Goal: Contribute content: Add original content to the website for others to see

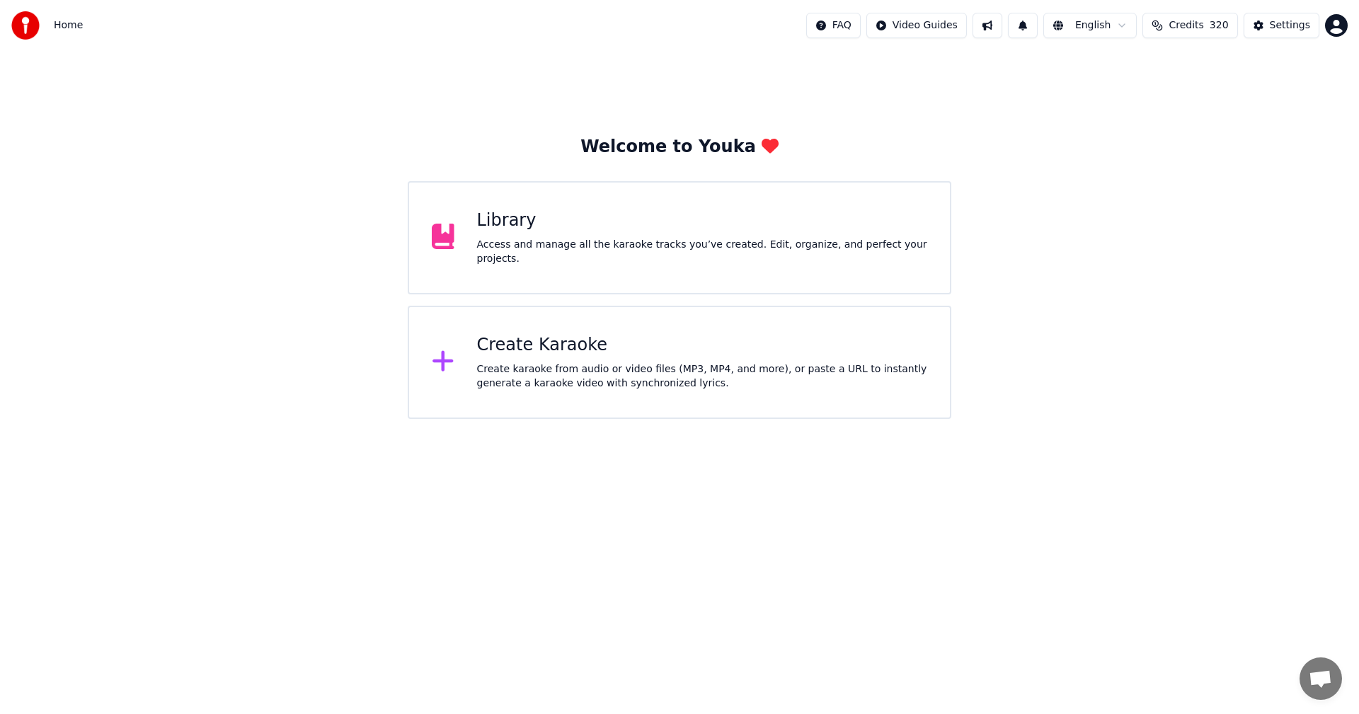
click at [1175, 31] on button "Credits 320" at bounding box center [1190, 25] width 95 height 25
click at [1188, 184] on button "Refresh" at bounding box center [1198, 196] width 73 height 25
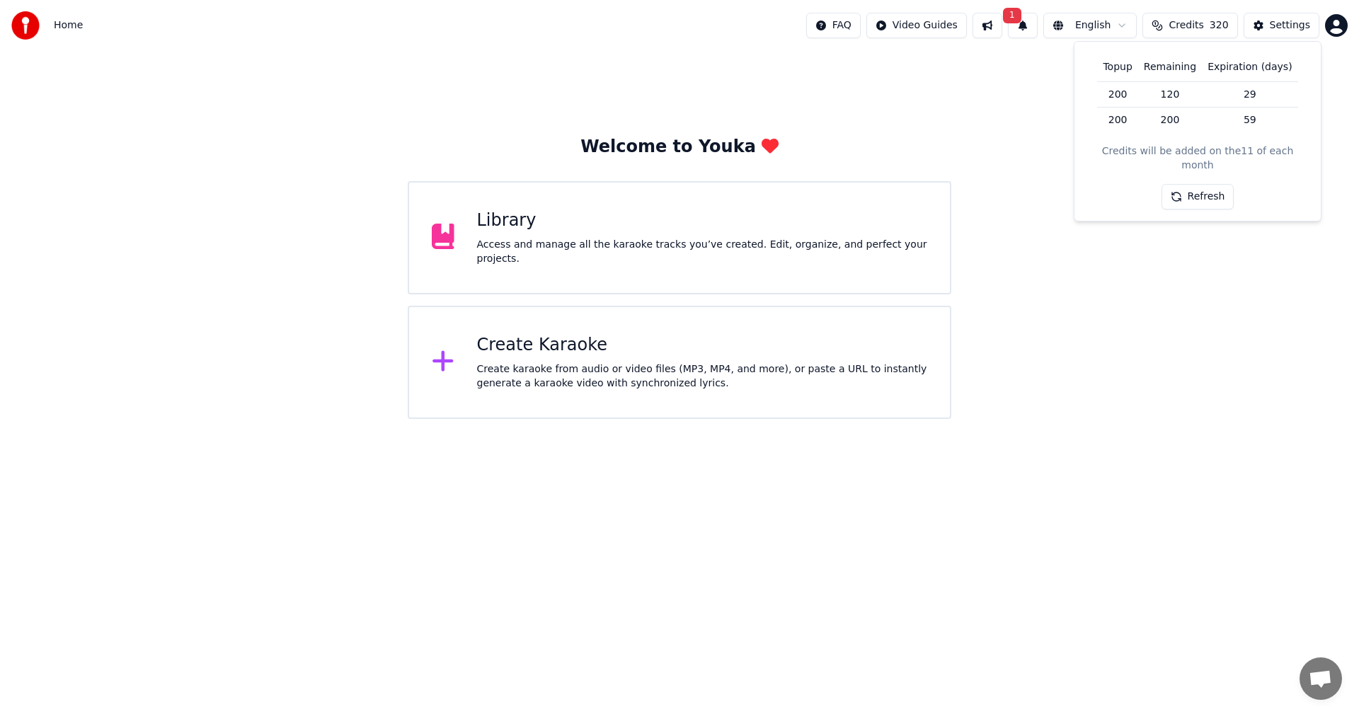
click at [1022, 22] on span "1" at bounding box center [1012, 16] width 18 height 16
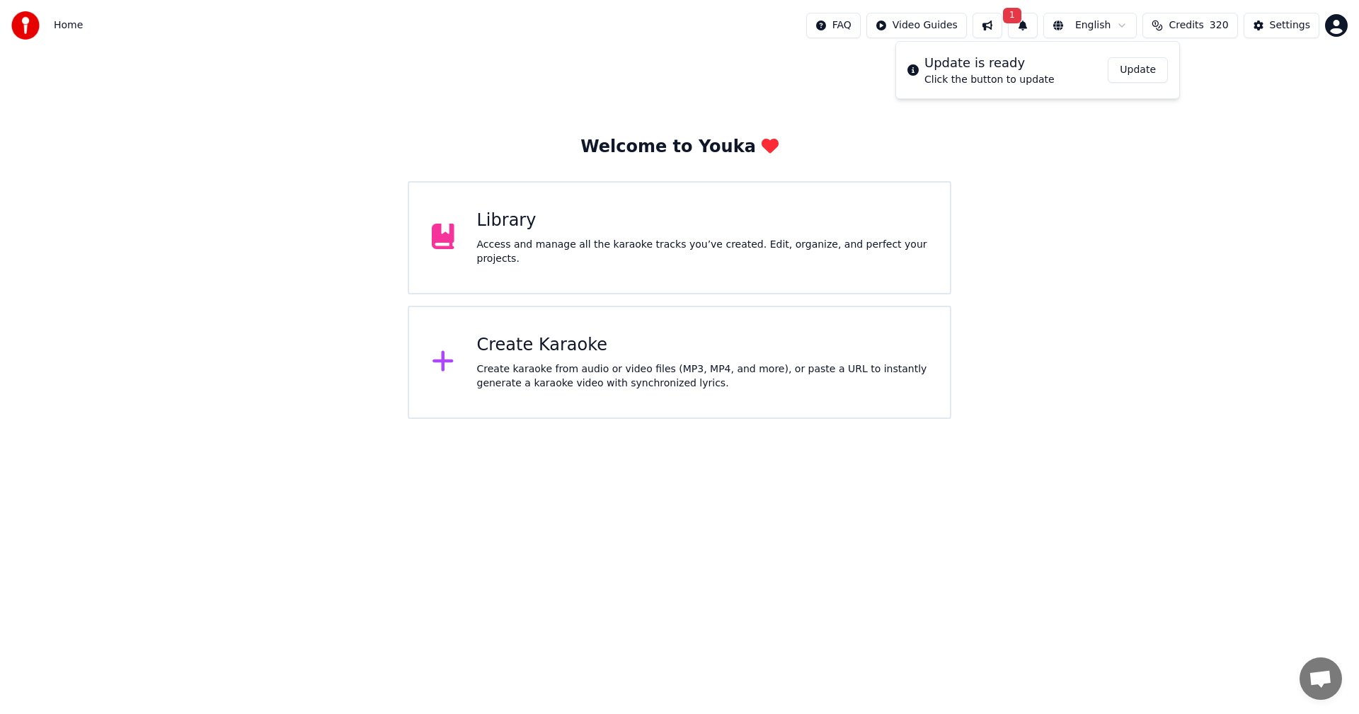
click at [1129, 77] on button "Update" at bounding box center [1138, 69] width 60 height 25
click at [520, 227] on div "Library" at bounding box center [702, 221] width 451 height 23
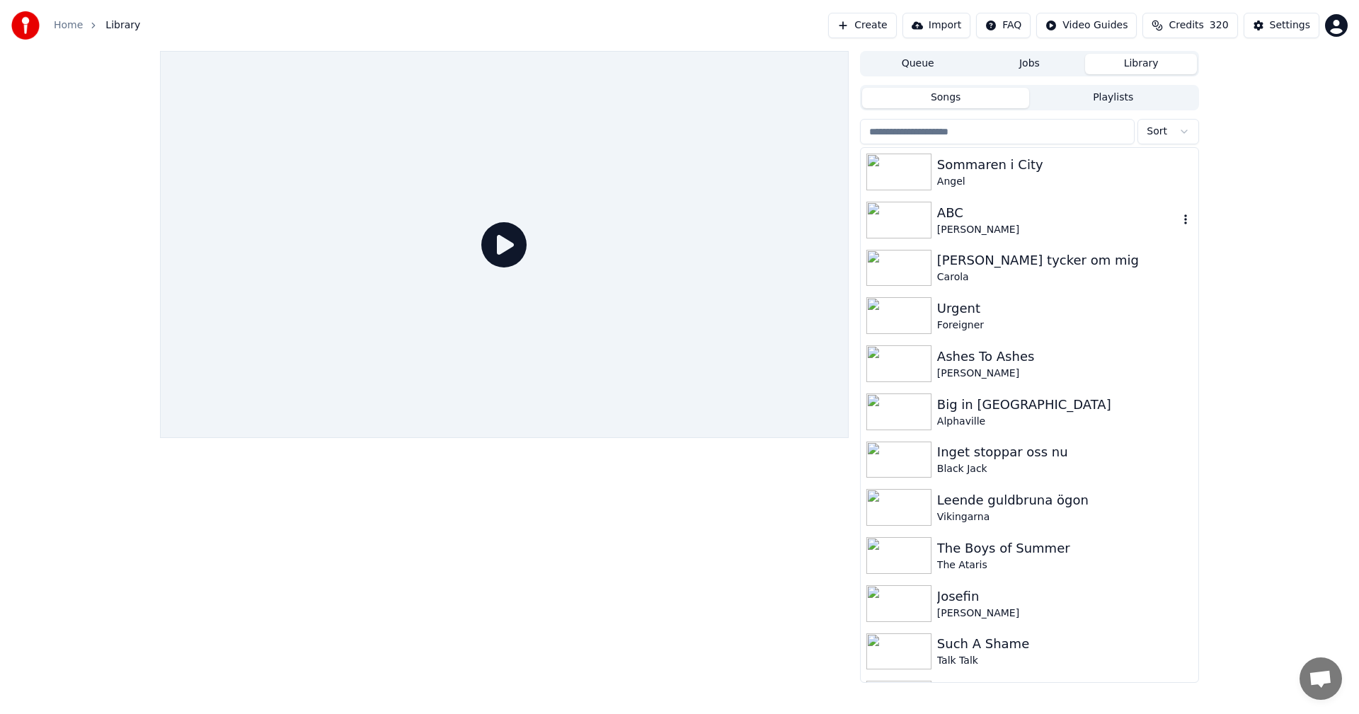
click at [981, 224] on div "[PERSON_NAME]" at bounding box center [1057, 230] width 241 height 14
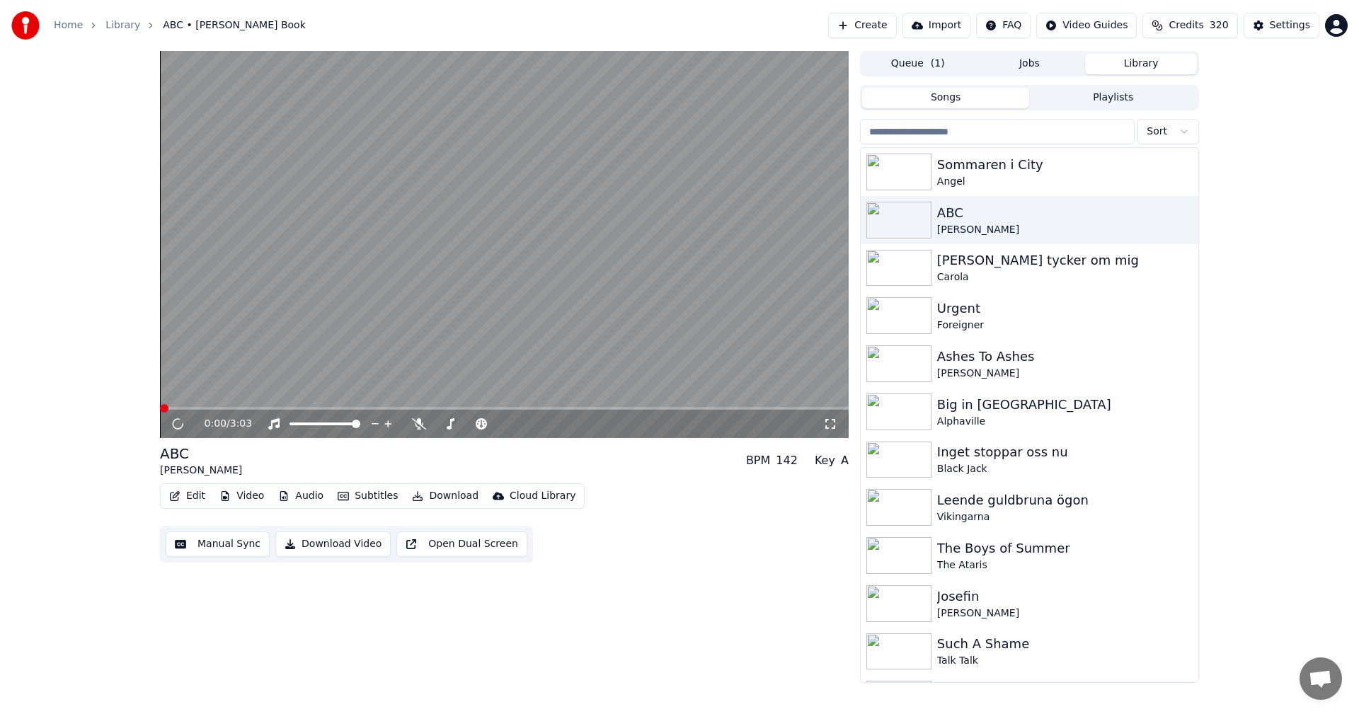
click at [247, 495] on button "Video" at bounding box center [242, 496] width 56 height 20
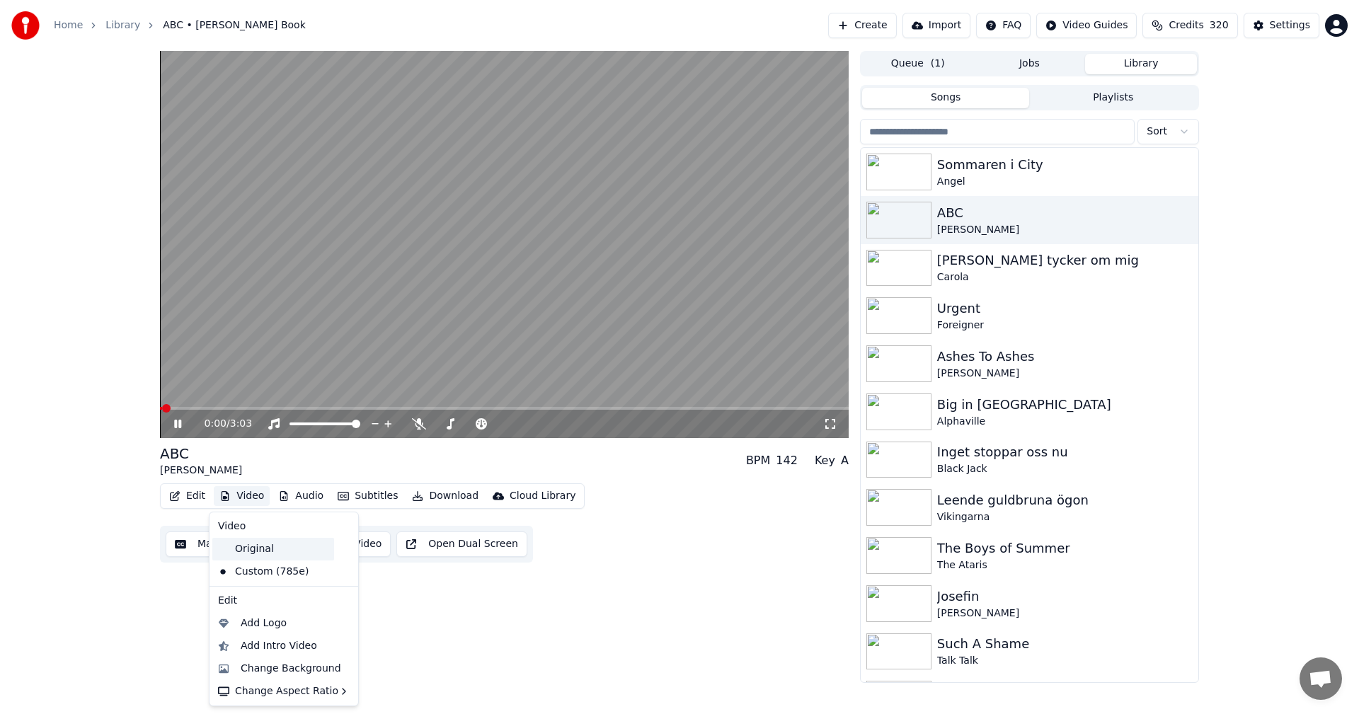
click at [250, 557] on div "Original" at bounding box center [273, 549] width 122 height 23
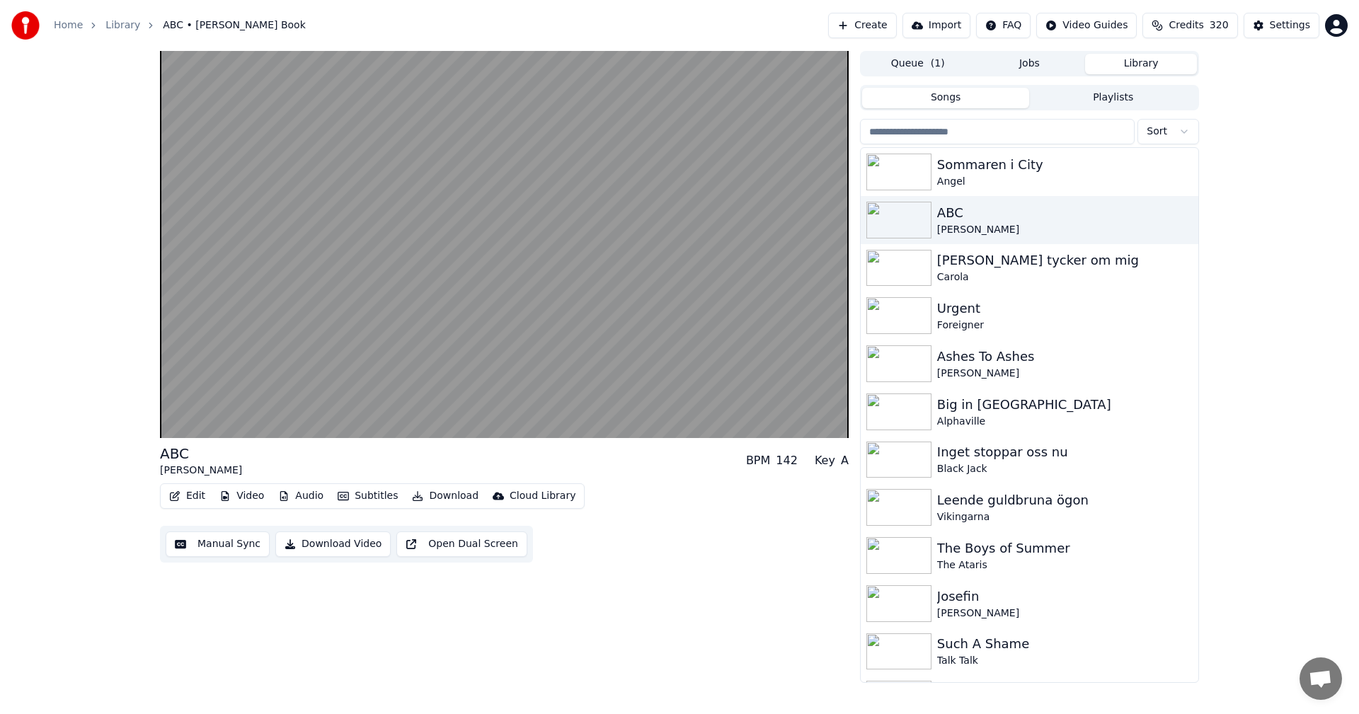
click at [437, 497] on button "Download" at bounding box center [445, 496] width 78 height 20
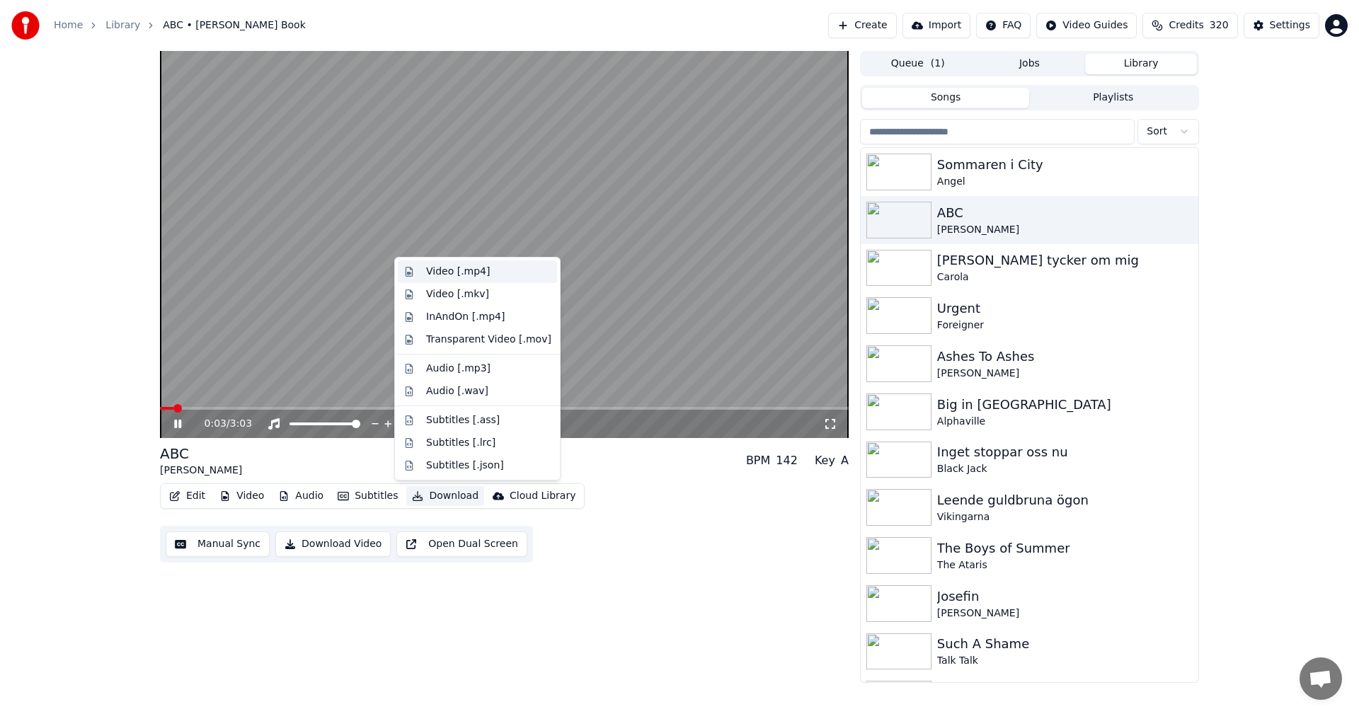
click at [464, 274] on div "Video [.mp4]" at bounding box center [458, 272] width 64 height 14
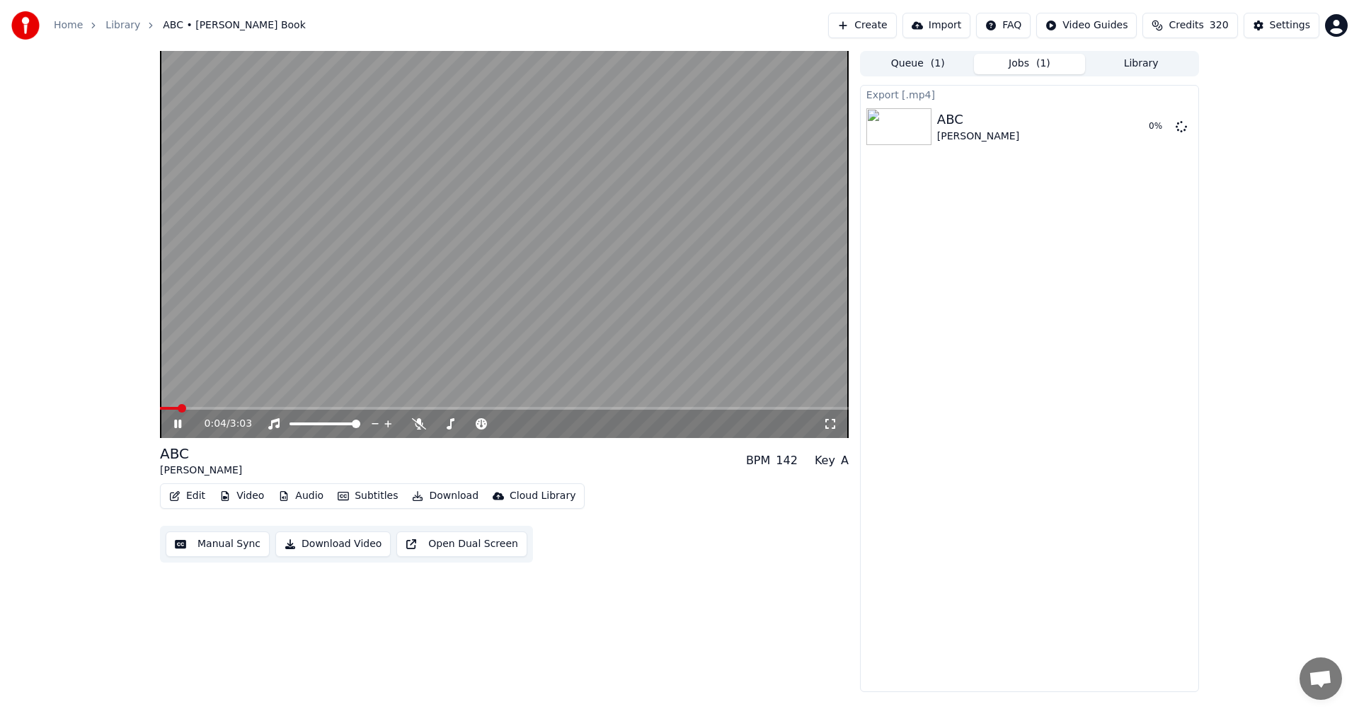
click at [178, 424] on icon at bounding box center [187, 423] width 33 height 11
click at [1146, 52] on div "Queue ( 1 ) Jobs ( 1 ) Library" at bounding box center [1029, 63] width 339 height 25
click at [1141, 59] on button "Library" at bounding box center [1141, 64] width 112 height 21
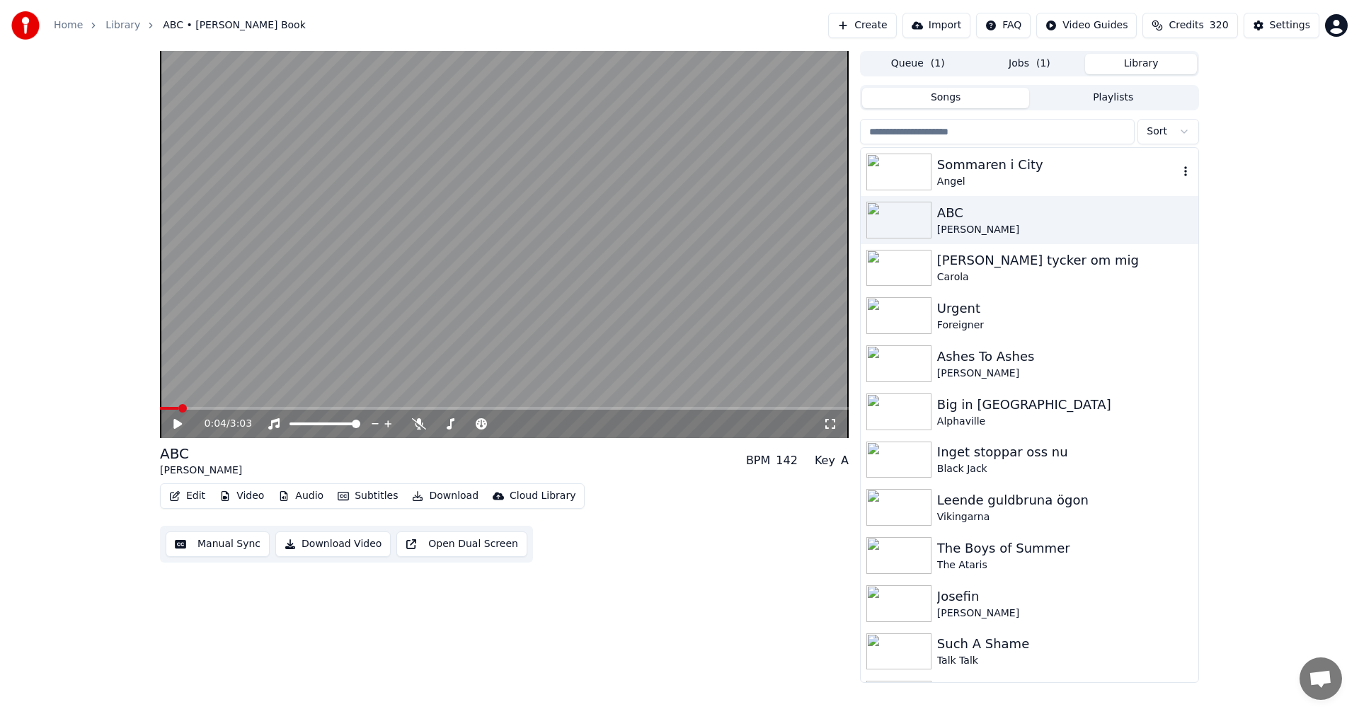
click at [1037, 159] on div "Sommaren i City" at bounding box center [1057, 165] width 241 height 20
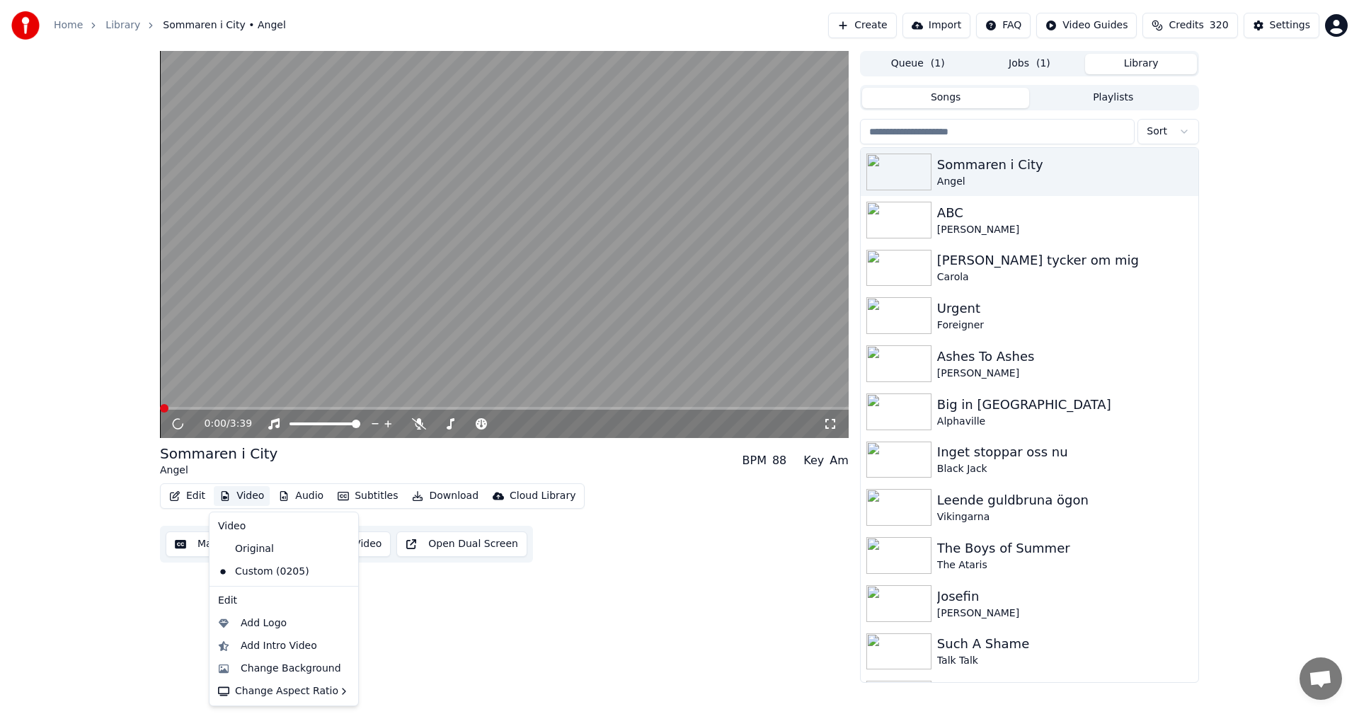
click at [250, 496] on button "Video" at bounding box center [242, 496] width 56 height 20
click at [249, 547] on div "Original" at bounding box center [273, 549] width 122 height 23
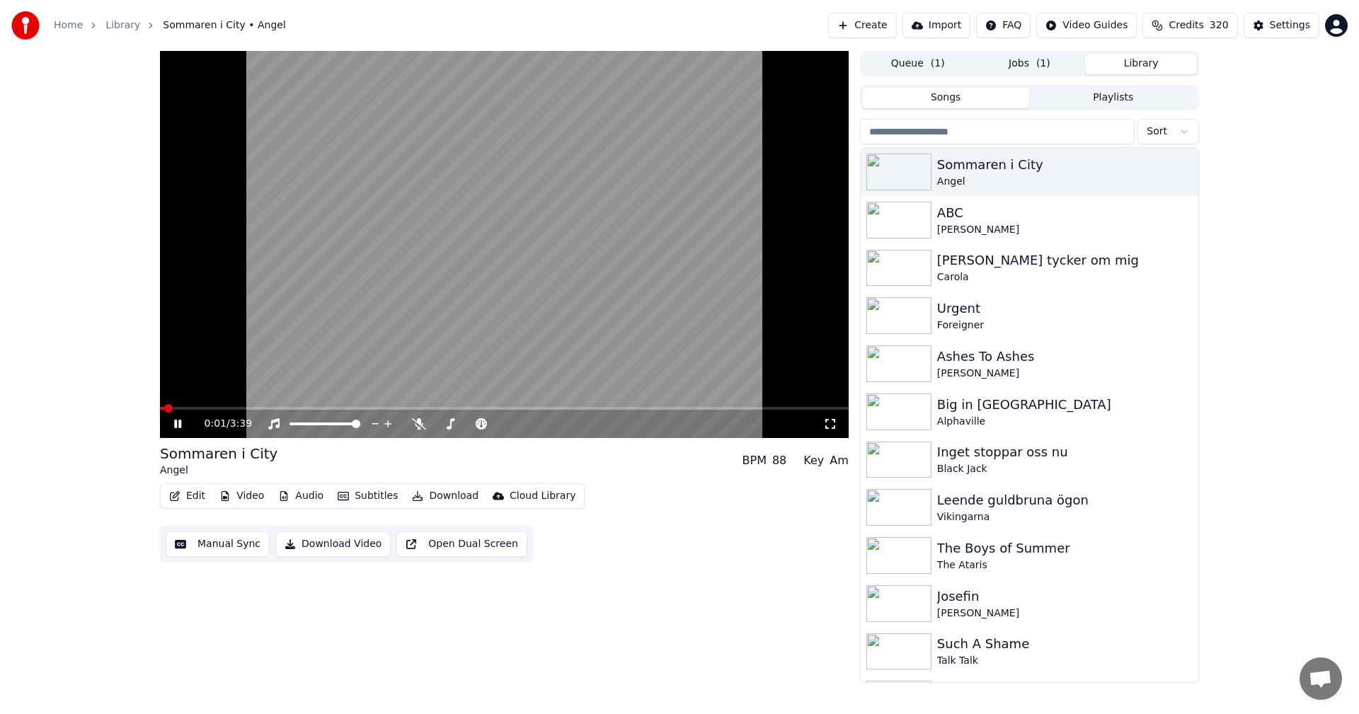
click at [181, 421] on icon at bounding box center [177, 424] width 7 height 8
click at [445, 500] on button "Download" at bounding box center [445, 496] width 78 height 20
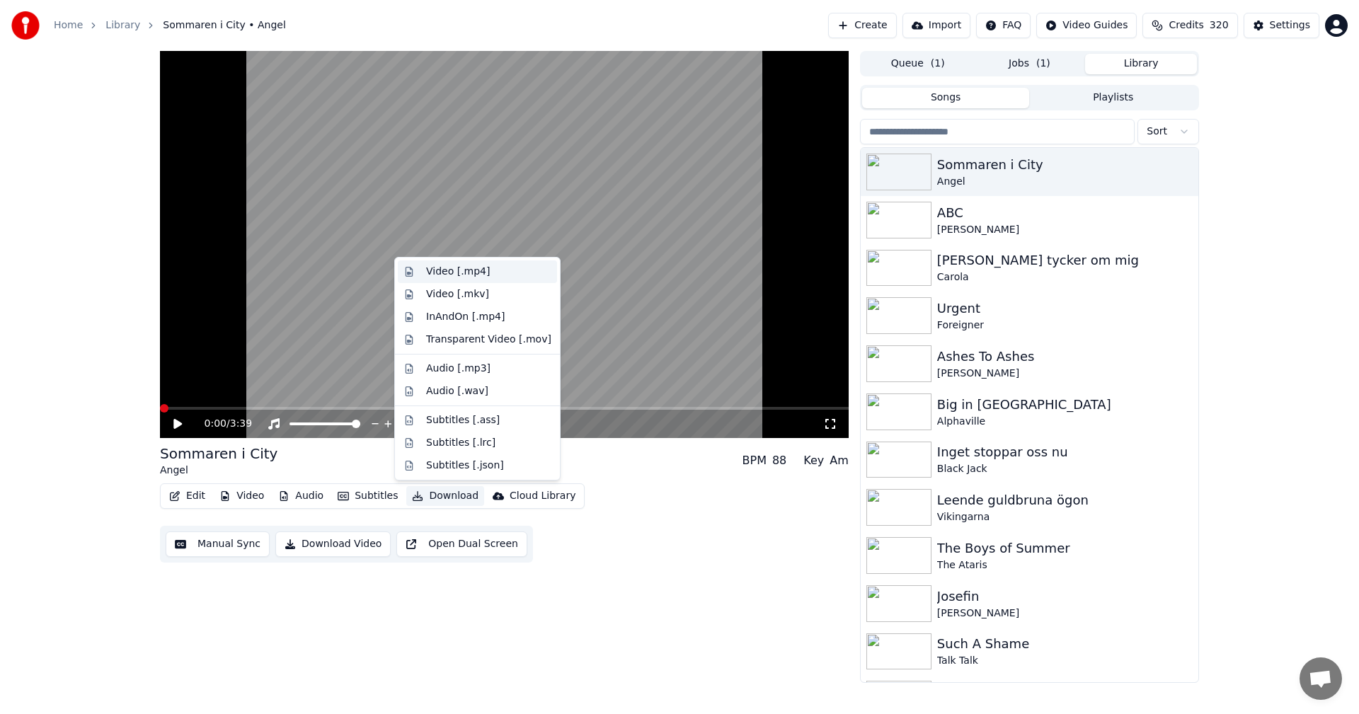
click at [508, 273] on div "Video [.mp4]" at bounding box center [488, 272] width 125 height 14
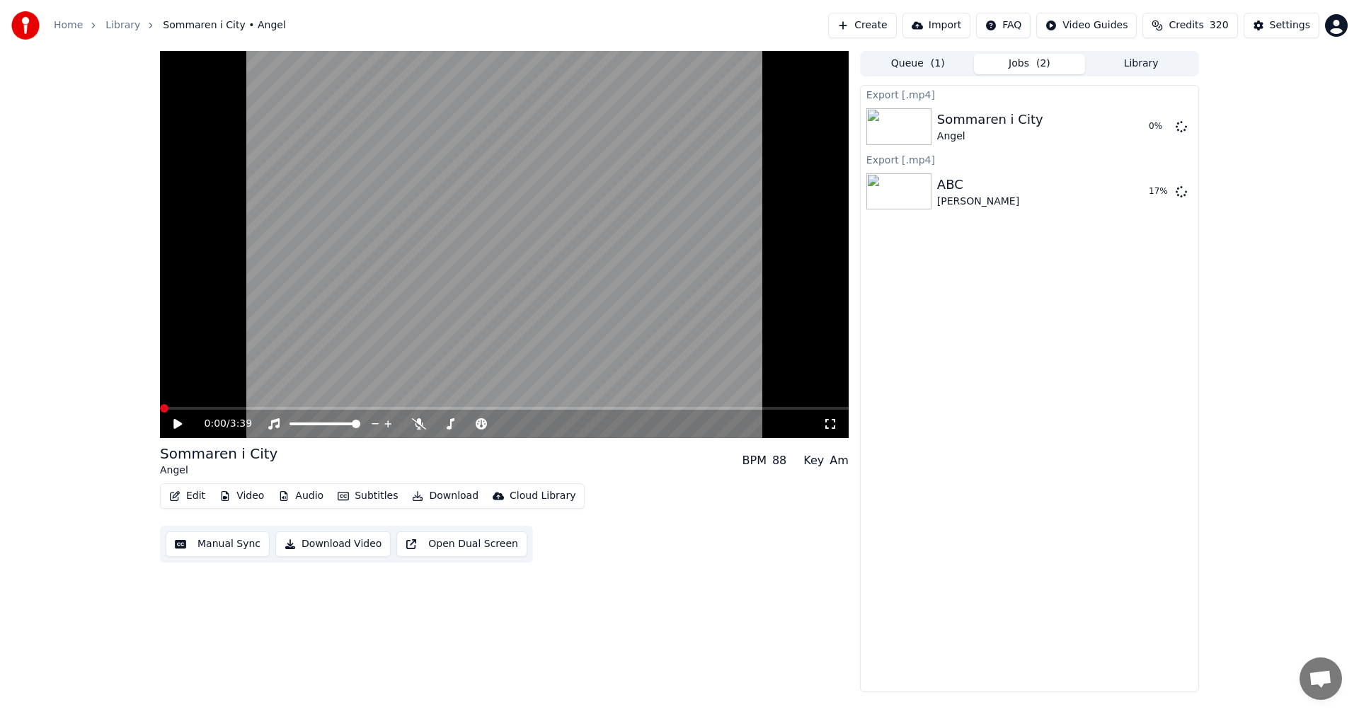
click at [1137, 66] on button "Library" at bounding box center [1141, 64] width 112 height 21
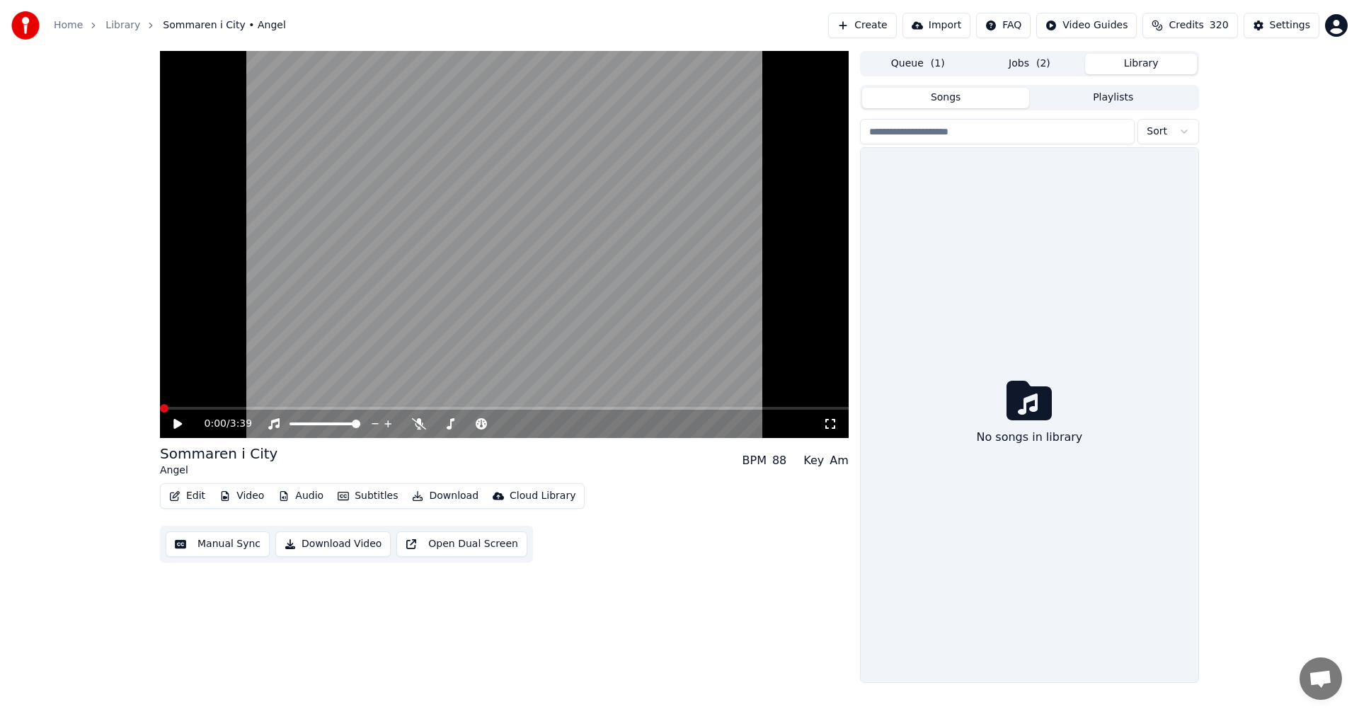
click at [1137, 66] on button "Library" at bounding box center [1141, 64] width 112 height 21
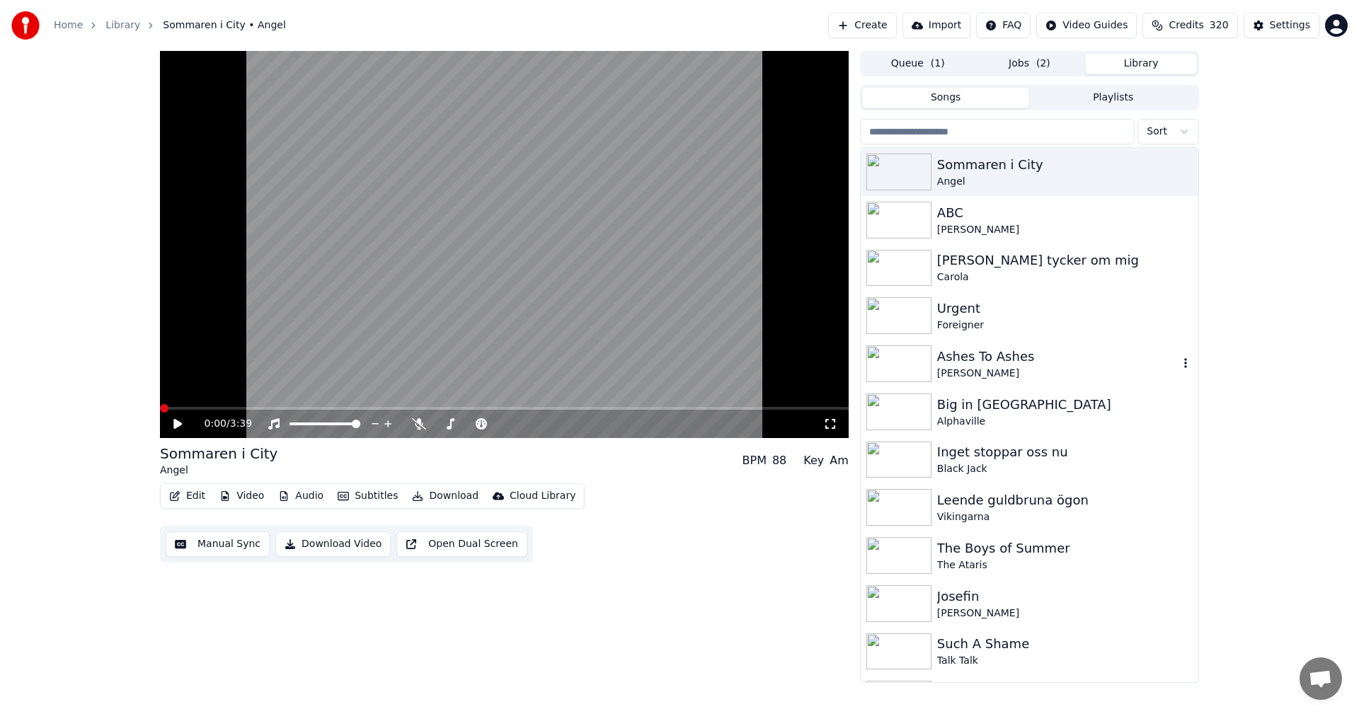
click at [994, 341] on div "Ashes To Ashes [PERSON_NAME]" at bounding box center [1030, 364] width 338 height 48
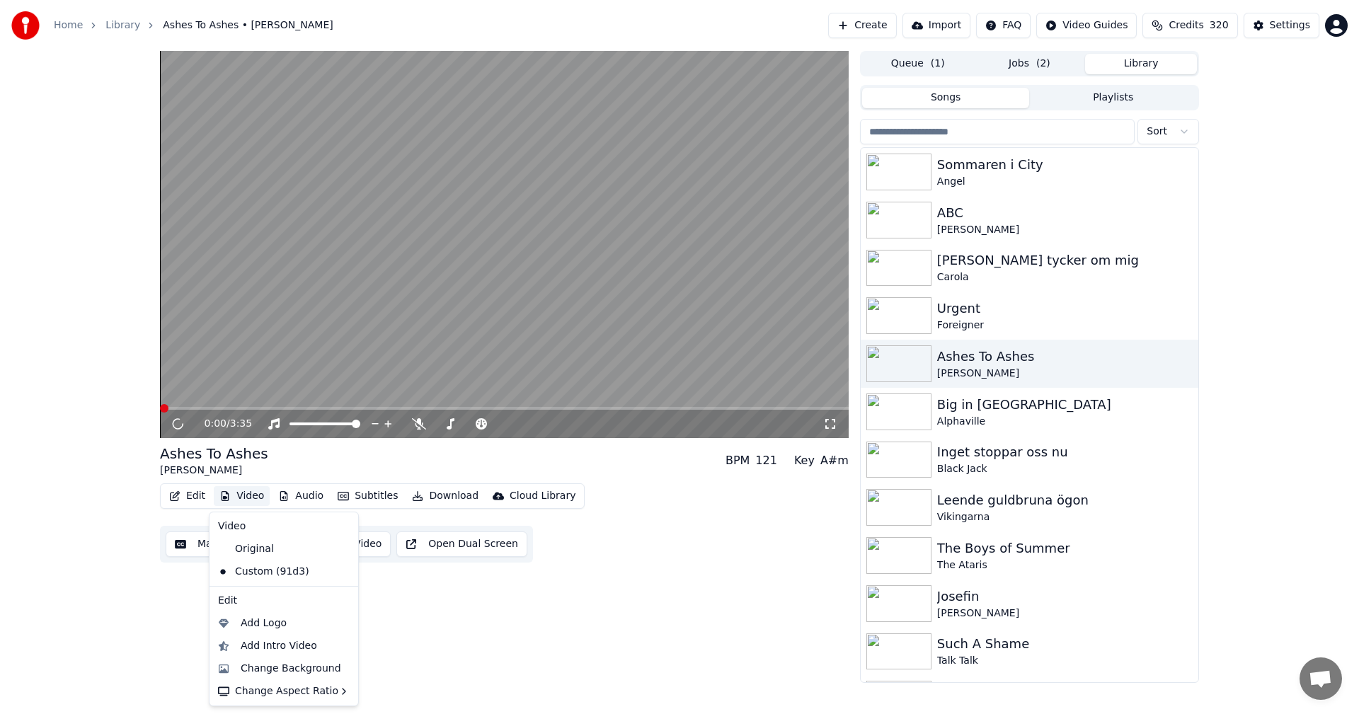
click at [246, 495] on button "Video" at bounding box center [242, 496] width 56 height 20
click at [246, 546] on div "Original" at bounding box center [273, 549] width 122 height 23
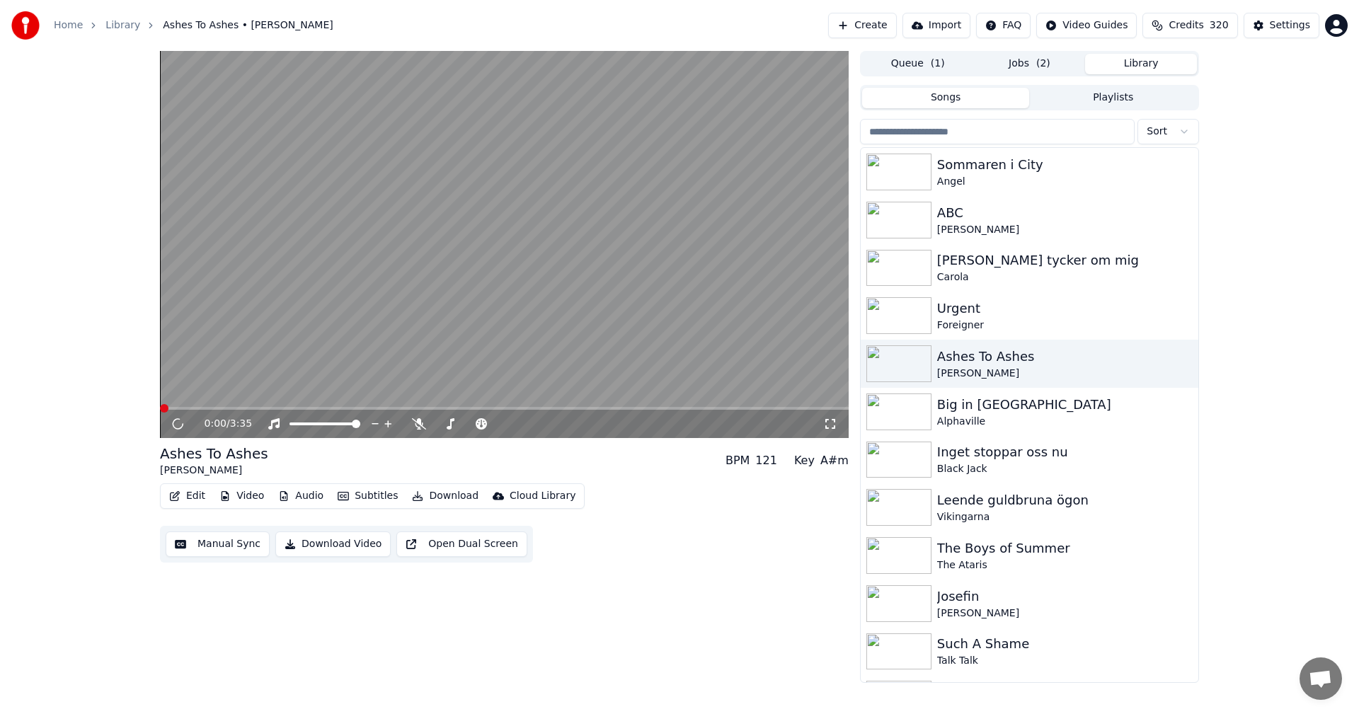
click at [431, 494] on button "Download" at bounding box center [445, 496] width 78 height 20
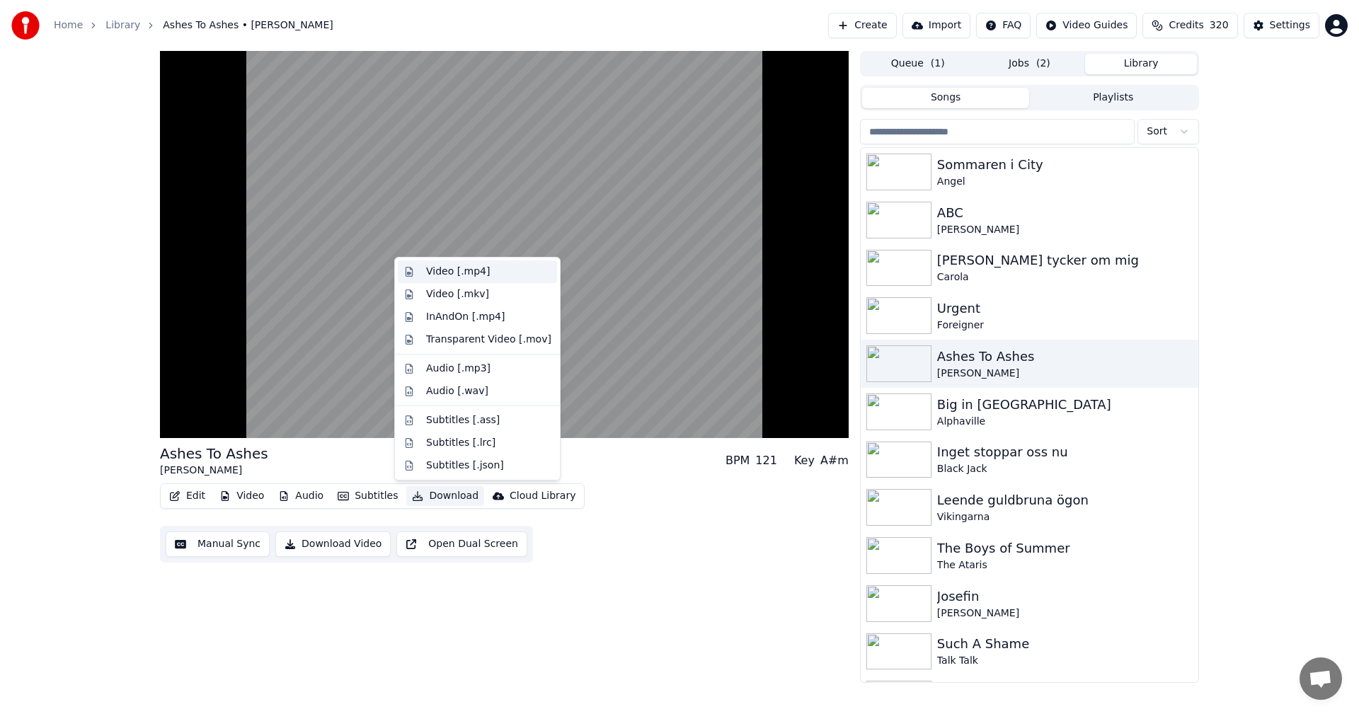
click at [495, 275] on div "Video [.mp4]" at bounding box center [488, 272] width 125 height 14
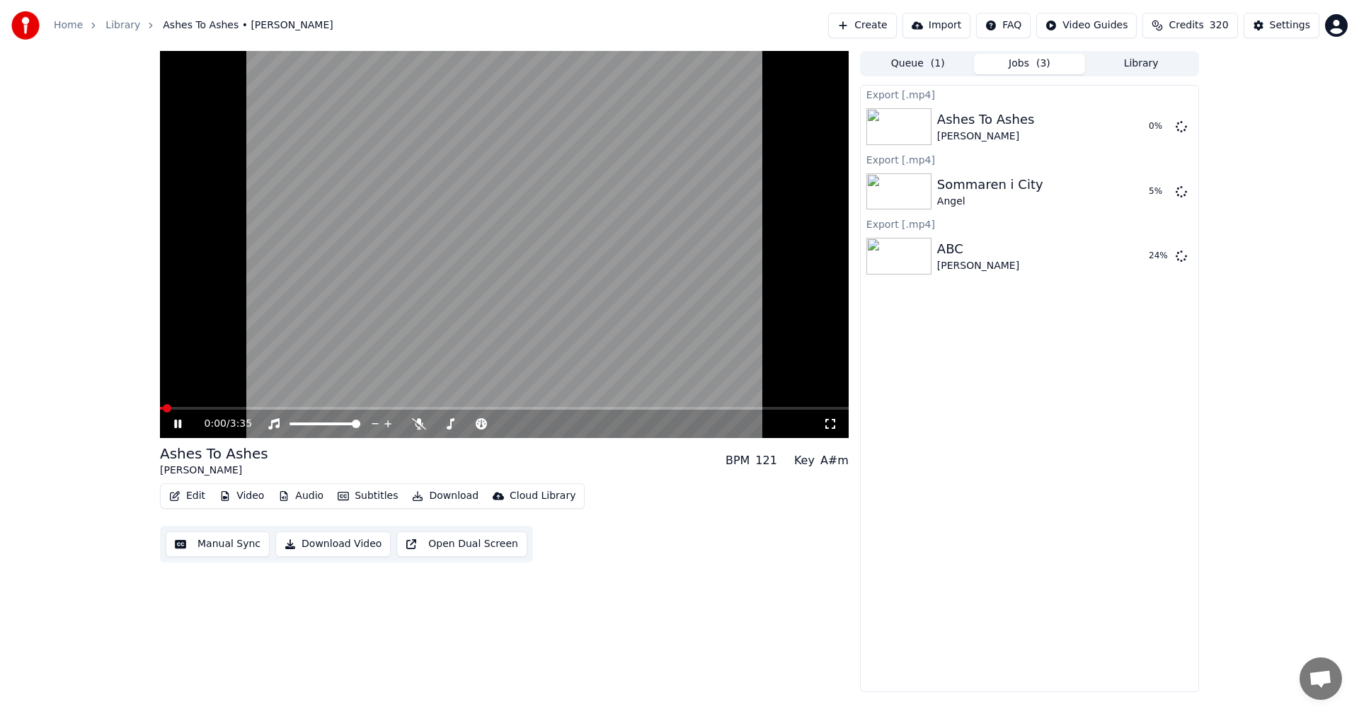
click at [181, 427] on icon at bounding box center [177, 424] width 7 height 8
click at [175, 426] on icon at bounding box center [177, 424] width 7 height 8
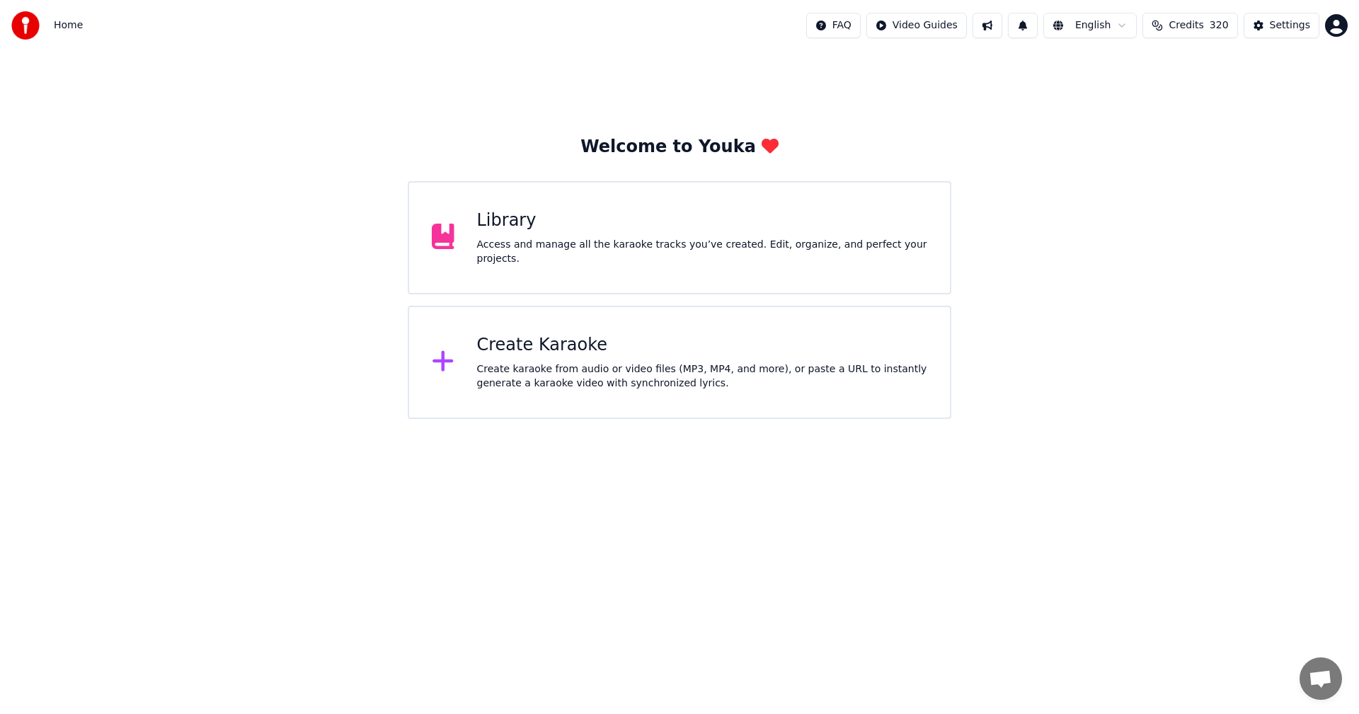
click at [784, 182] on div "Library Access and manage all the karaoke tracks you’ve created. Edit, organize…" at bounding box center [680, 237] width 544 height 113
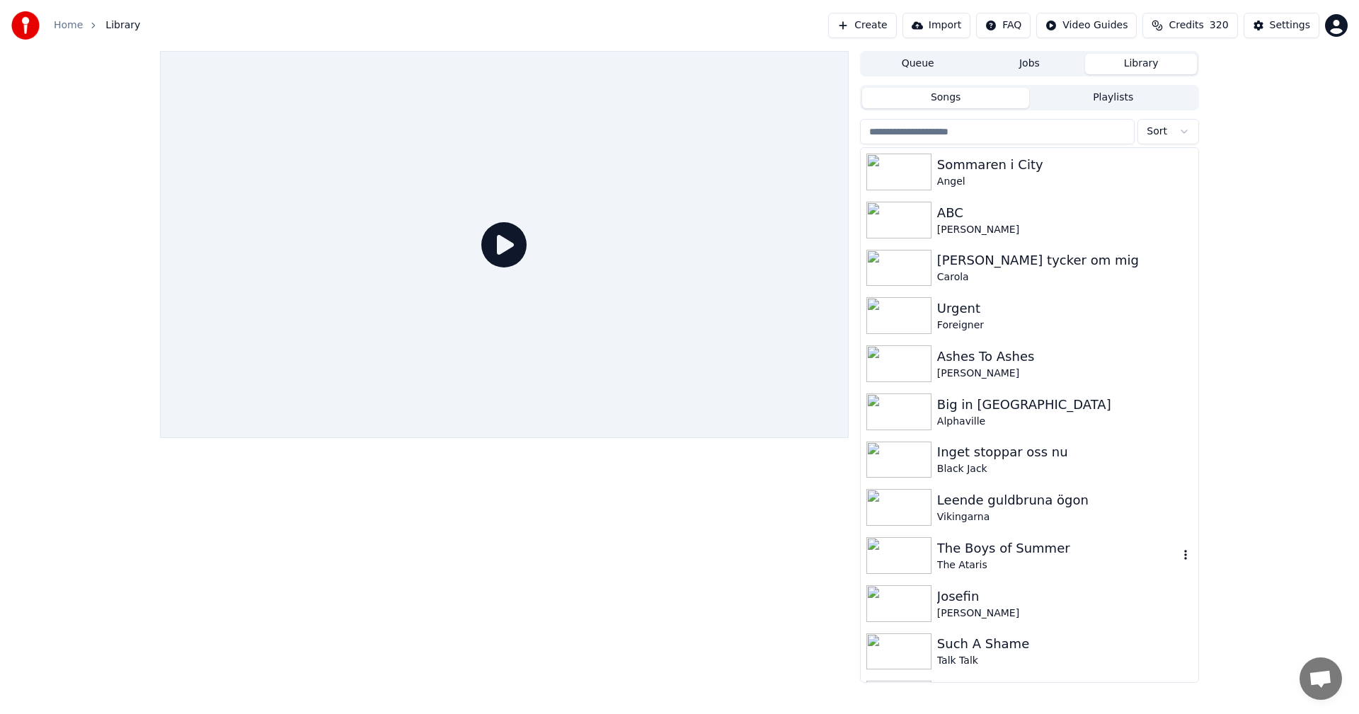
click at [1051, 546] on div "The Boys of Summer" at bounding box center [1057, 549] width 241 height 20
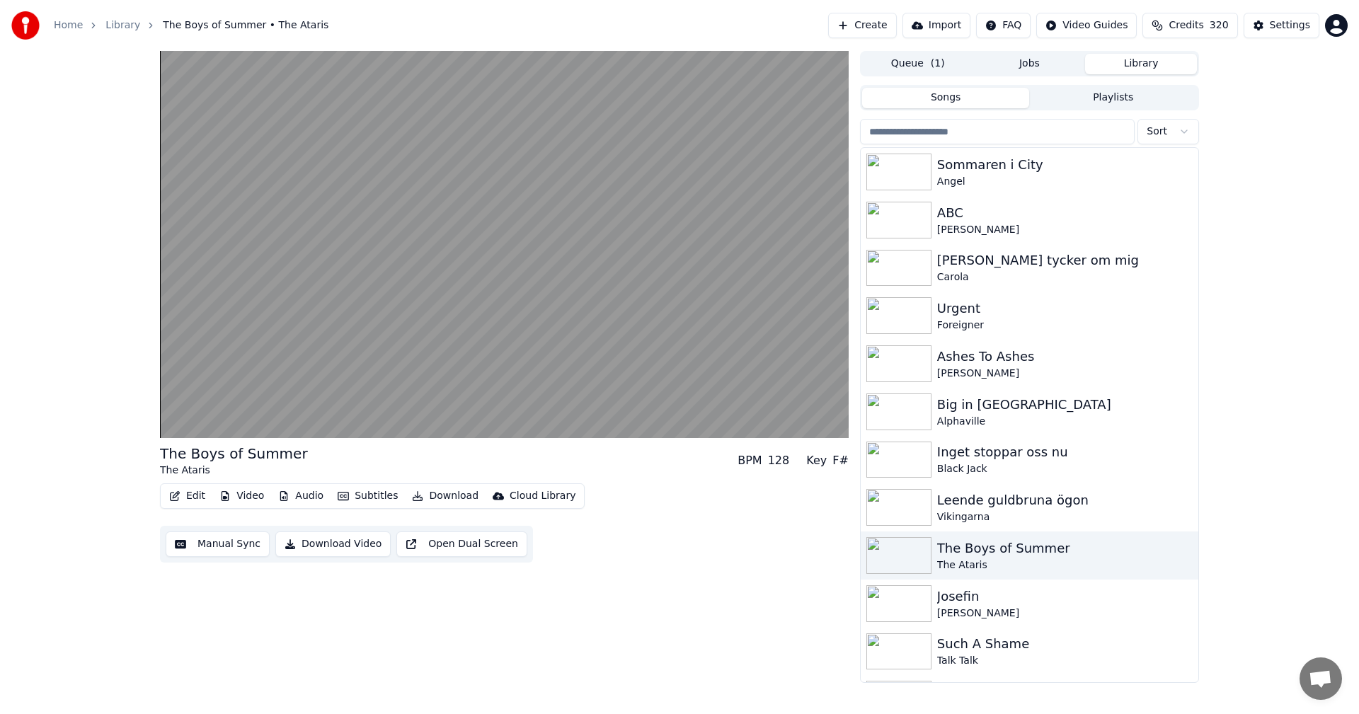
scroll to position [468, 0]
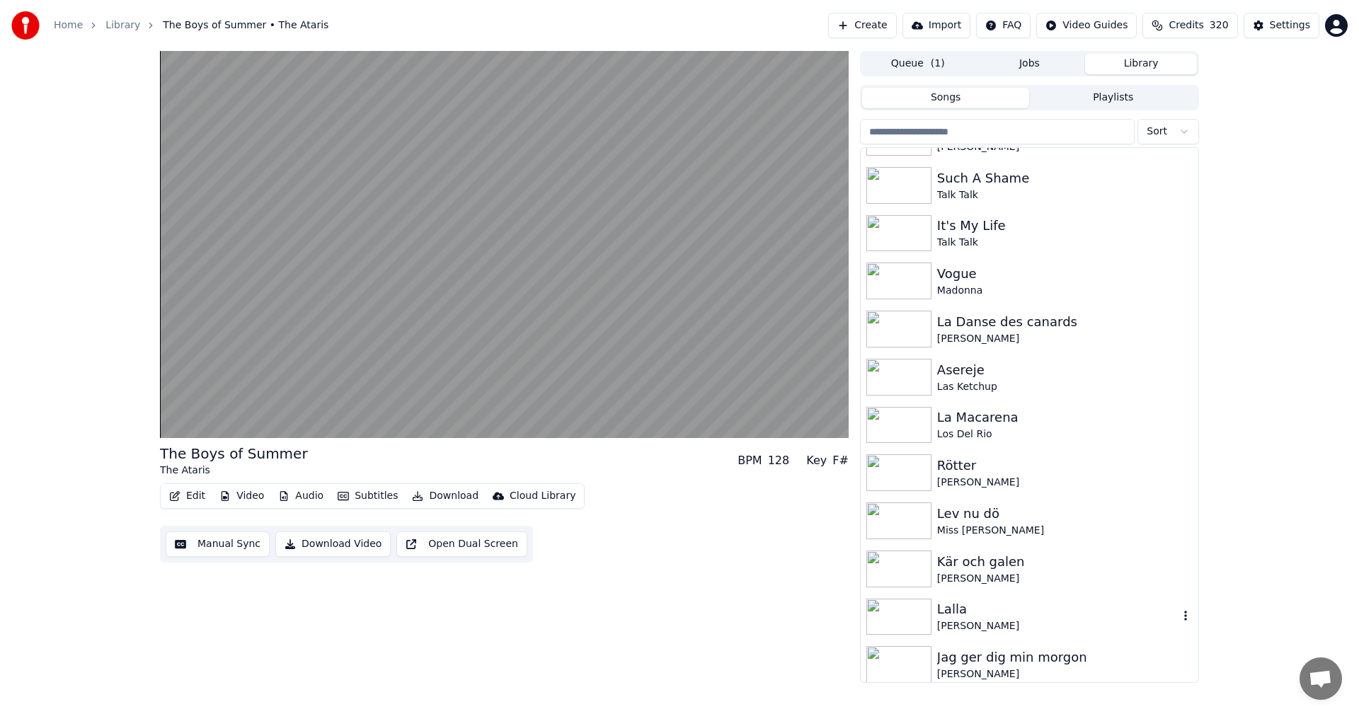
click at [1012, 615] on div "Lalla" at bounding box center [1057, 610] width 241 height 20
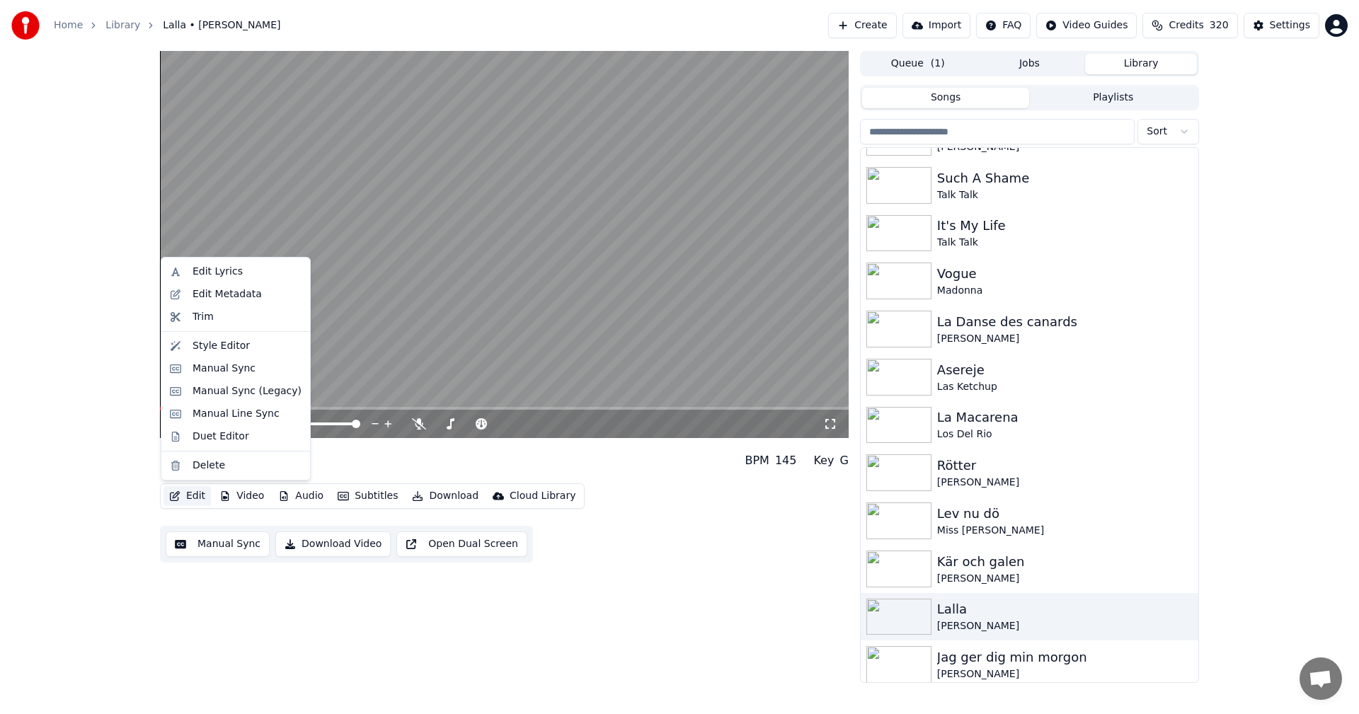
click at [195, 490] on button "Edit" at bounding box center [187, 496] width 47 height 20
click at [254, 297] on div "Edit Metadata" at bounding box center [247, 294] width 109 height 14
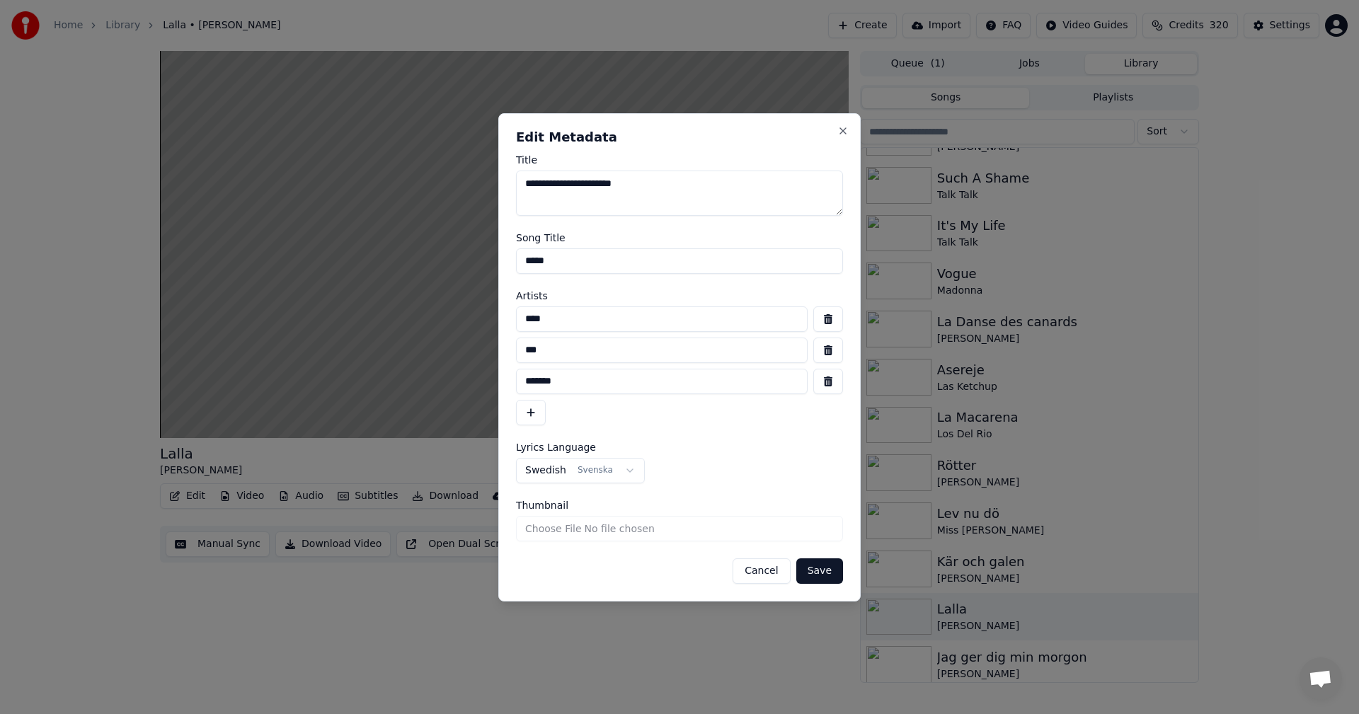
click at [526, 321] on input "****" at bounding box center [662, 319] width 292 height 25
type input "**********"
click at [641, 262] on input "*****" at bounding box center [679, 261] width 327 height 25
type input "*"
paste input "****"
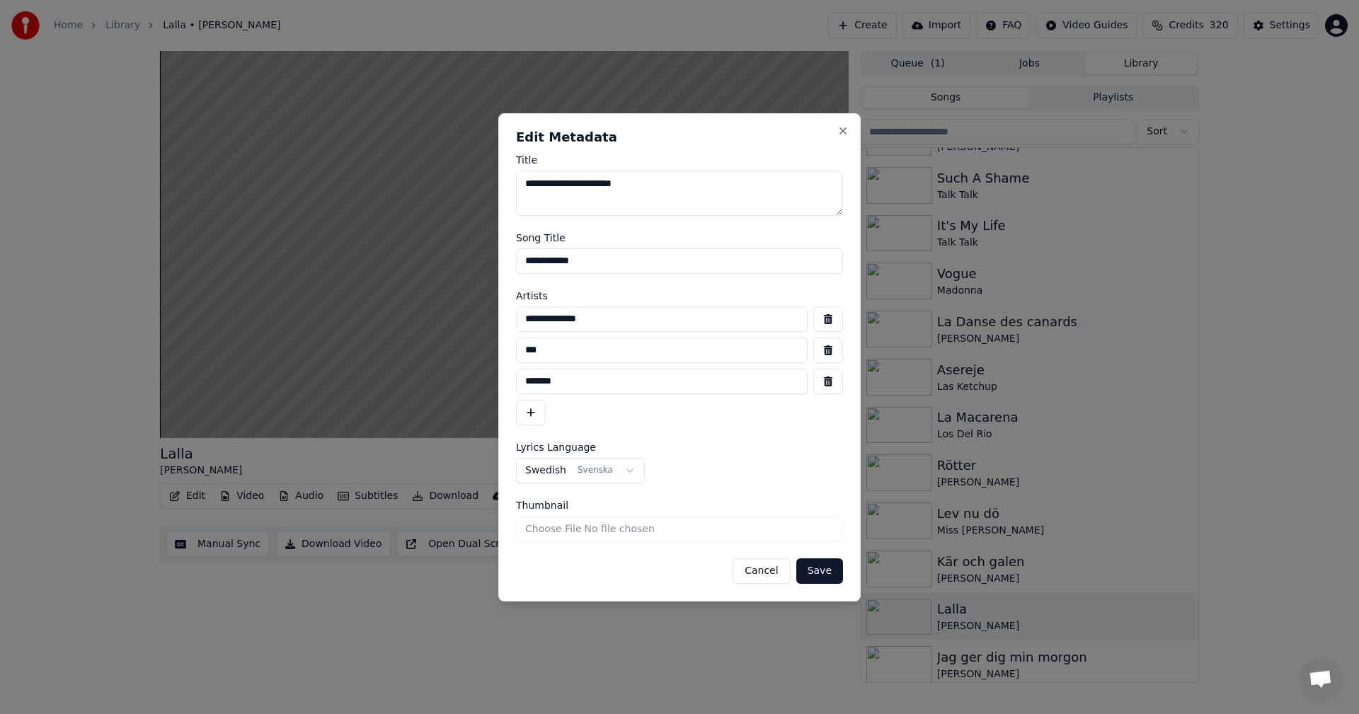
type input "**********"
click at [825, 351] on button "button" at bounding box center [829, 350] width 30 height 25
type input "*******"
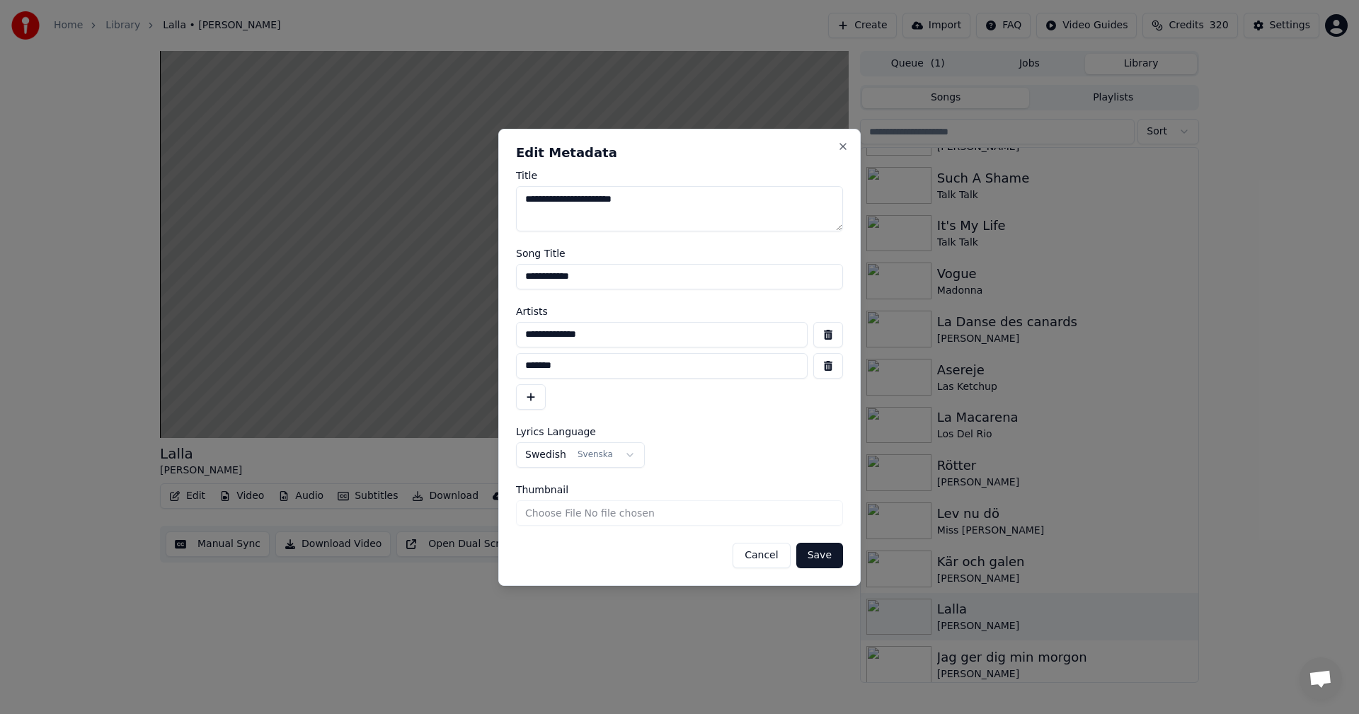
click at [831, 365] on button "button" at bounding box center [829, 365] width 30 height 25
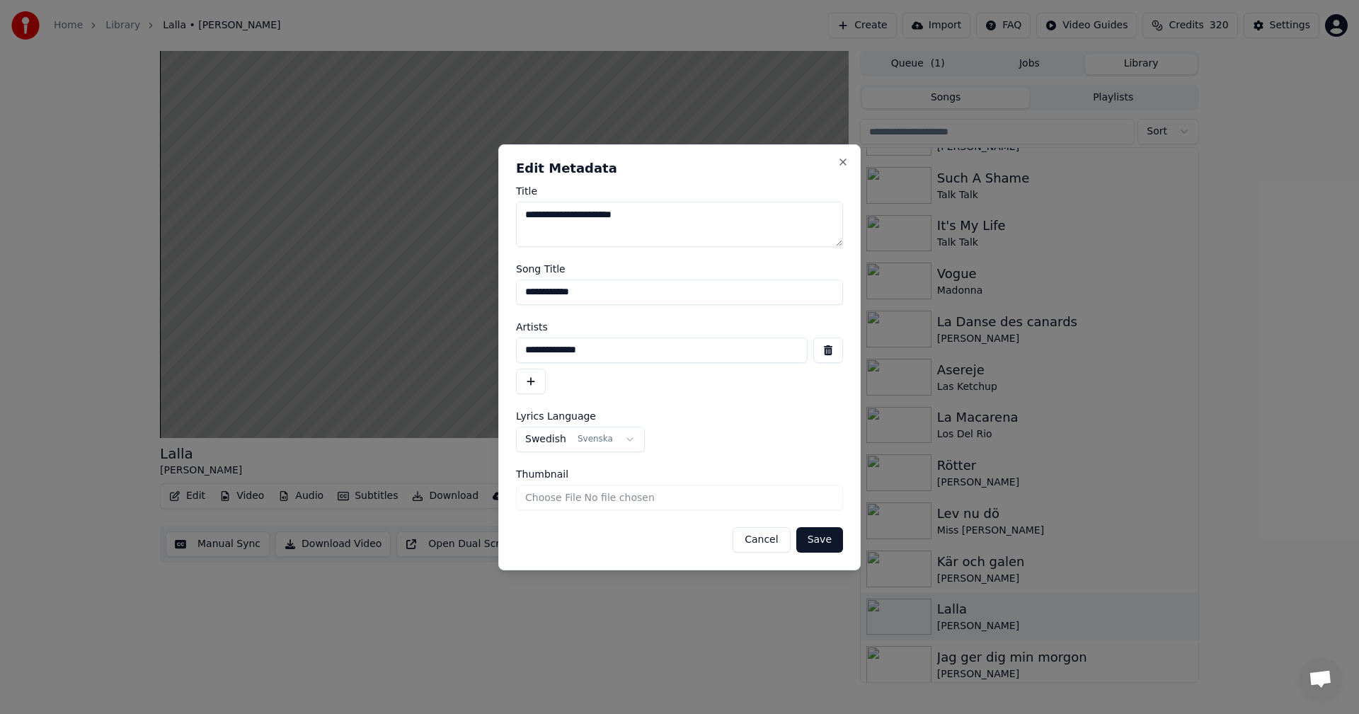
click at [816, 541] on button "Save" at bounding box center [820, 539] width 47 height 25
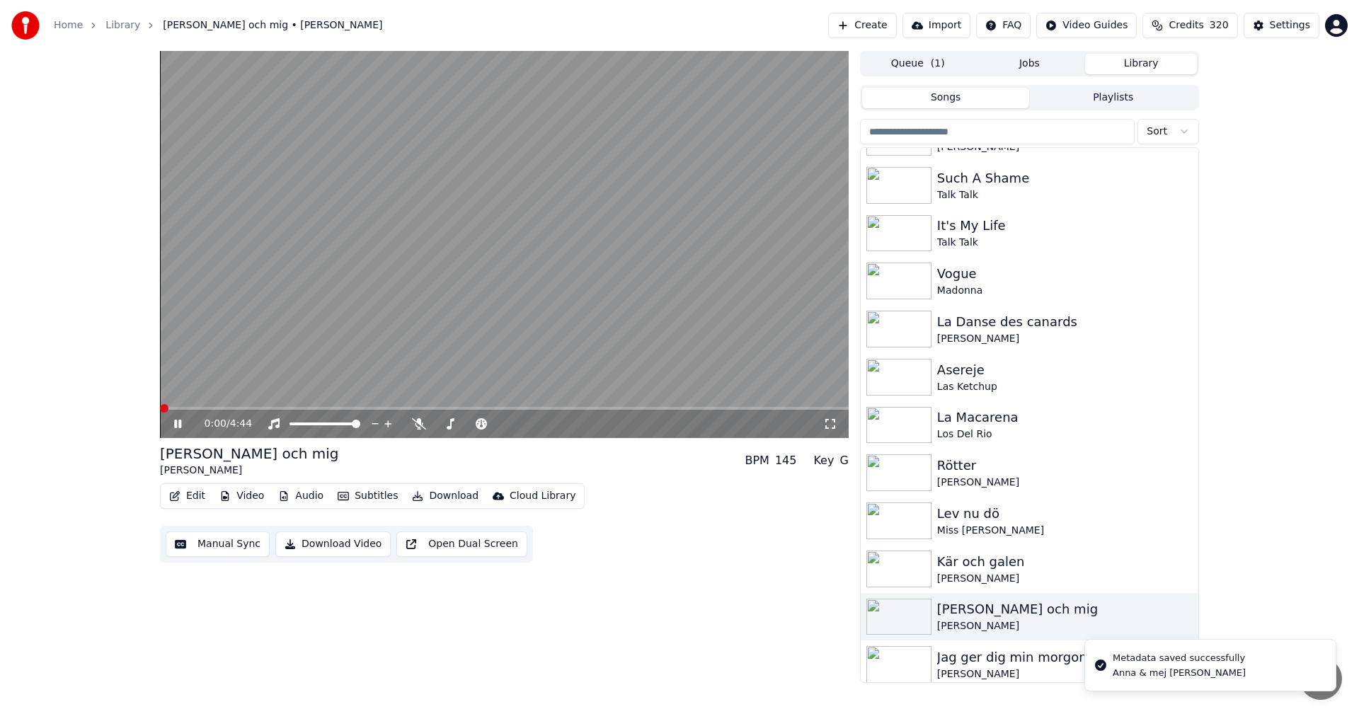
click at [261, 493] on button "Video" at bounding box center [242, 496] width 56 height 20
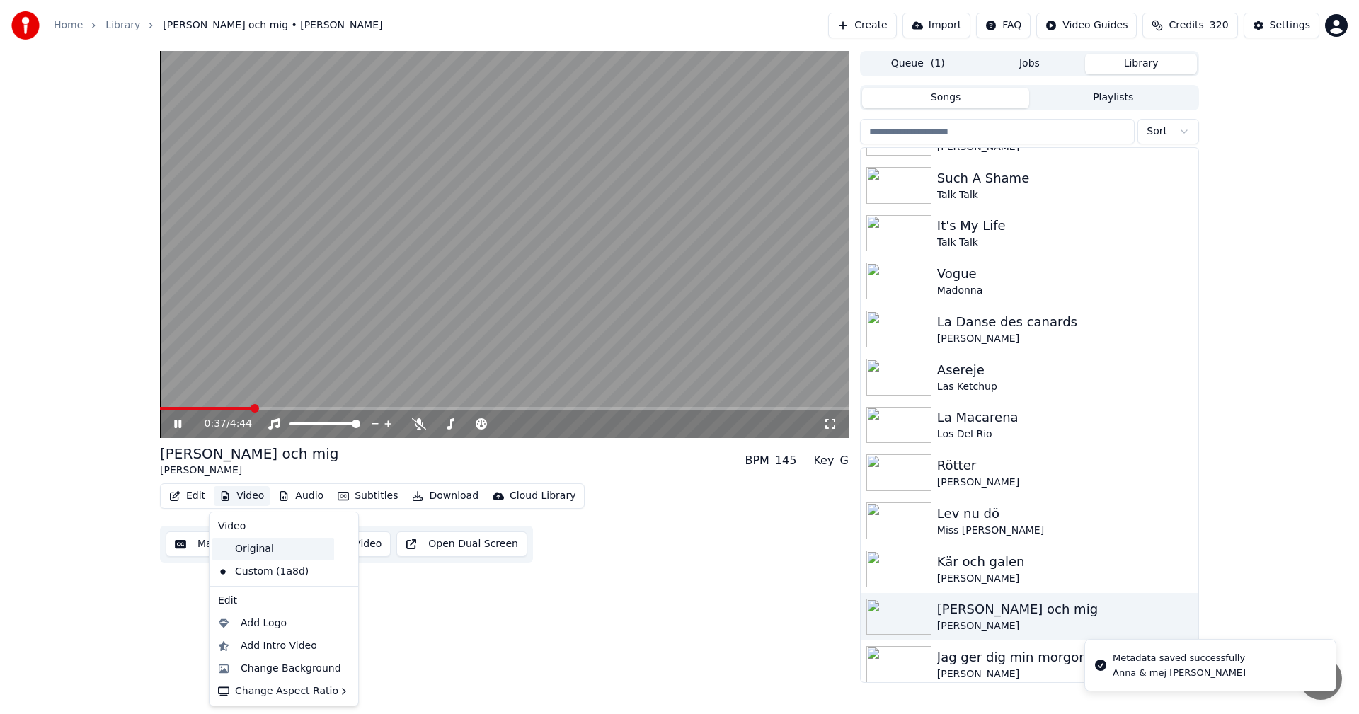
click at [262, 552] on div "Original" at bounding box center [273, 549] width 122 height 23
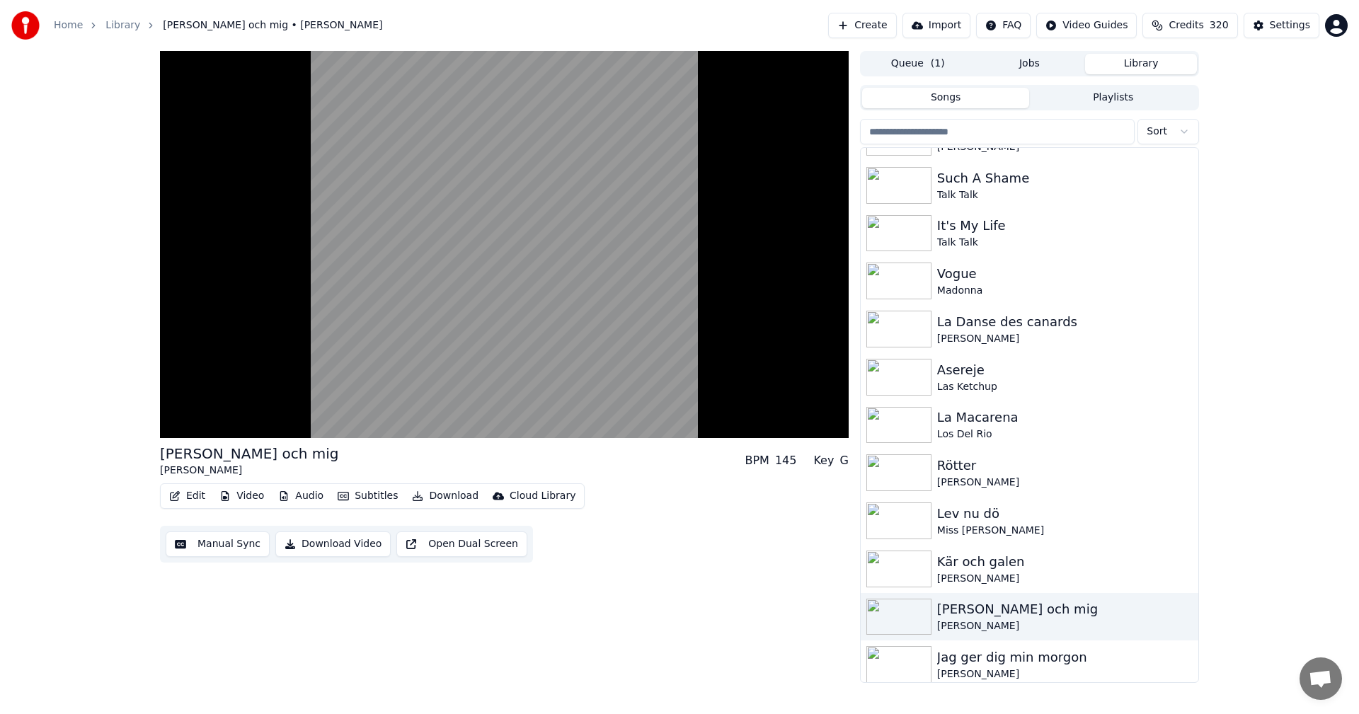
click at [239, 498] on button "Video" at bounding box center [242, 496] width 56 height 20
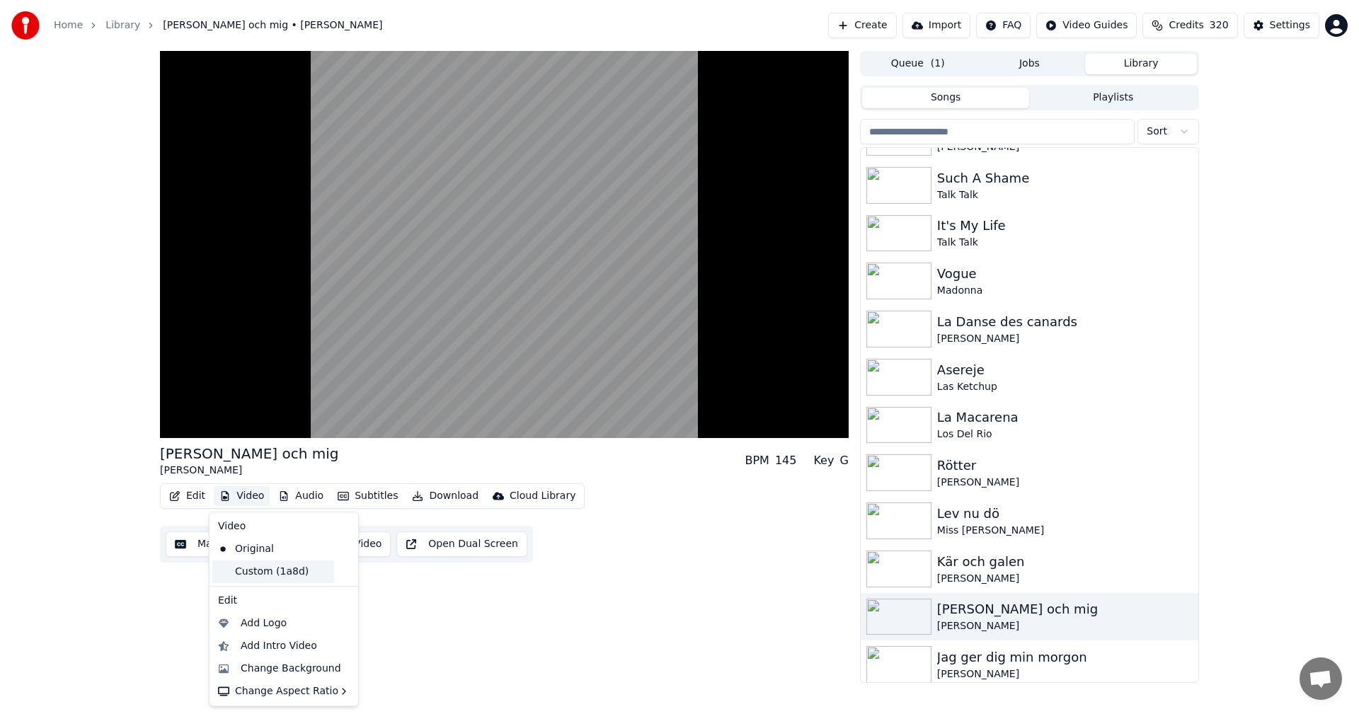
click at [270, 568] on div "Custom (1a8d)" at bounding box center [273, 572] width 122 height 23
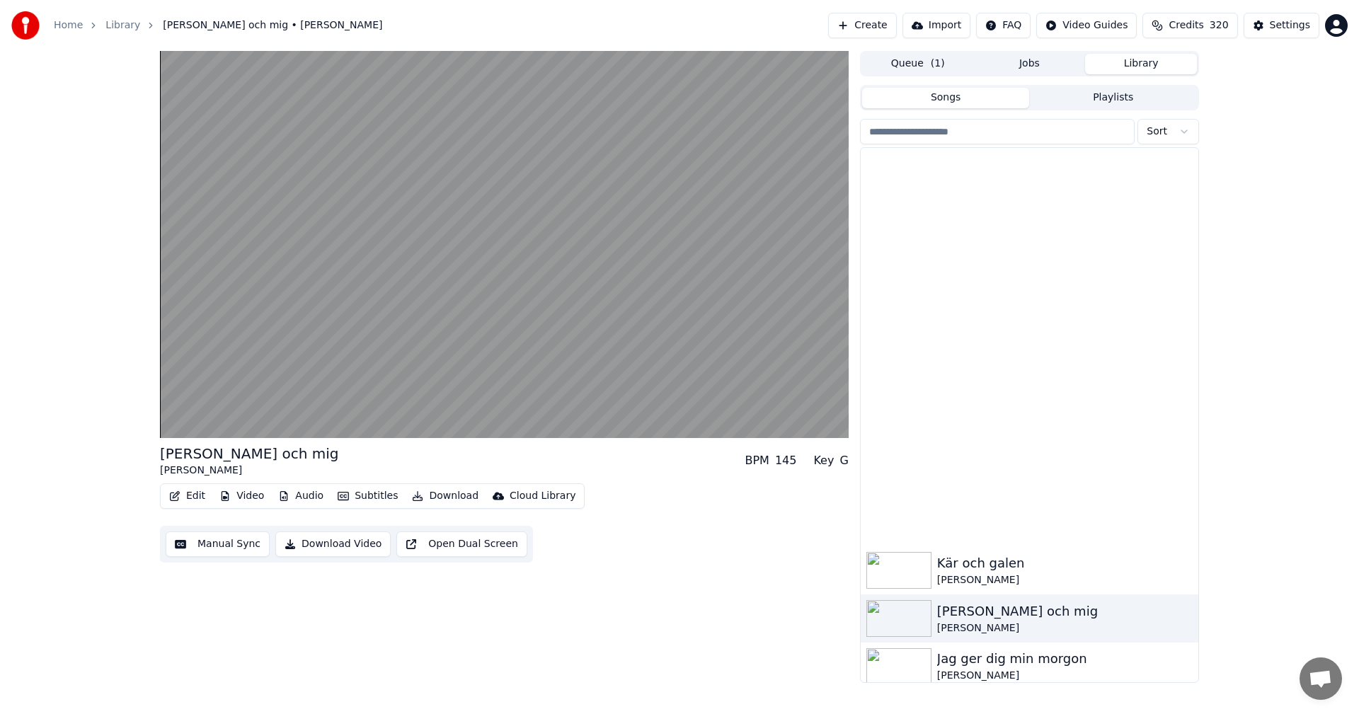
scroll to position [935, 0]
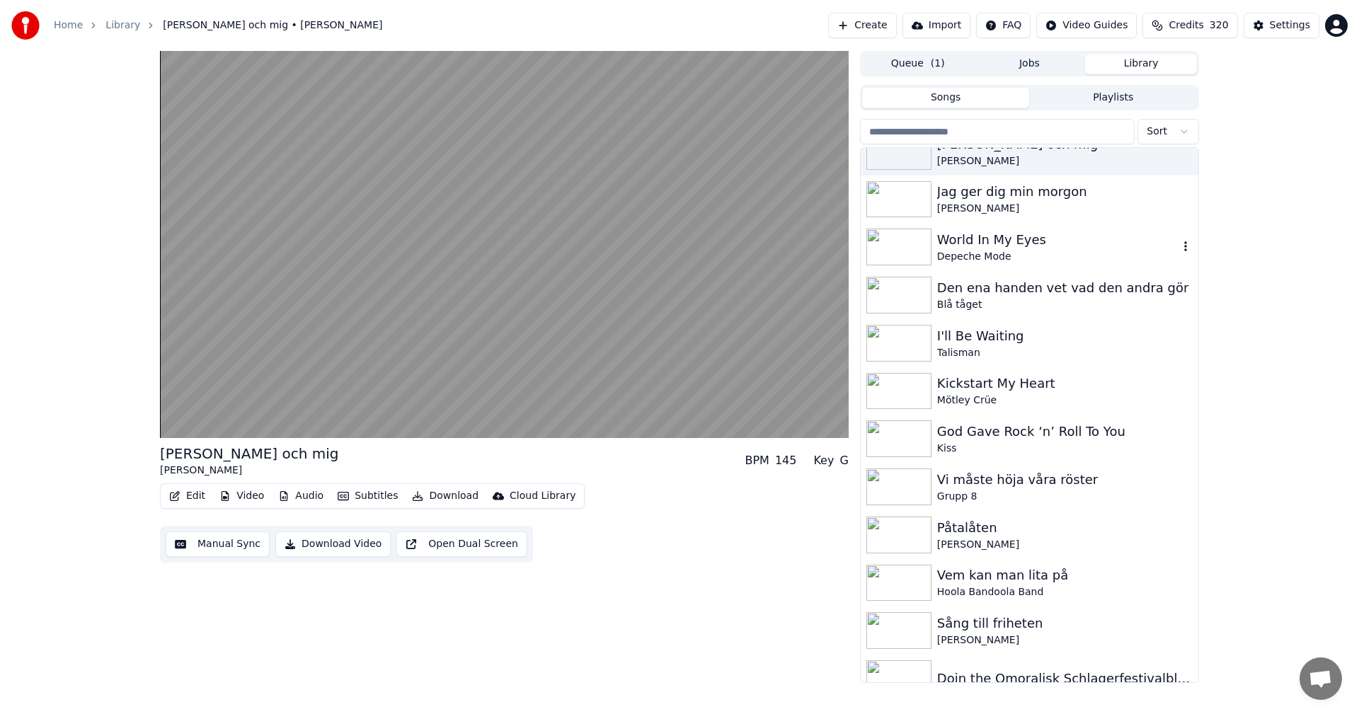
click at [1051, 260] on div "Depeche Mode" at bounding box center [1057, 257] width 241 height 14
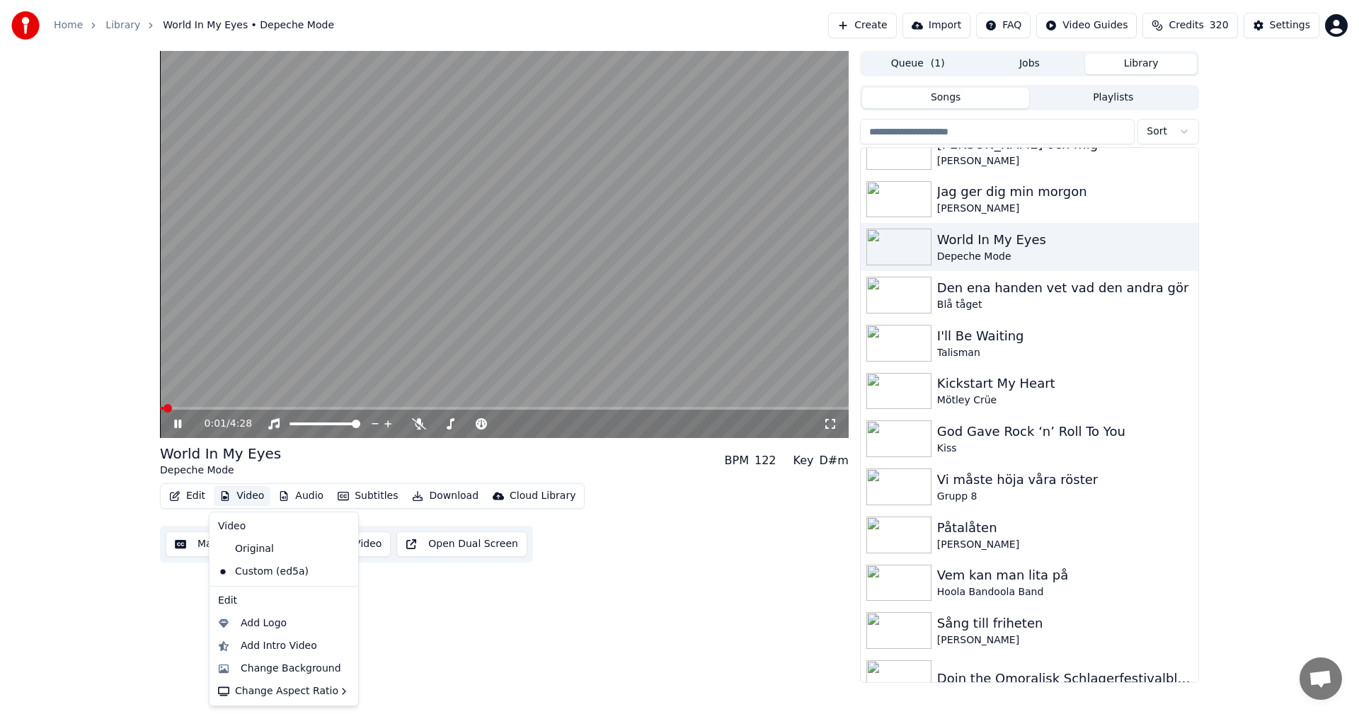
click at [249, 493] on button "Video" at bounding box center [242, 496] width 56 height 20
click at [252, 540] on div "Original" at bounding box center [273, 549] width 122 height 23
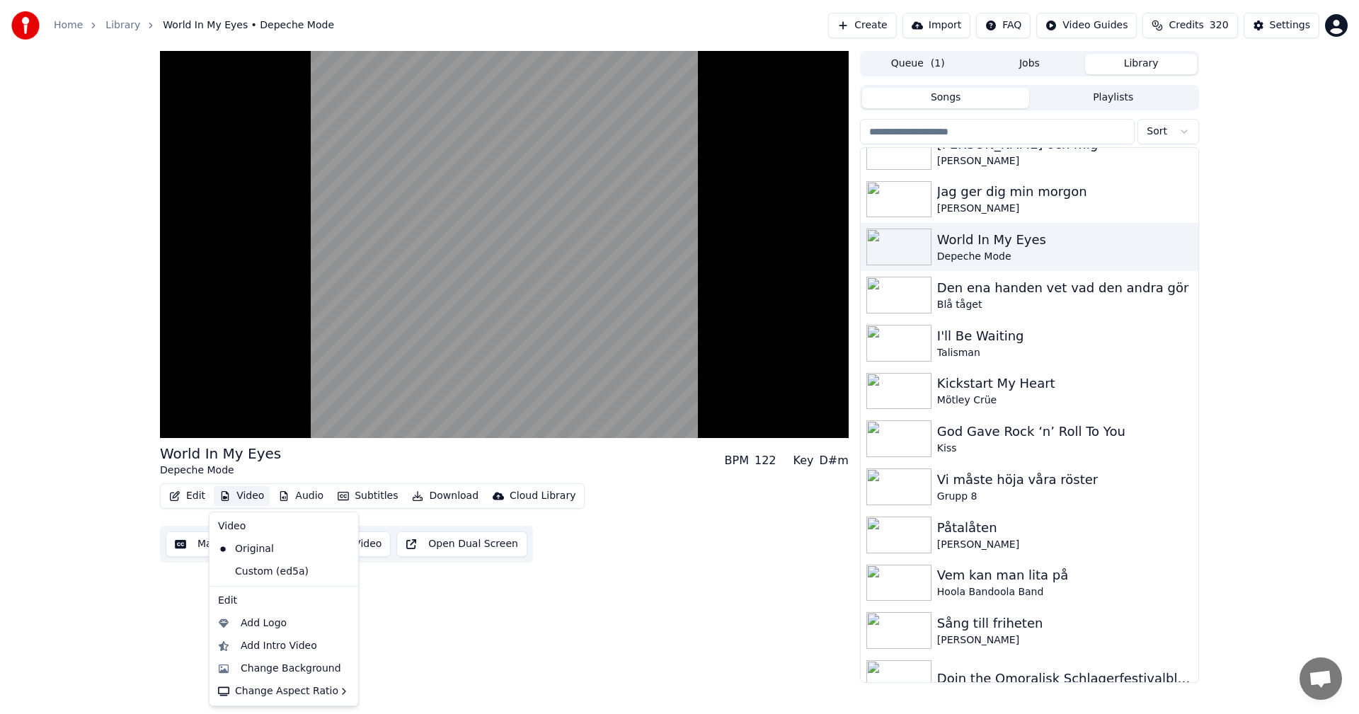
click at [252, 501] on button "Video" at bounding box center [242, 496] width 56 height 20
click at [285, 569] on div "Custom (ed5a)" at bounding box center [273, 572] width 122 height 23
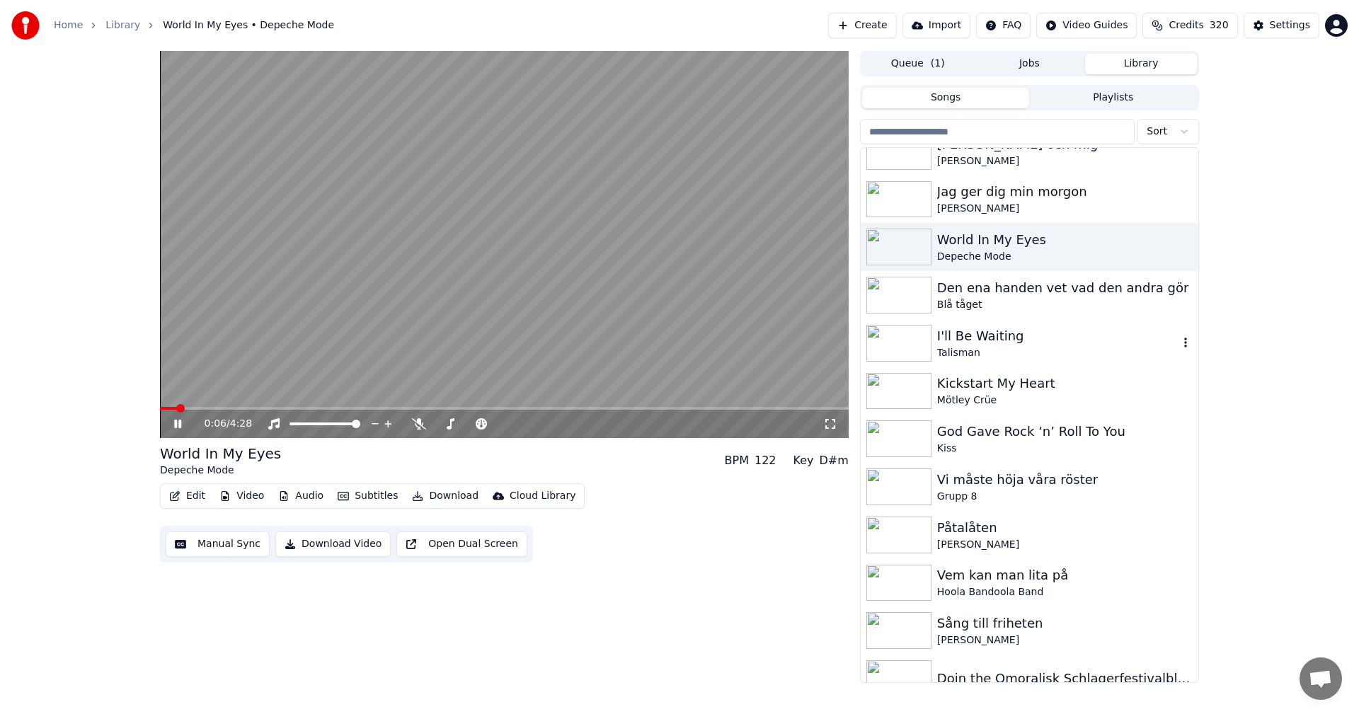
click at [988, 343] on div "I'll Be Waiting" at bounding box center [1057, 336] width 241 height 20
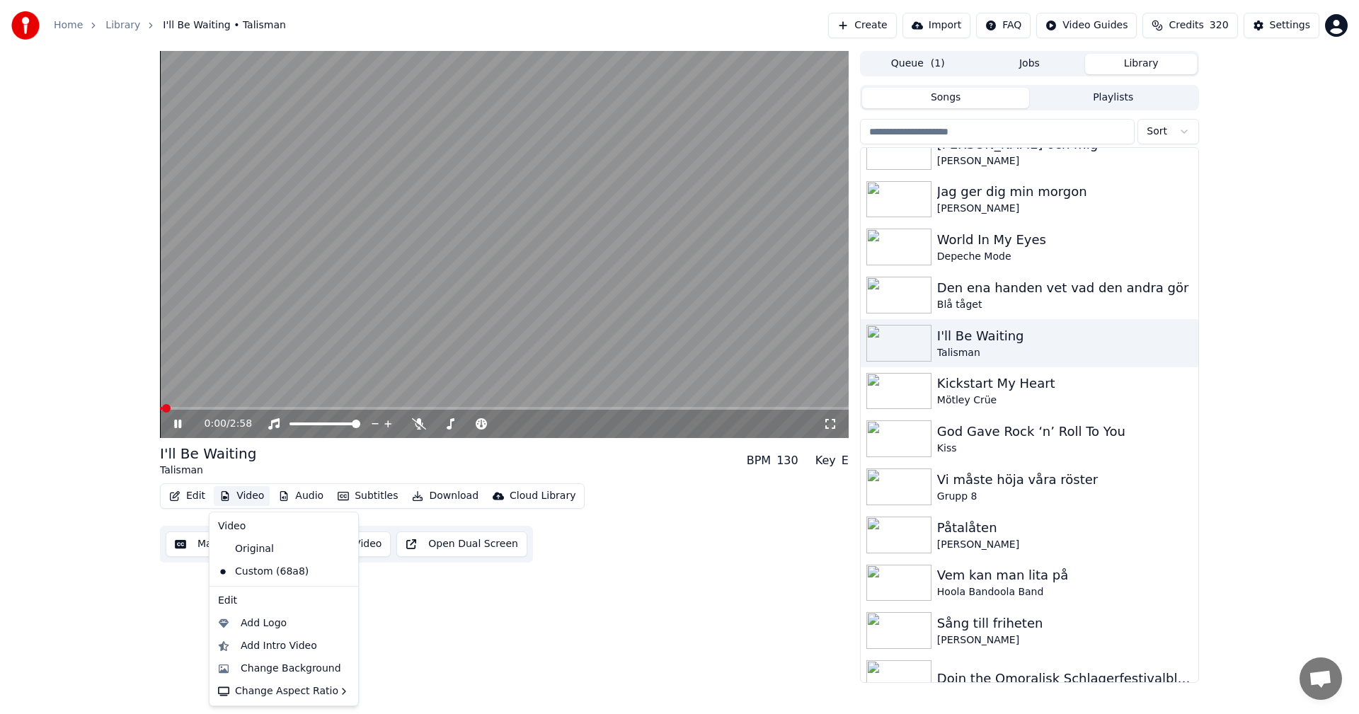
click at [239, 497] on button "Video" at bounding box center [242, 496] width 56 height 20
click at [247, 540] on div "Original" at bounding box center [273, 549] width 122 height 23
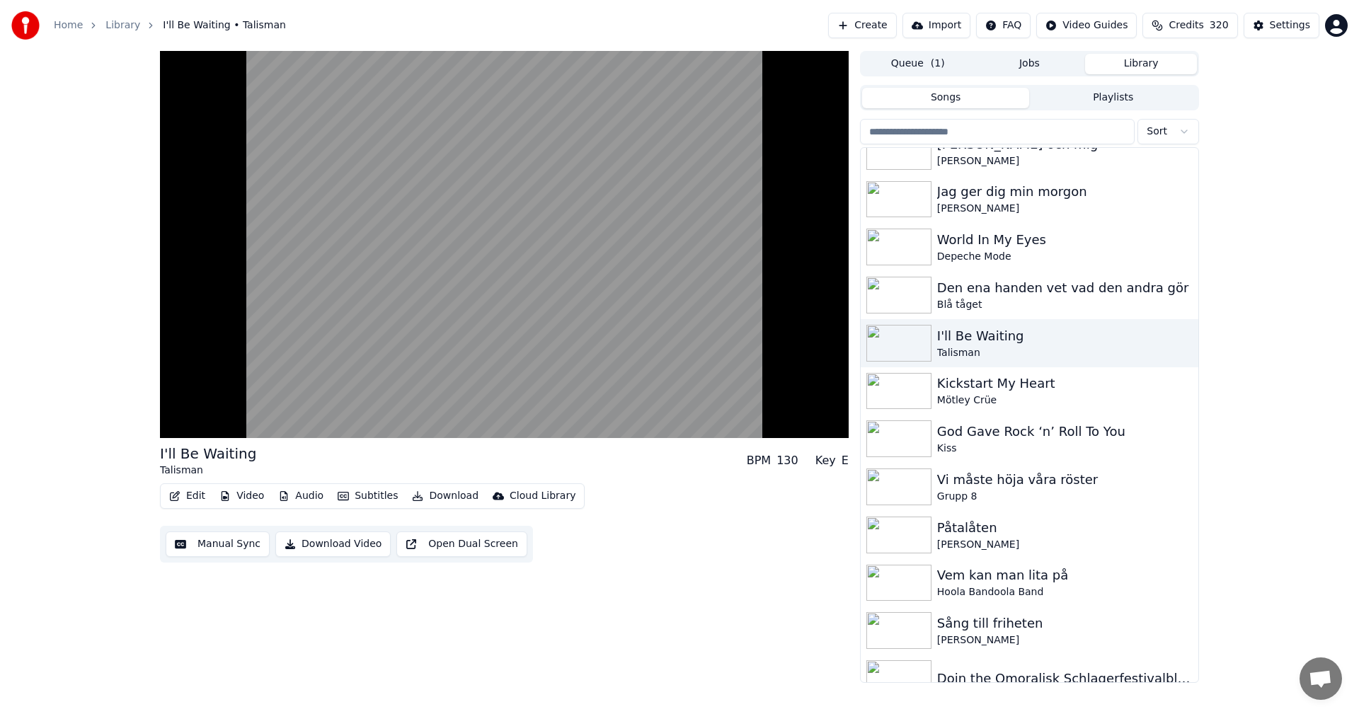
click at [235, 509] on div "Edit Video Audio Subtitles Download Cloud Library" at bounding box center [372, 496] width 425 height 25
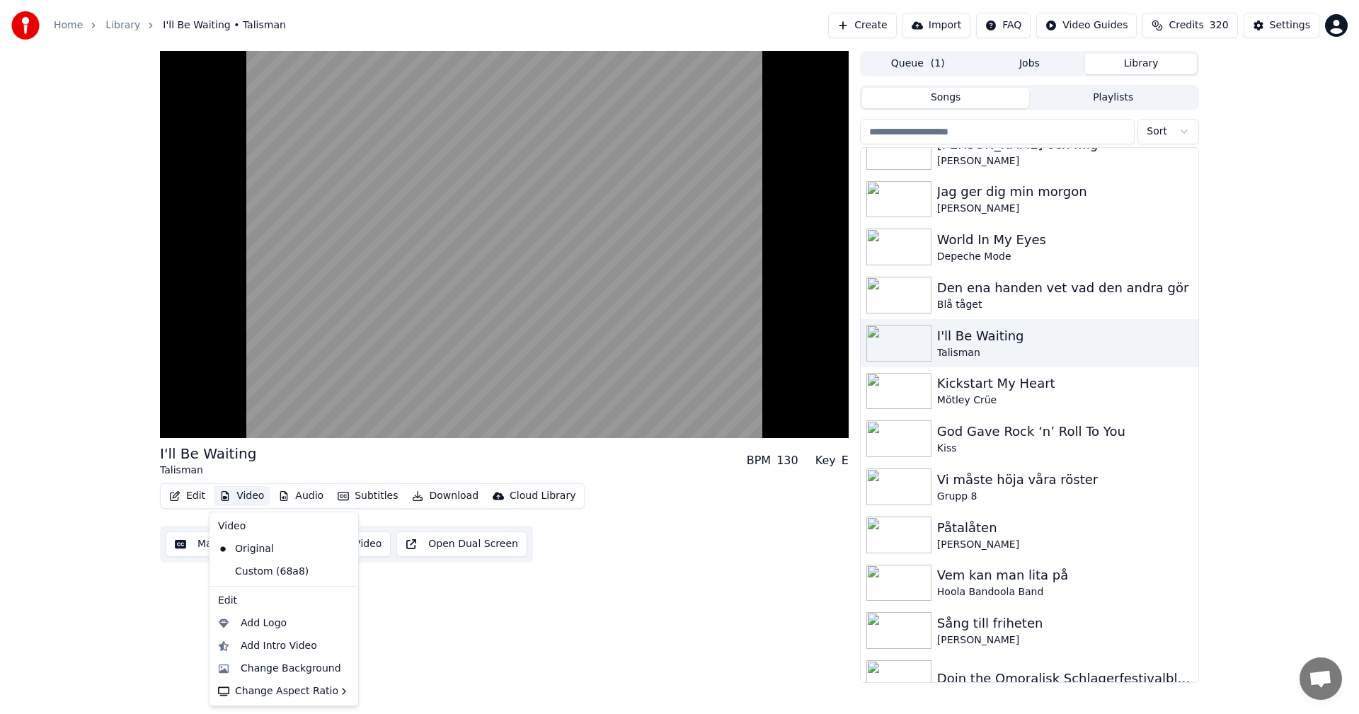
click at [241, 501] on button "Video" at bounding box center [242, 496] width 56 height 20
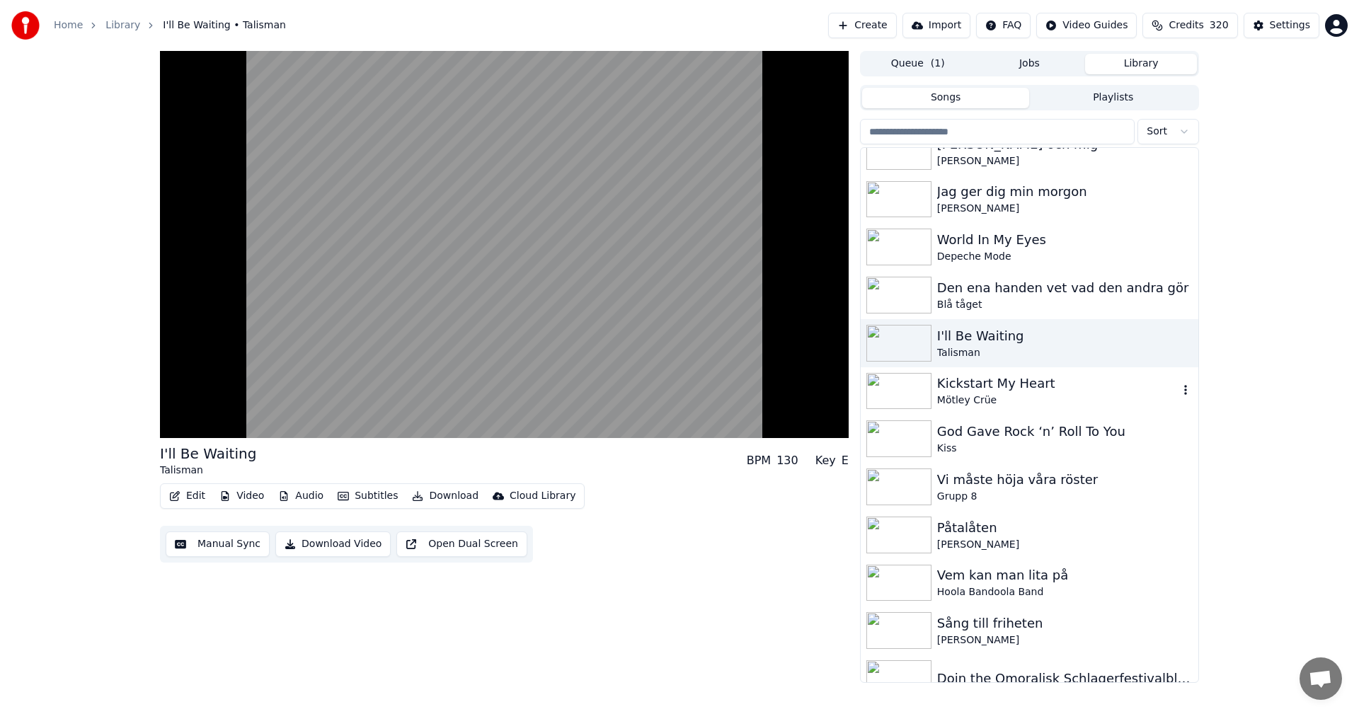
click at [1028, 396] on div "Mötley Crüe" at bounding box center [1057, 401] width 241 height 14
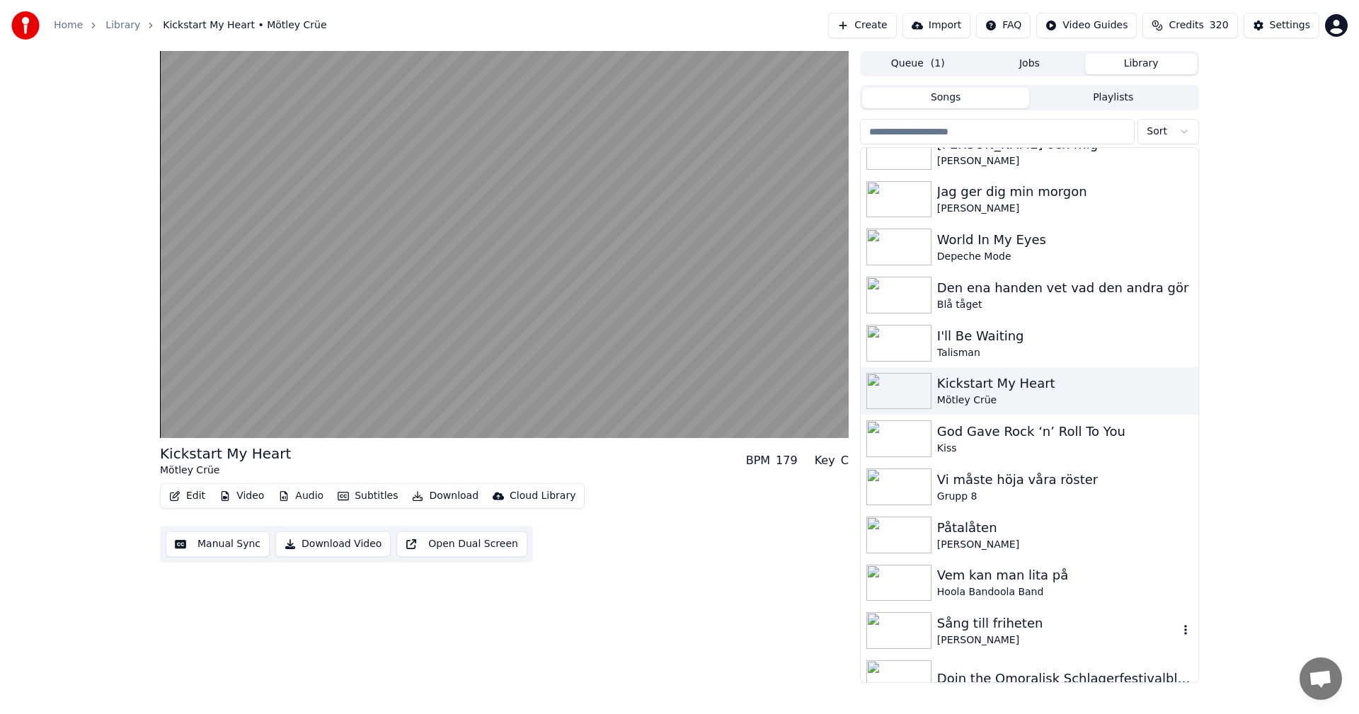
click at [1050, 626] on div "Sång till friheten" at bounding box center [1057, 624] width 241 height 20
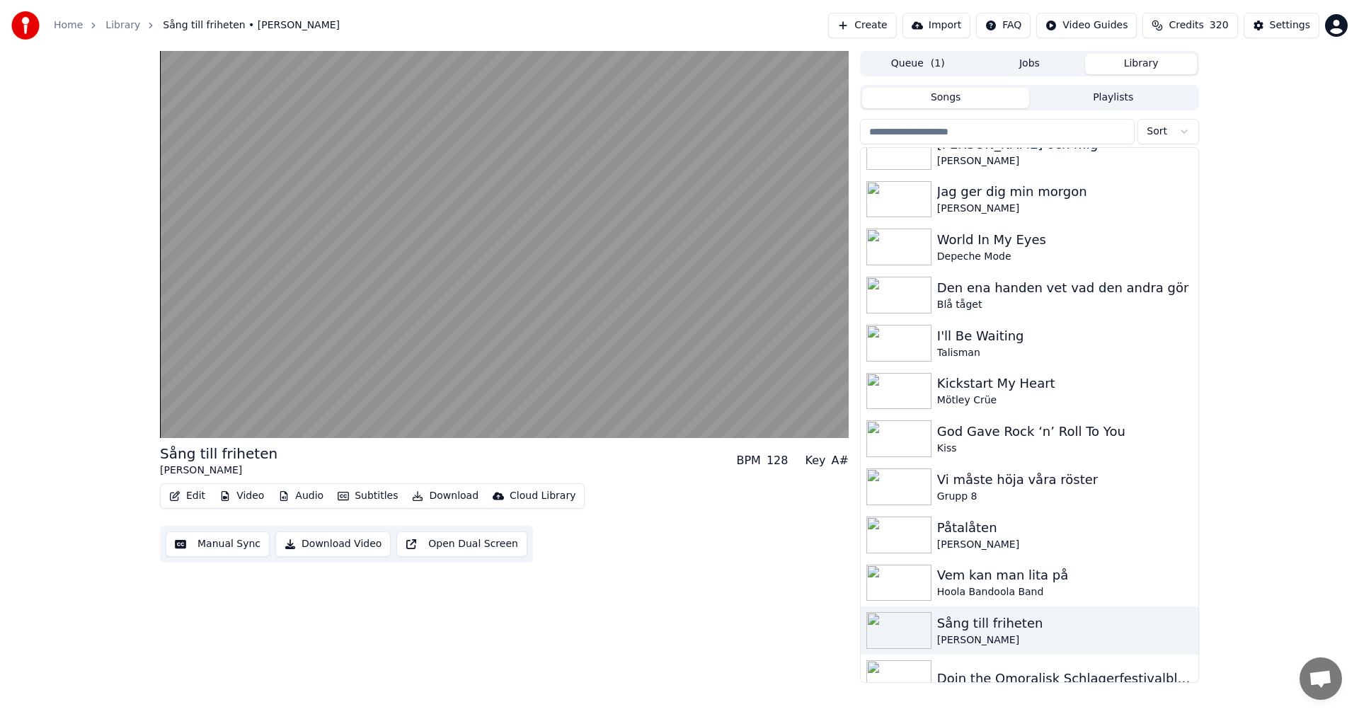
scroll to position [1403, 0]
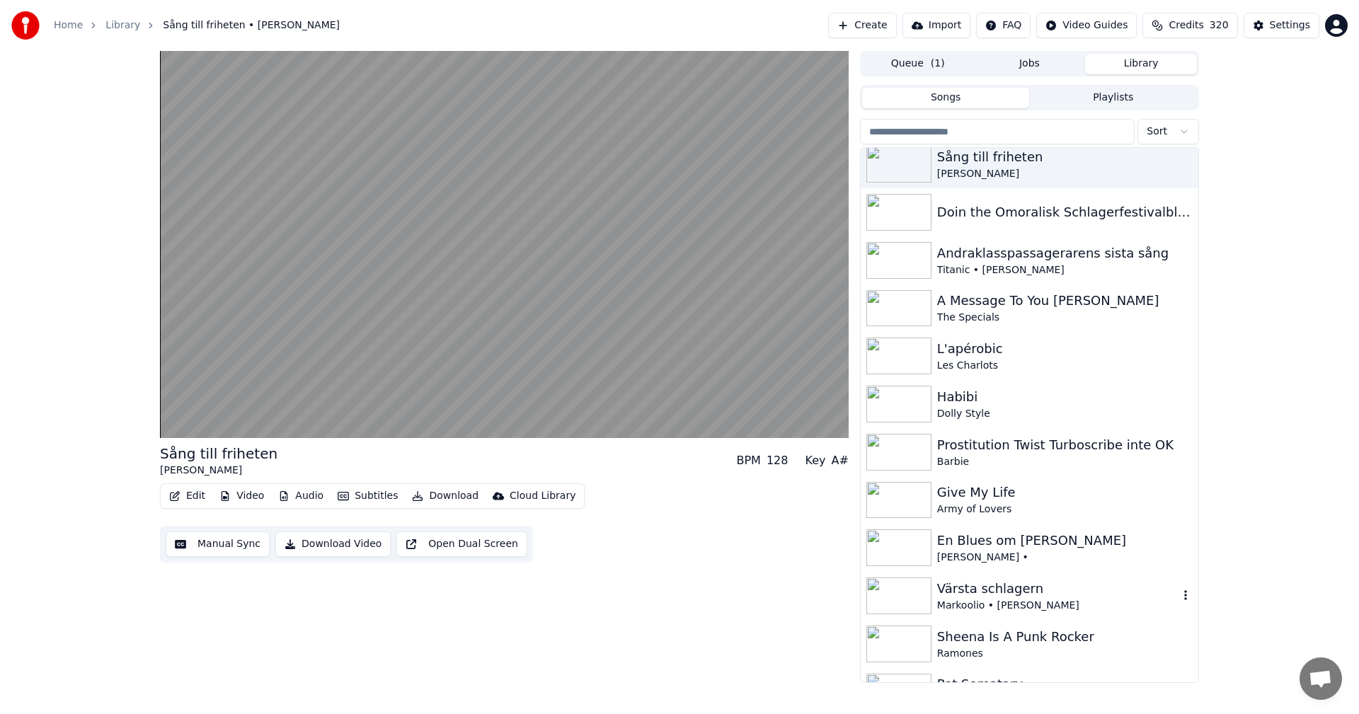
click at [1043, 594] on div "Värsta schlagern" at bounding box center [1057, 589] width 241 height 20
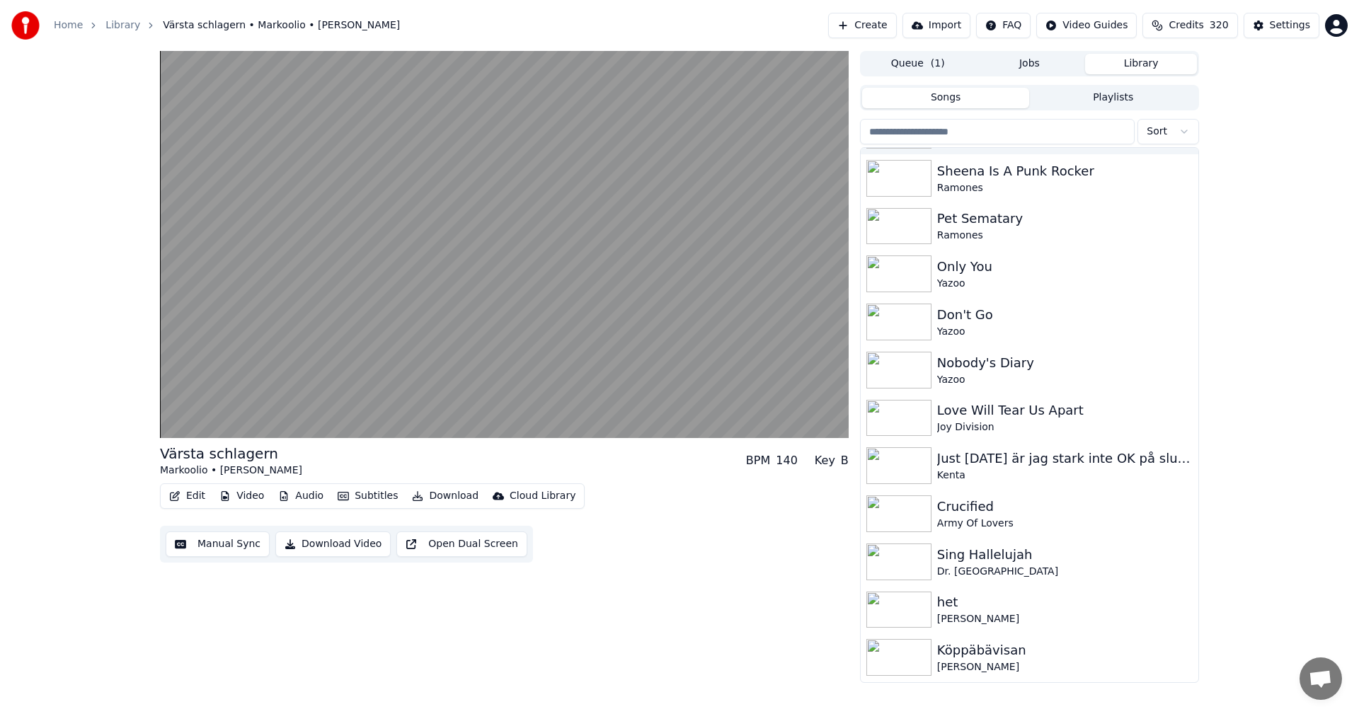
scroll to position [2339, 0]
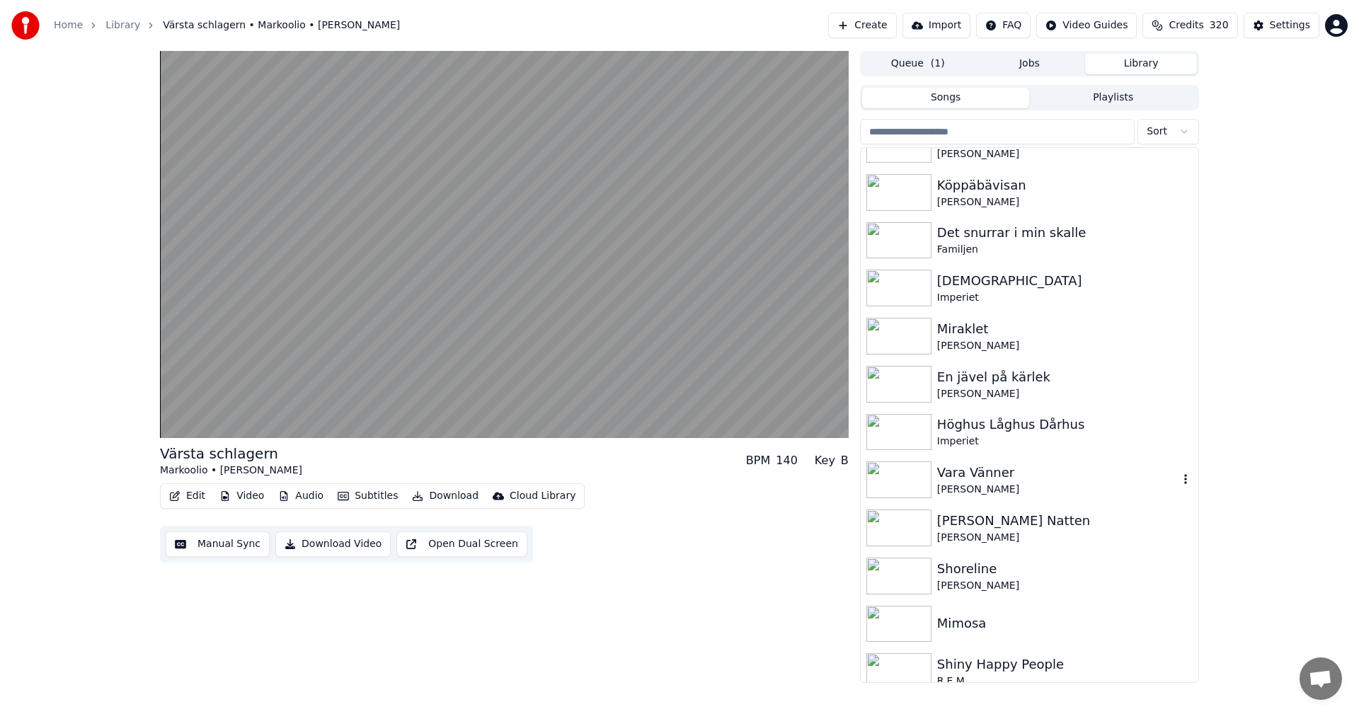
click at [1032, 491] on div "Jakob Hellman" at bounding box center [1057, 490] width 241 height 14
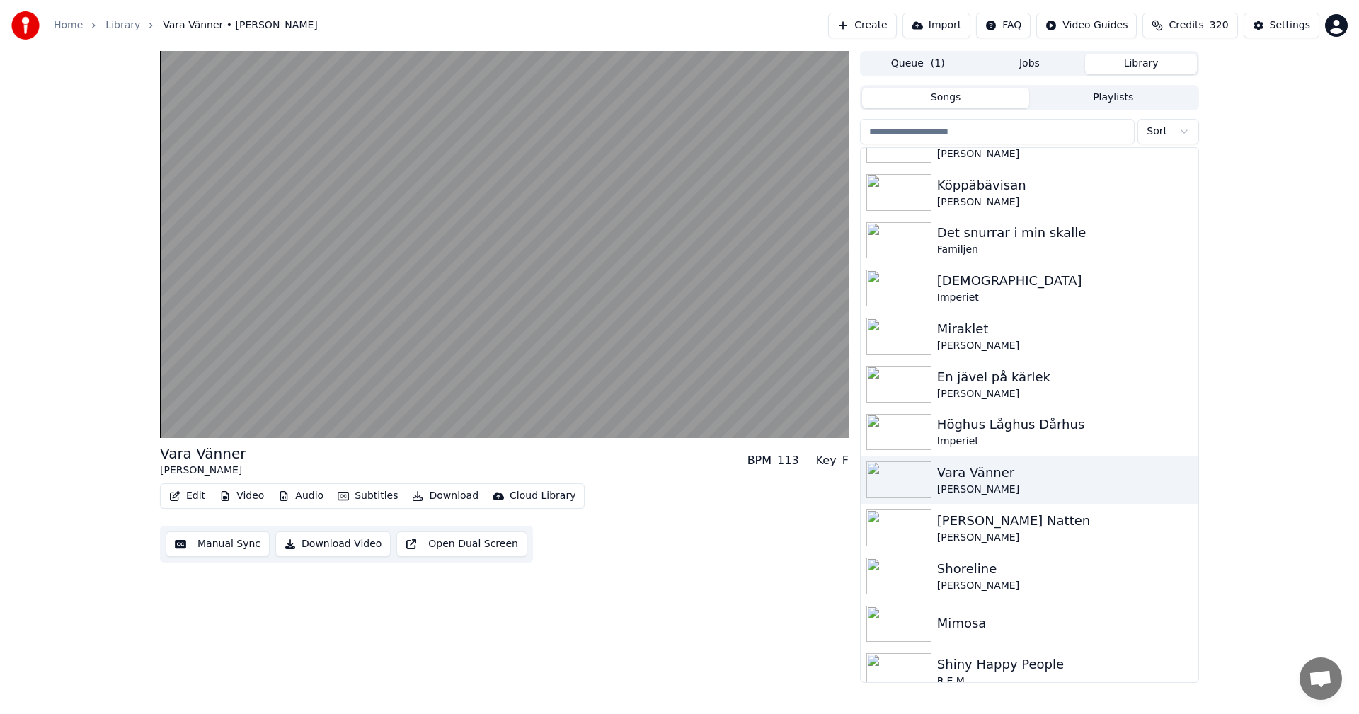
scroll to position [2807, 0]
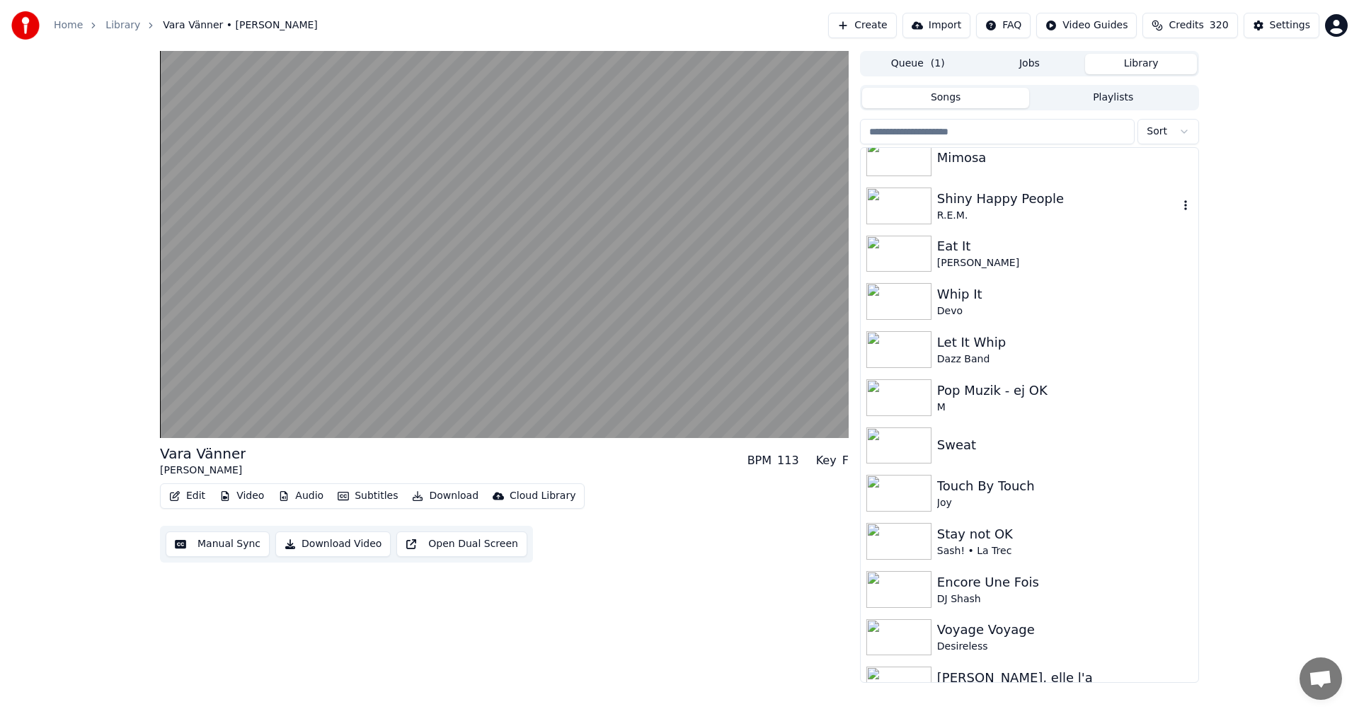
click at [1004, 222] on div "R.E.M." at bounding box center [1057, 216] width 241 height 14
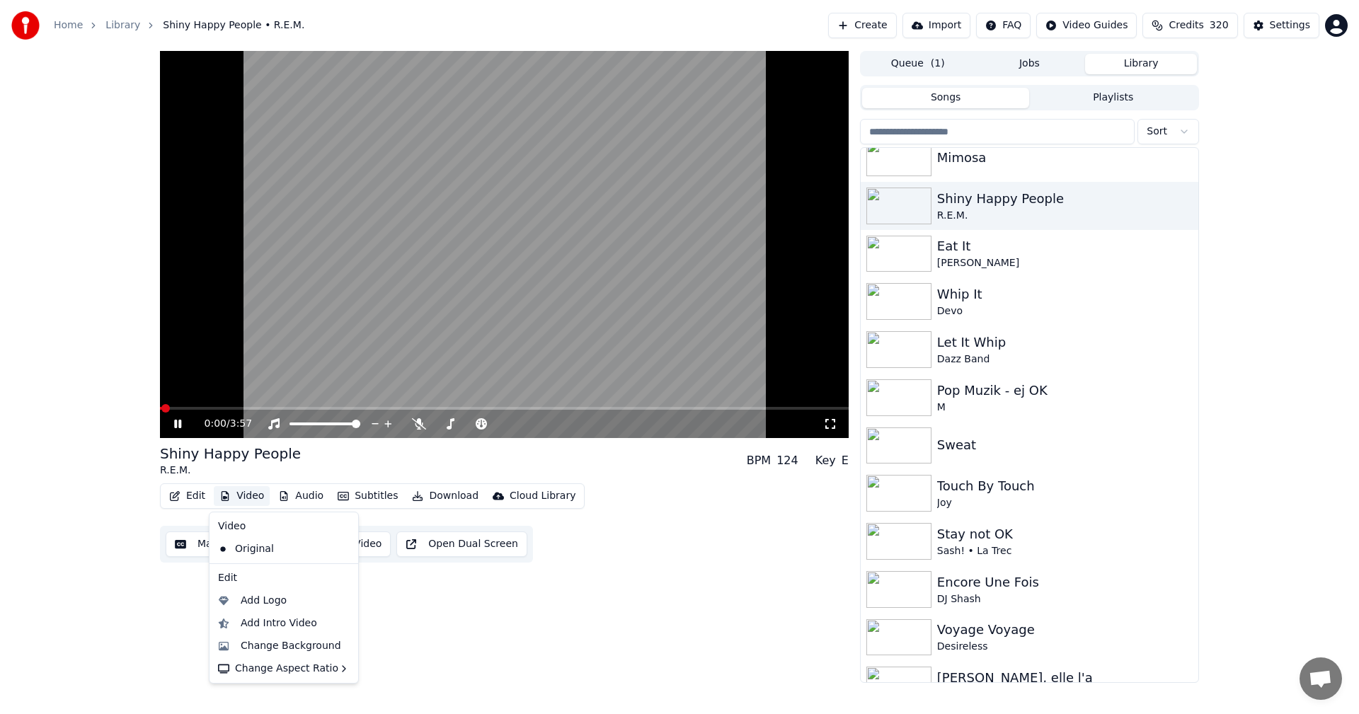
click at [252, 496] on button "Video" at bounding box center [242, 496] width 56 height 20
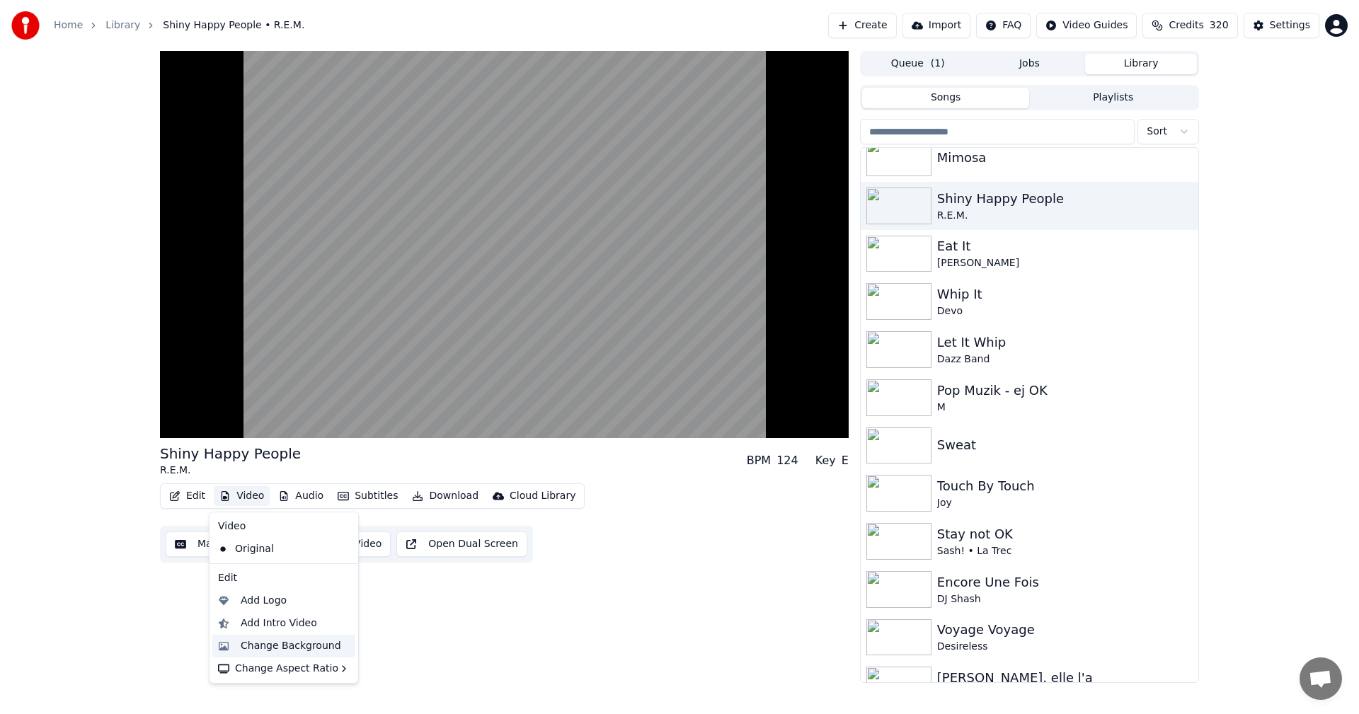
click at [285, 637] on div "Change Background" at bounding box center [283, 646] width 143 height 23
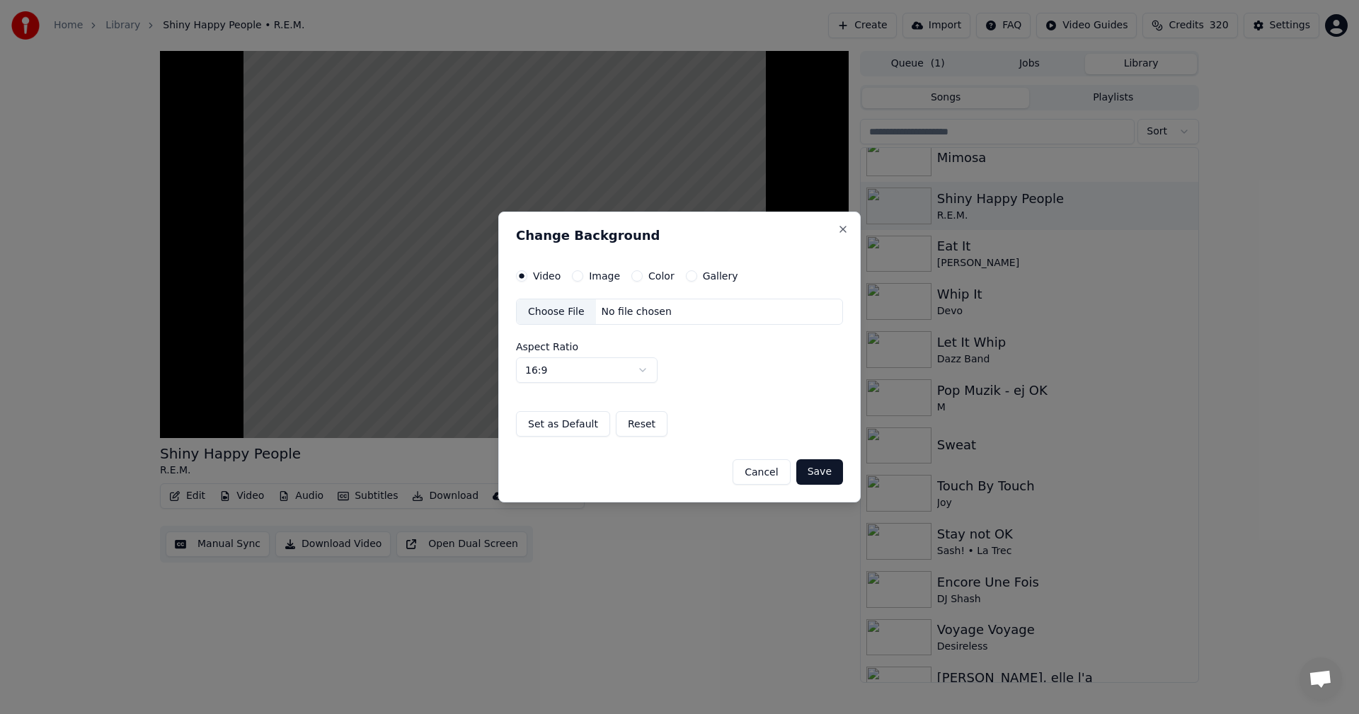
click at [686, 277] on button "Gallery" at bounding box center [691, 275] width 11 height 11
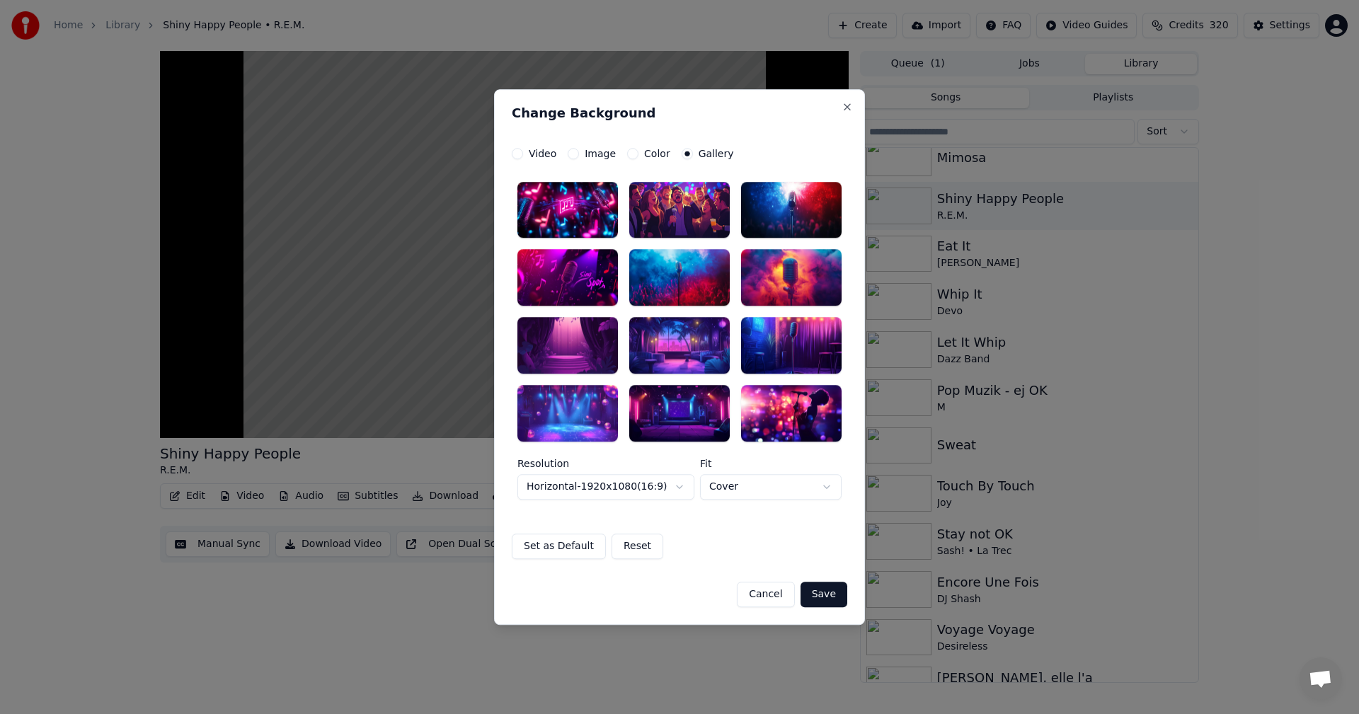
click at [796, 291] on div at bounding box center [791, 278] width 101 height 57
click at [823, 598] on button "Save" at bounding box center [824, 594] width 47 height 25
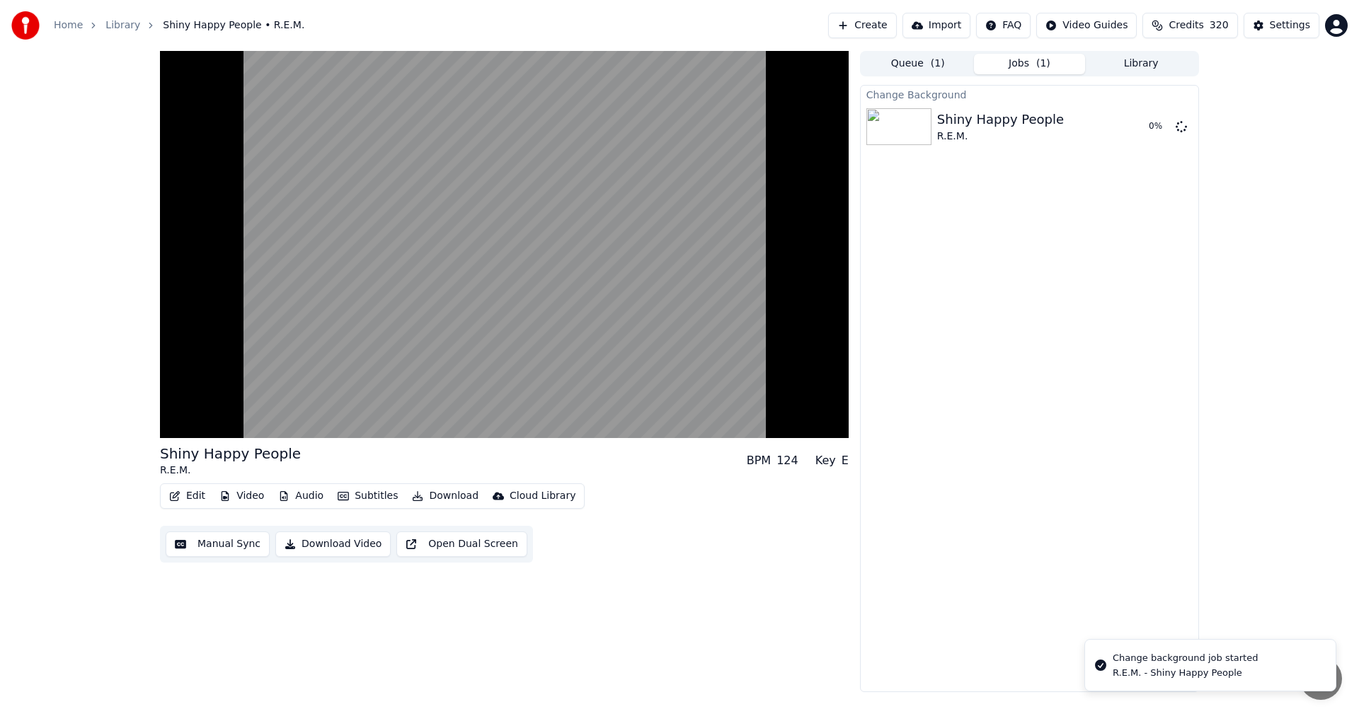
click at [1149, 71] on button "Library" at bounding box center [1141, 64] width 112 height 21
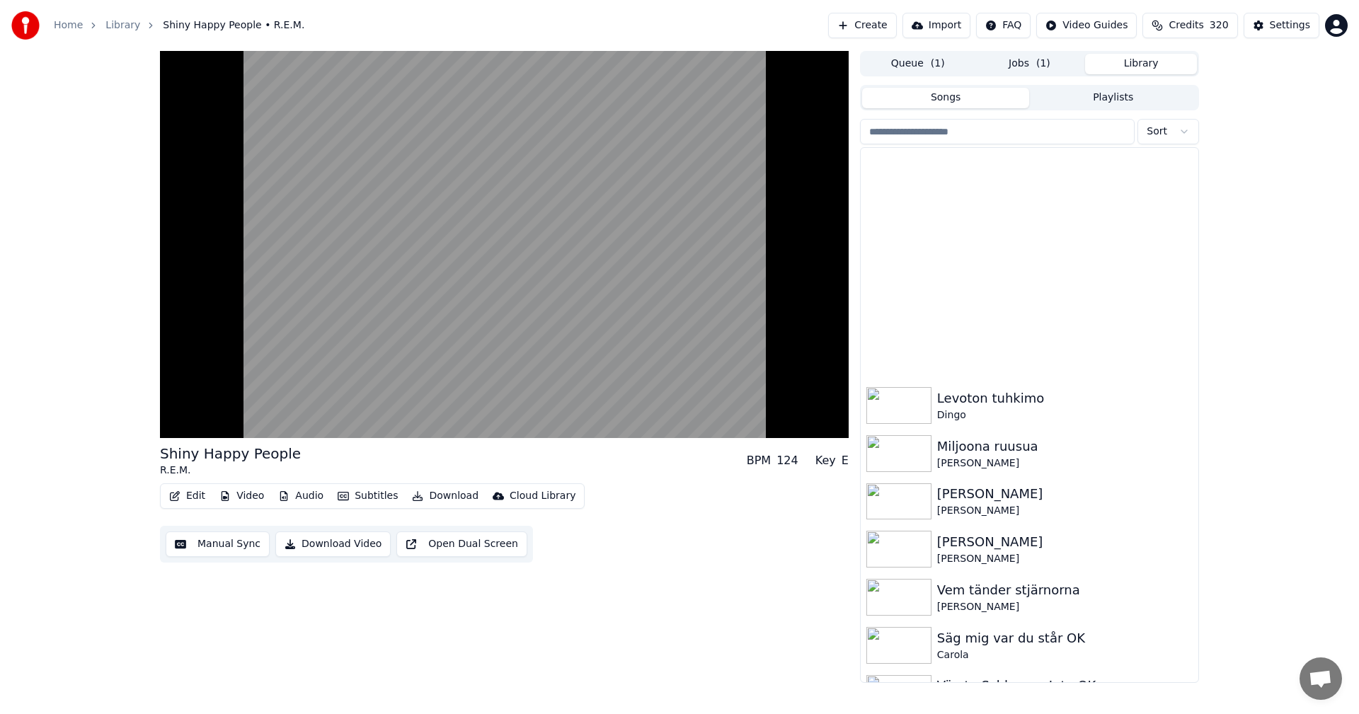
scroll to position [5145, 0]
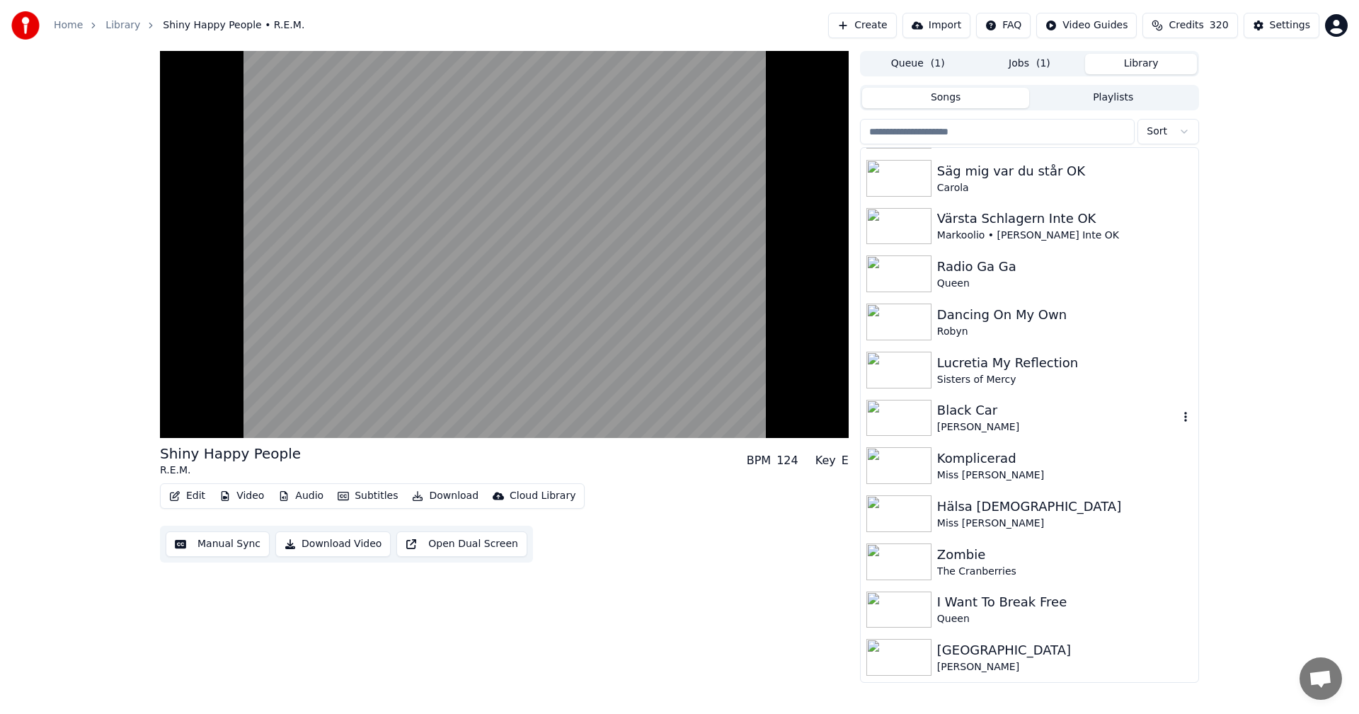
click at [1054, 420] on div "Black Car" at bounding box center [1057, 411] width 241 height 20
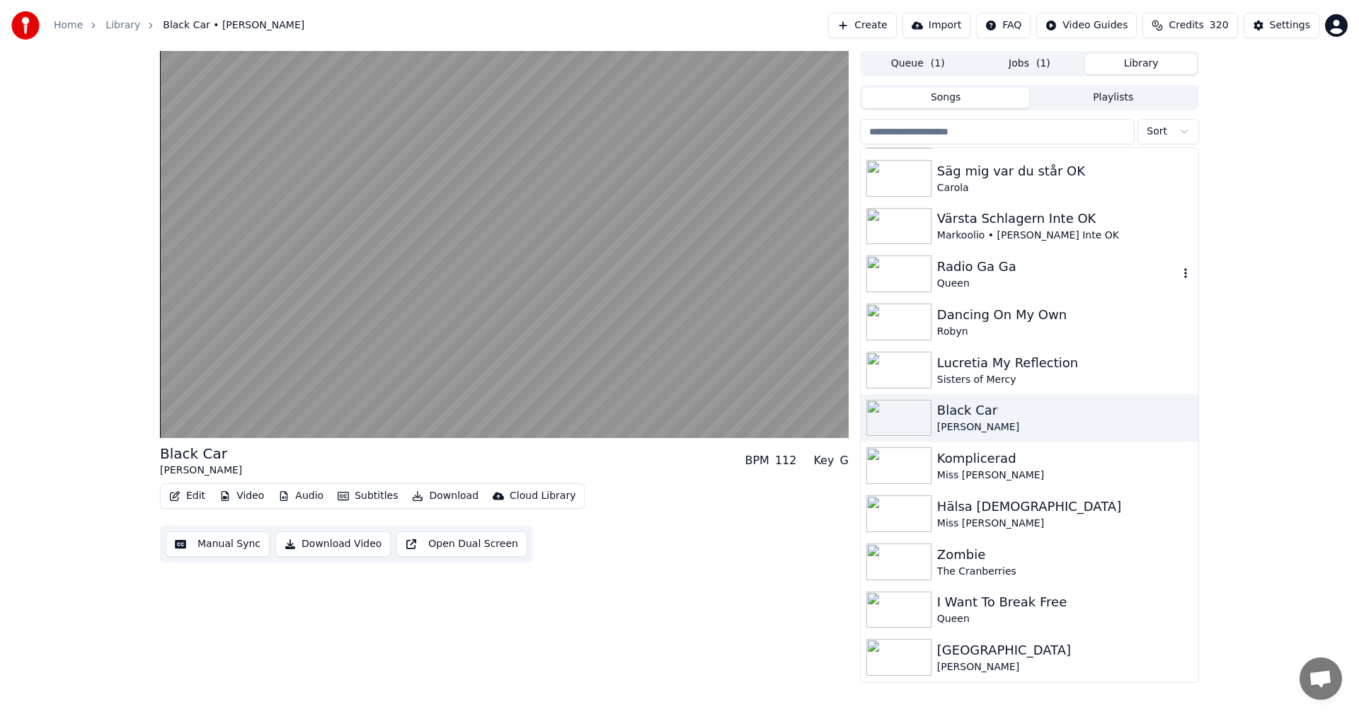
click at [1042, 281] on div "Queen" at bounding box center [1057, 284] width 241 height 14
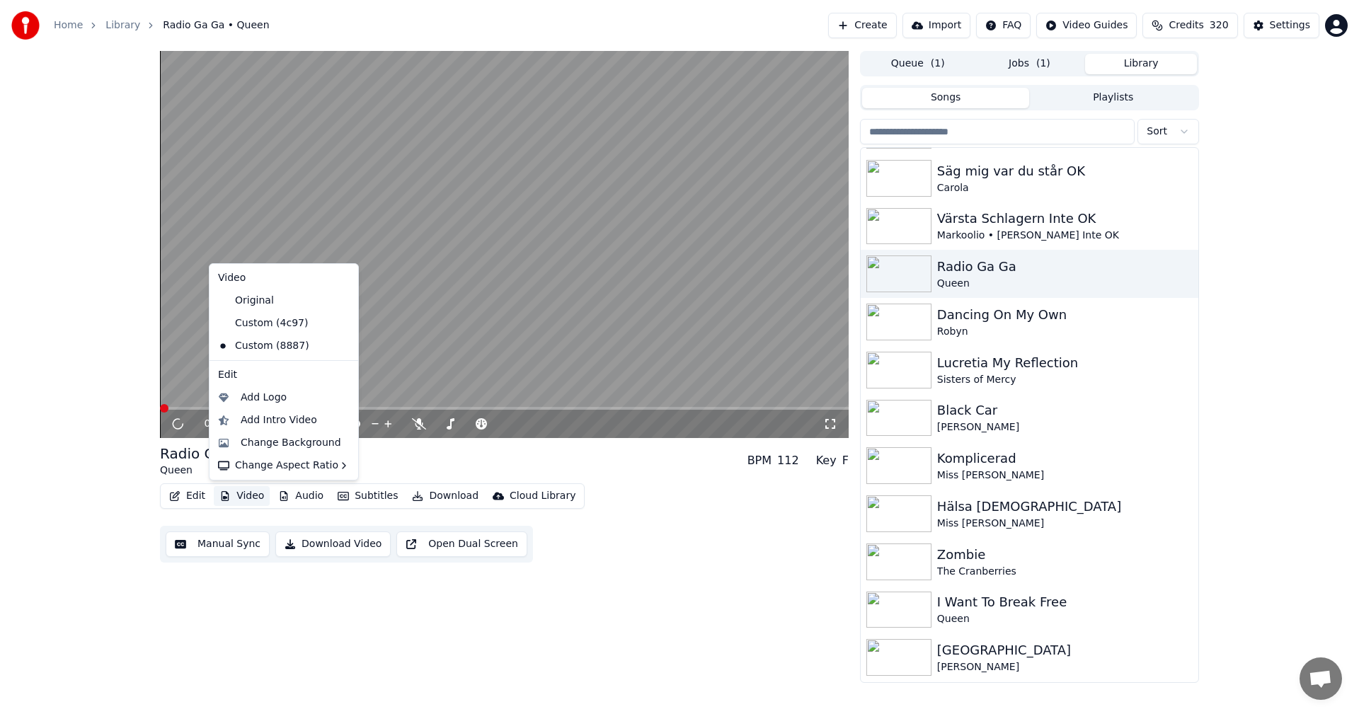
click at [254, 491] on button "Video" at bounding box center [242, 496] width 56 height 20
click at [971, 423] on div "Miriam Bryant" at bounding box center [1057, 428] width 241 height 14
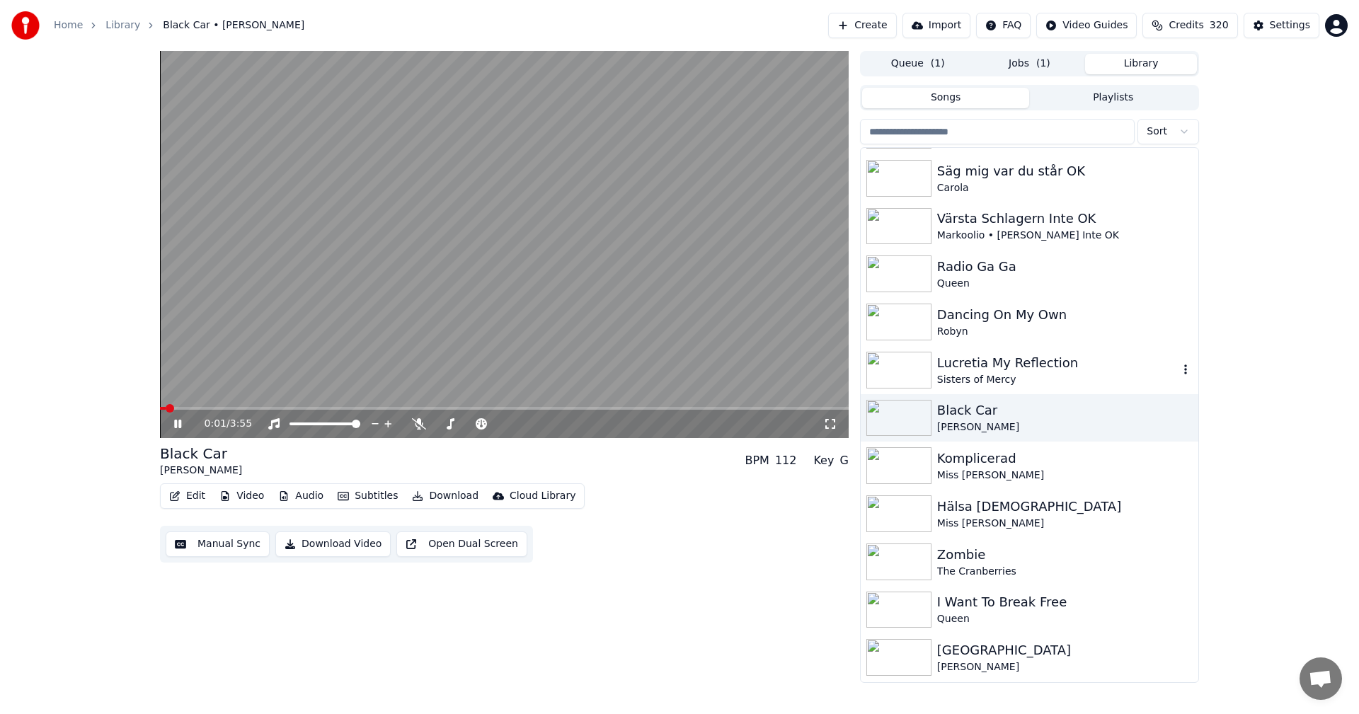
click at [991, 373] on div "Sisters of Mercy" at bounding box center [1057, 380] width 241 height 14
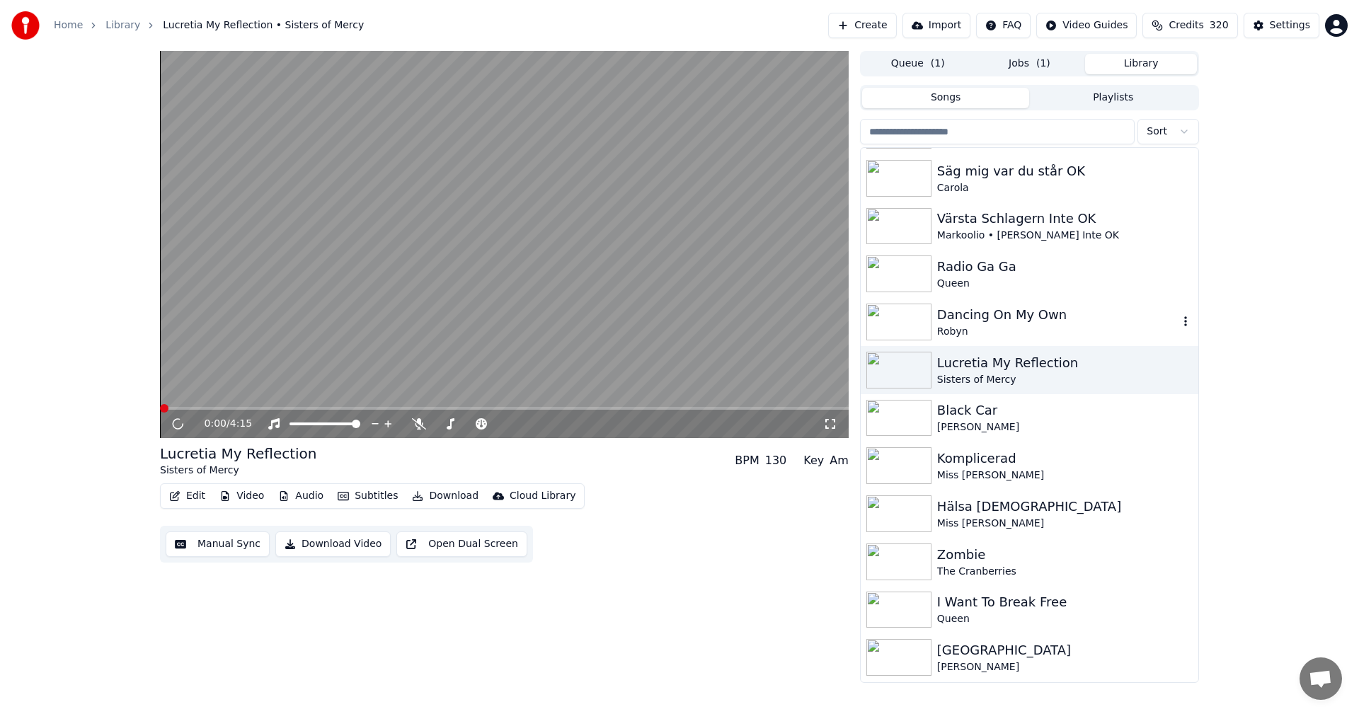
click at [1005, 325] on div "Robyn" at bounding box center [1057, 332] width 241 height 14
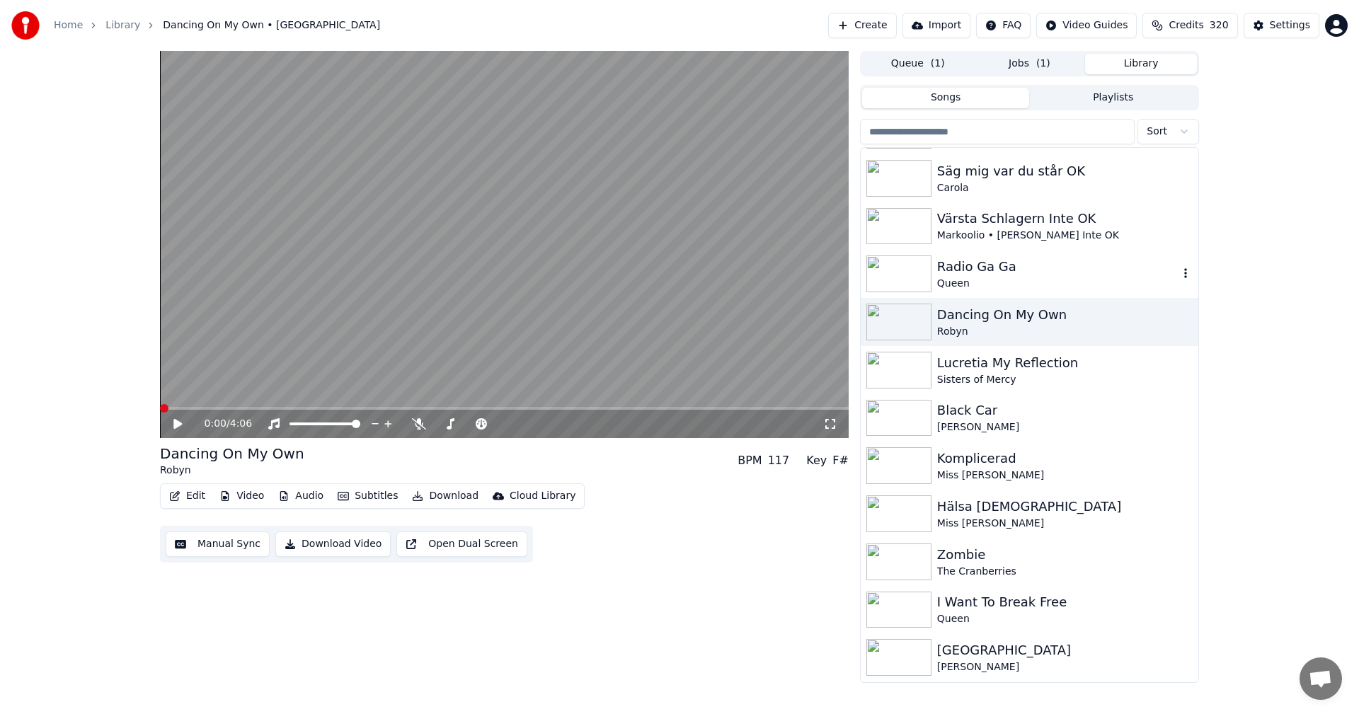
click at [1000, 265] on div "Radio Ga Ga" at bounding box center [1057, 267] width 241 height 20
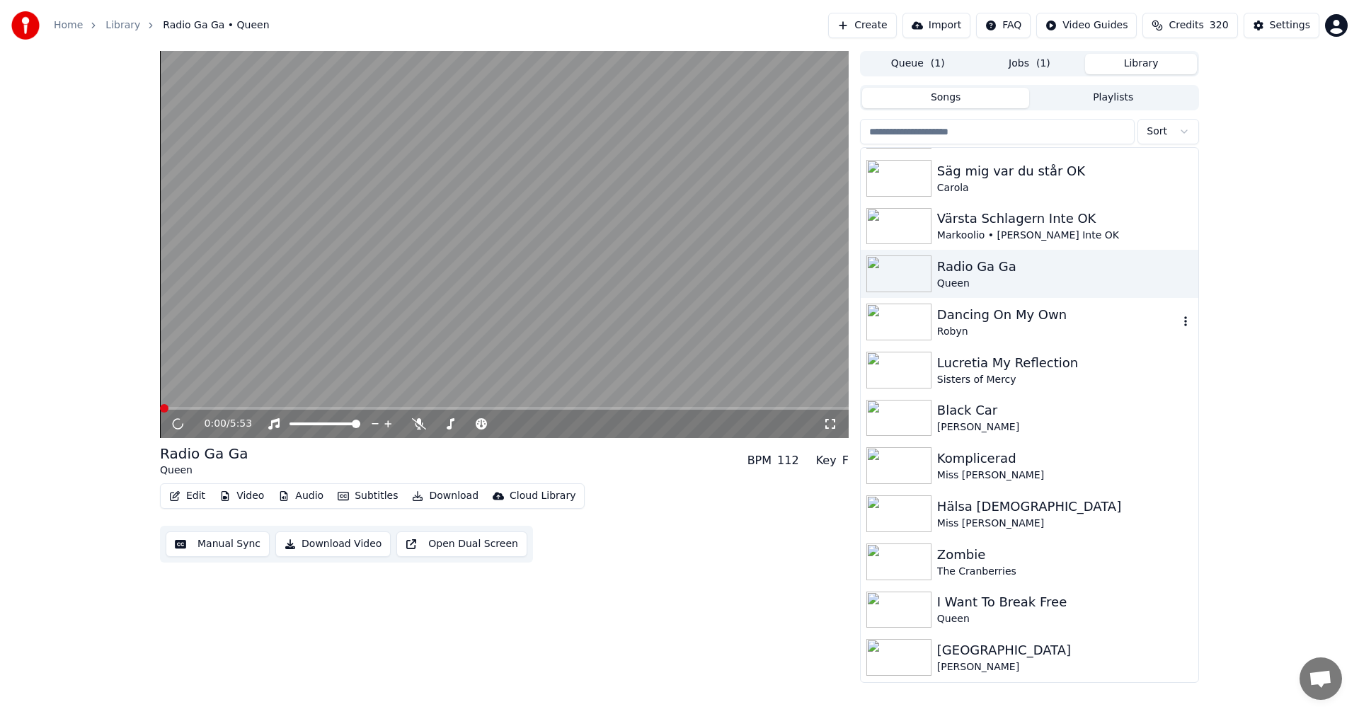
click at [987, 319] on div "Dancing On My Own" at bounding box center [1057, 315] width 241 height 20
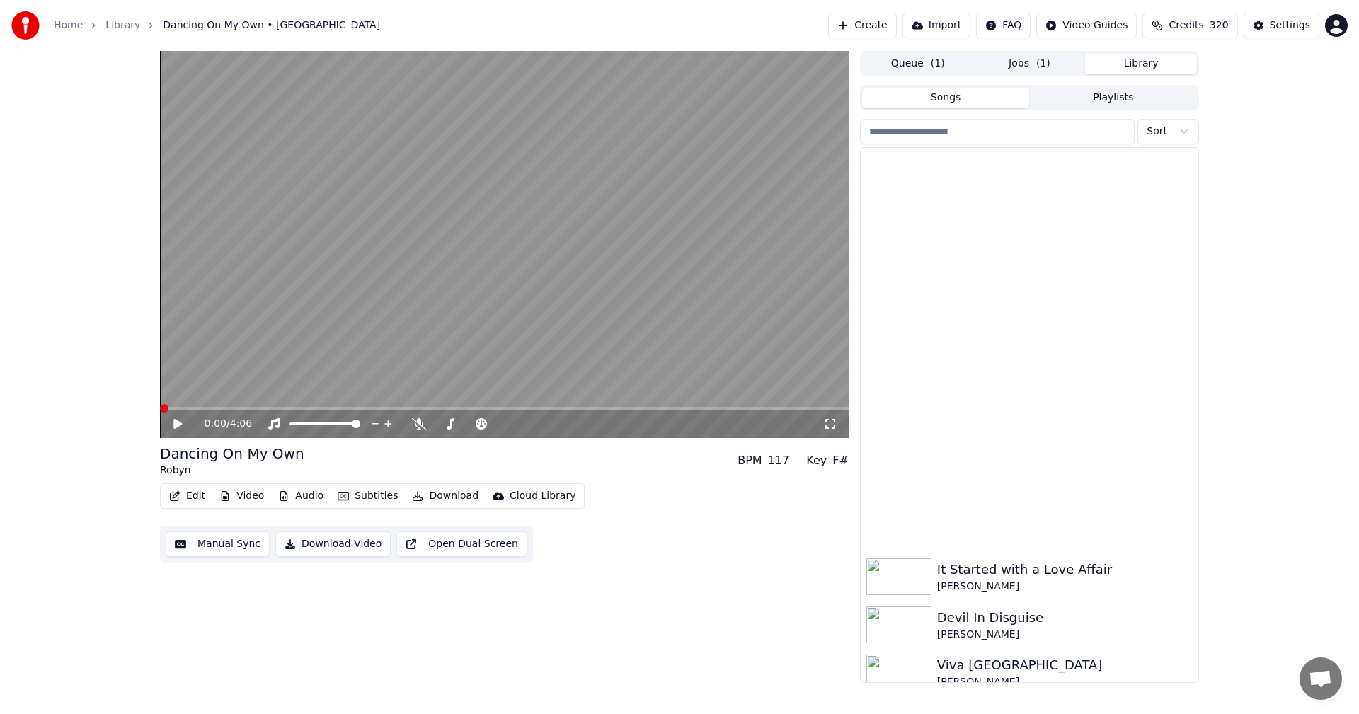
scroll to position [6080, 0]
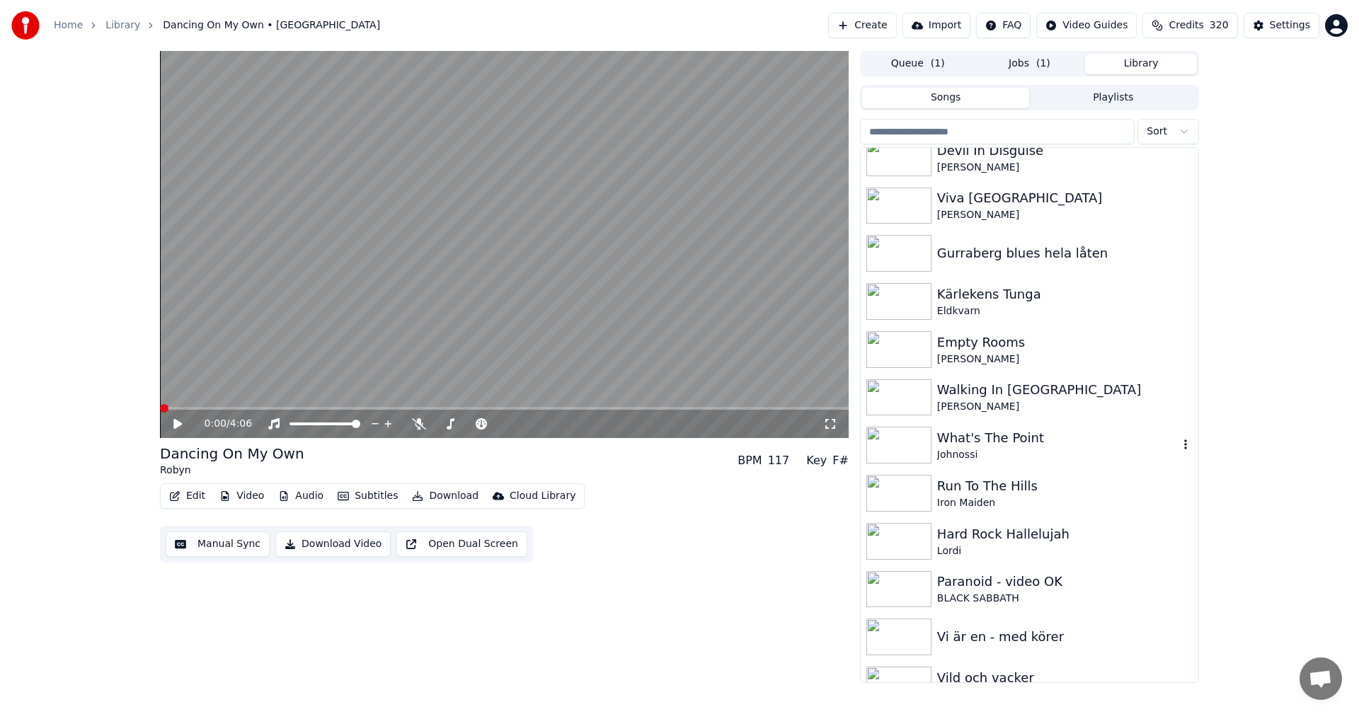
click at [960, 444] on div "What's The Point" at bounding box center [1057, 438] width 241 height 20
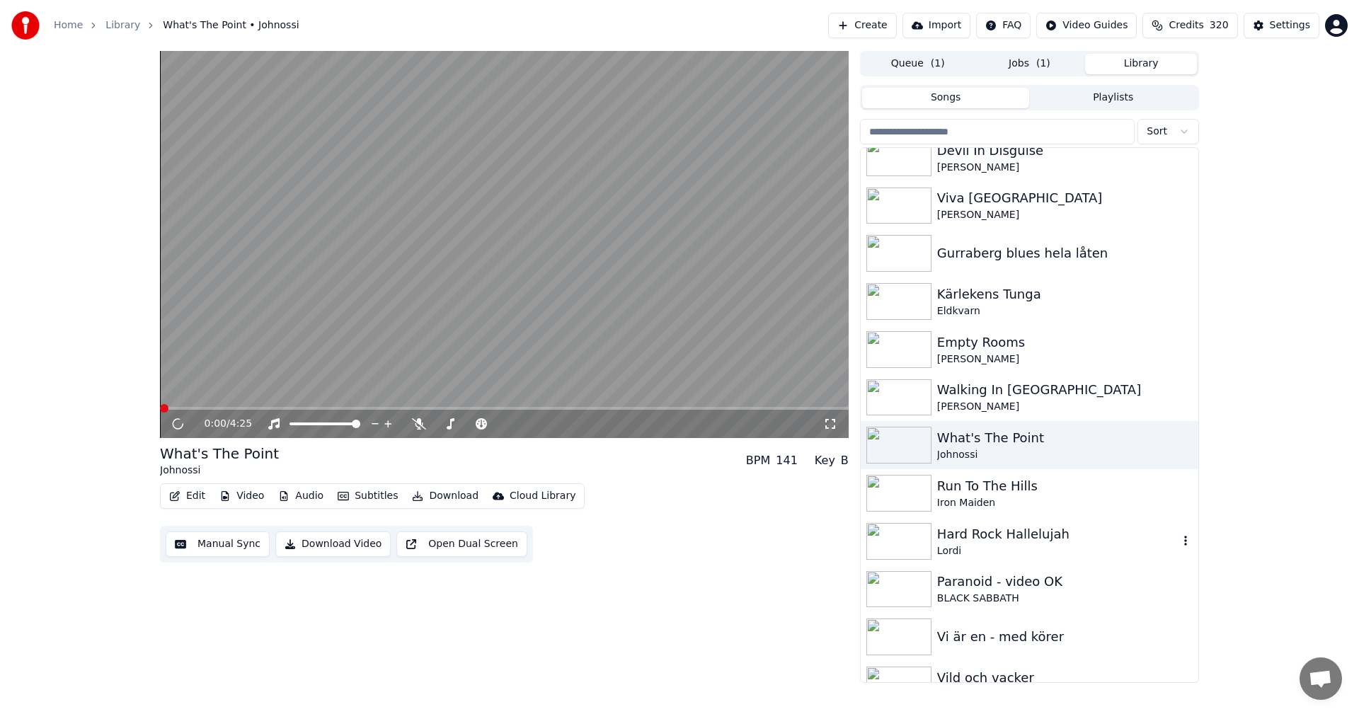
click at [1000, 534] on div "Hard Rock Hallelujah" at bounding box center [1057, 535] width 241 height 20
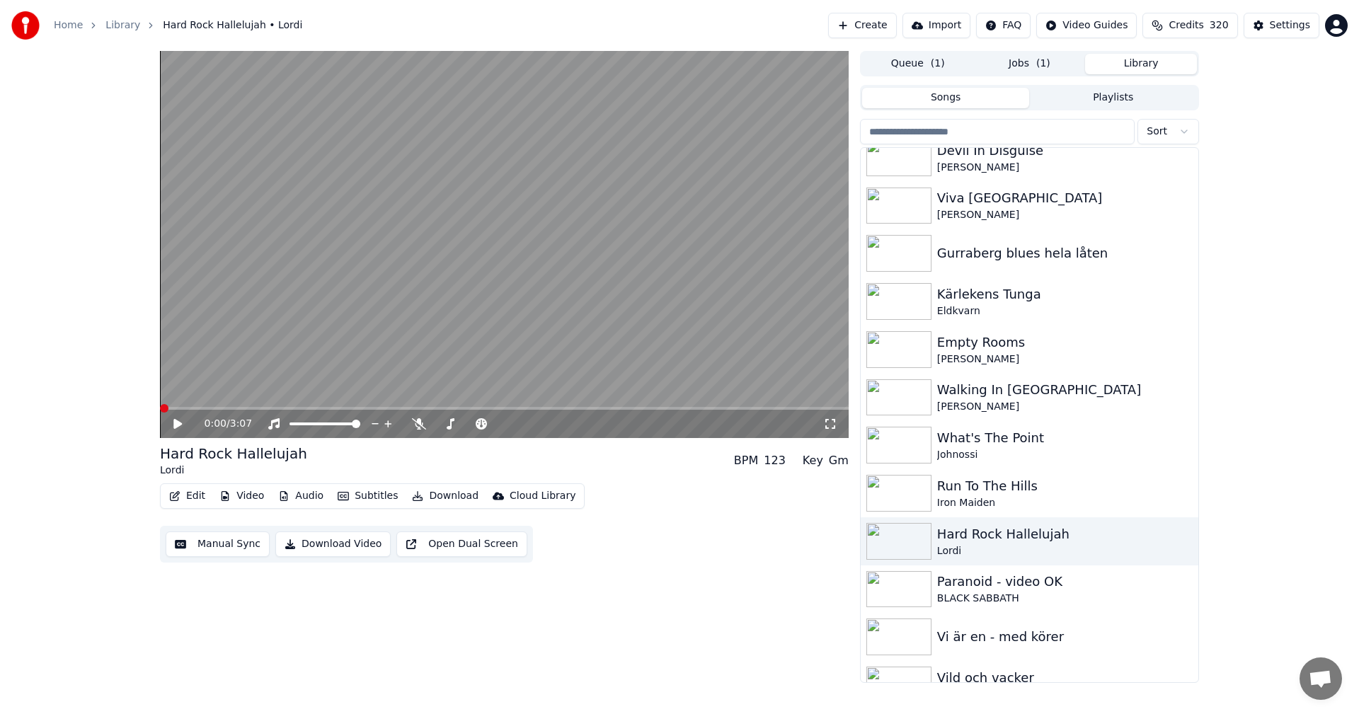
click at [1148, 64] on button "Library" at bounding box center [1141, 64] width 112 height 21
click at [1064, 64] on button "Jobs ( 1 )" at bounding box center [1030, 64] width 112 height 21
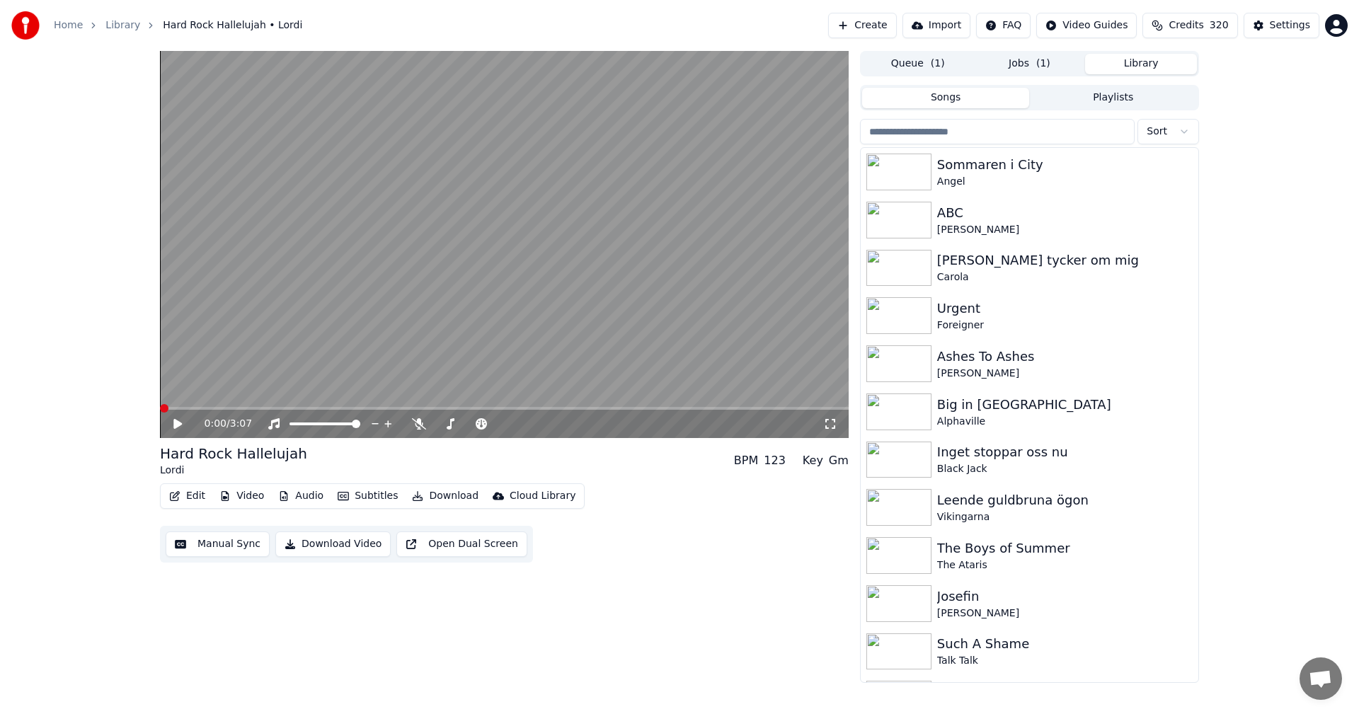
click at [1160, 61] on button "Library" at bounding box center [1141, 64] width 112 height 21
click at [995, 217] on div "ABC" at bounding box center [1057, 213] width 241 height 20
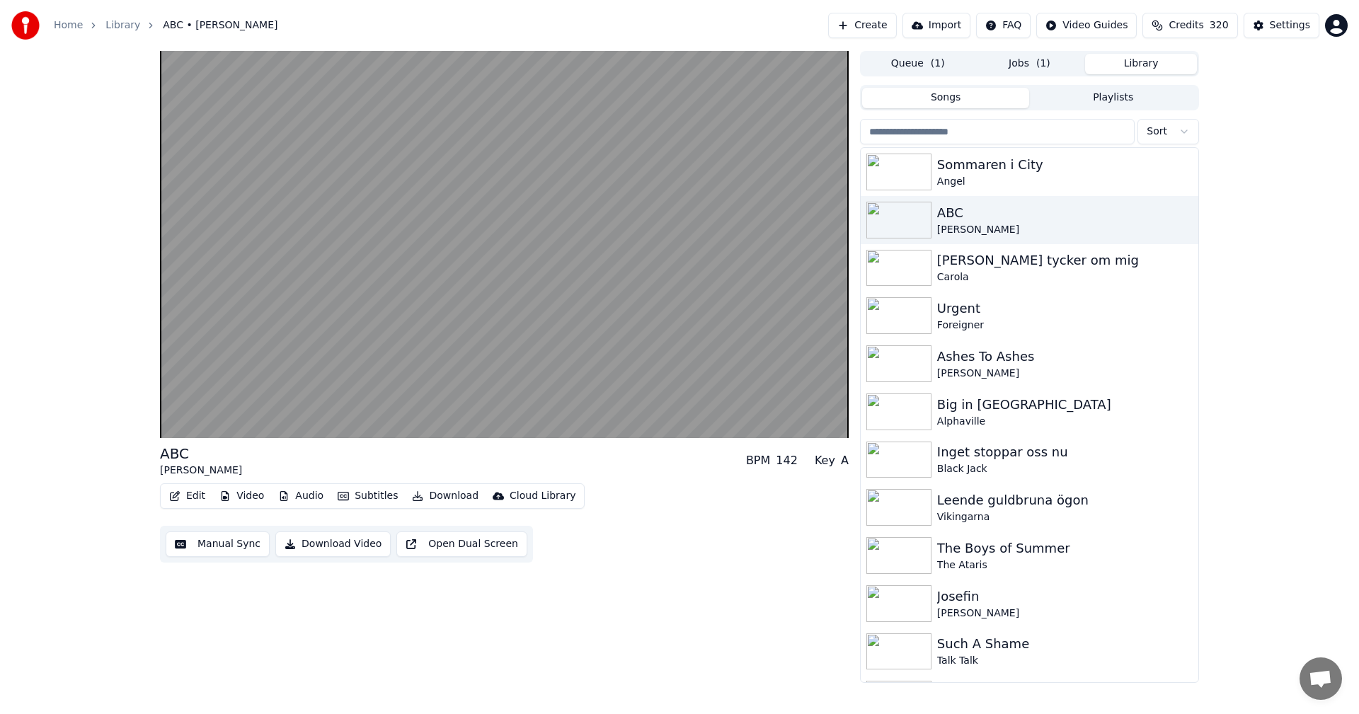
click at [1272, 125] on div "ABC Anna Book BPM 142 Key A Edit Video Audio Subtitles Download Cloud Library M…" at bounding box center [679, 367] width 1359 height 632
click at [1056, 64] on button "Jobs ( 1 )" at bounding box center [1030, 64] width 112 height 21
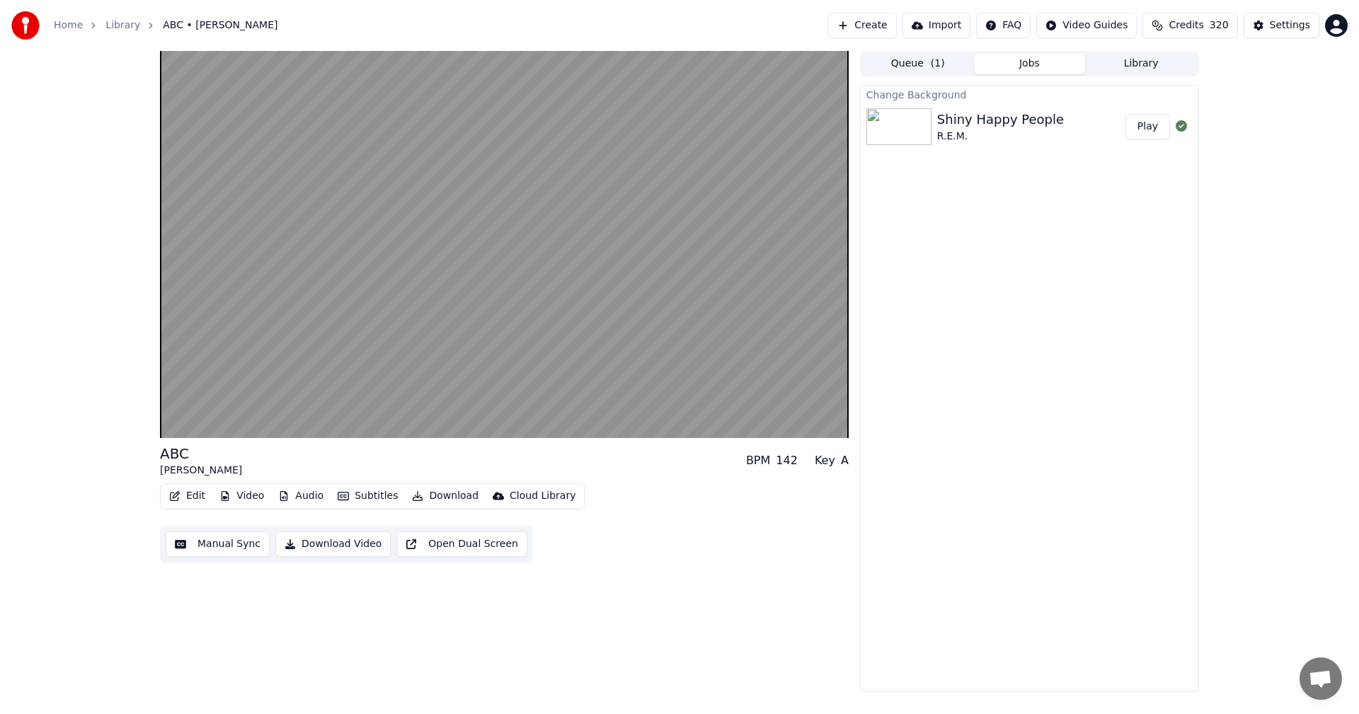
click at [1038, 122] on div "Shiny Happy People" at bounding box center [1000, 120] width 127 height 20
click at [1148, 123] on button "Play" at bounding box center [1148, 126] width 45 height 25
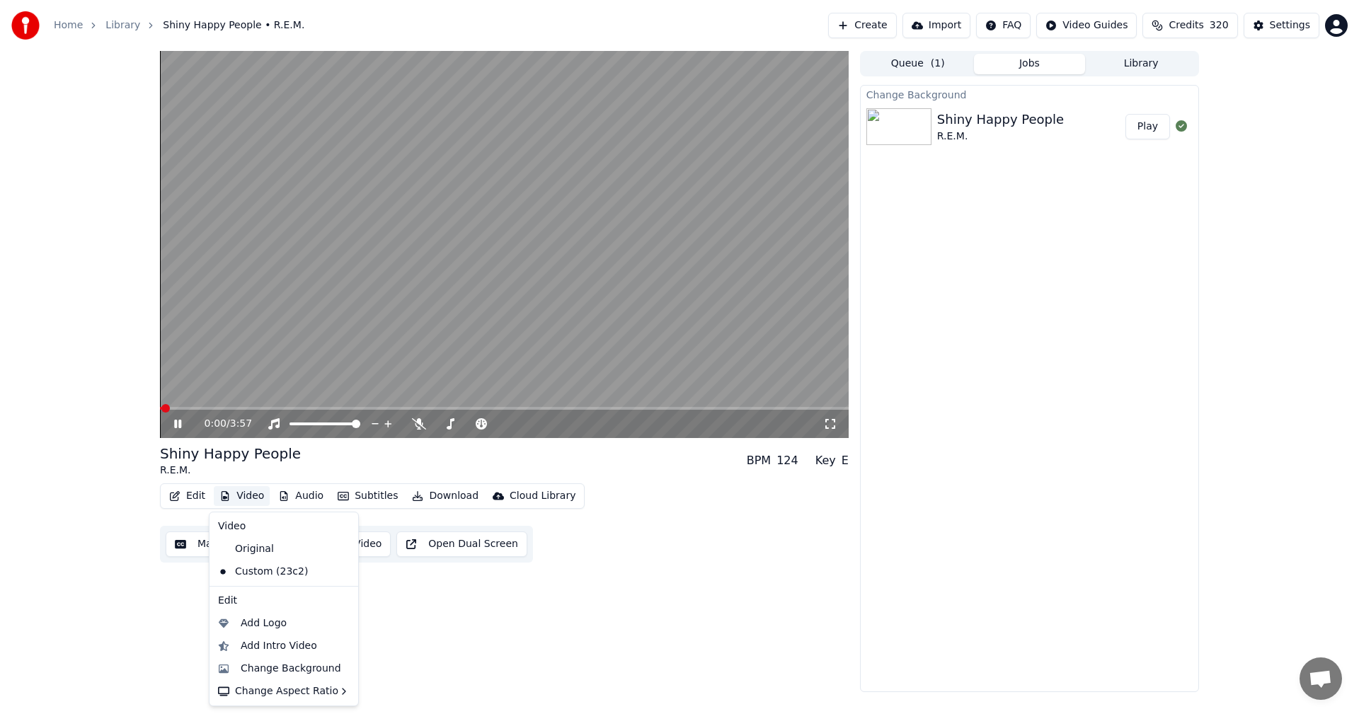
click at [246, 496] on button "Video" at bounding box center [242, 496] width 56 height 20
click at [251, 539] on div "Original" at bounding box center [273, 549] width 122 height 23
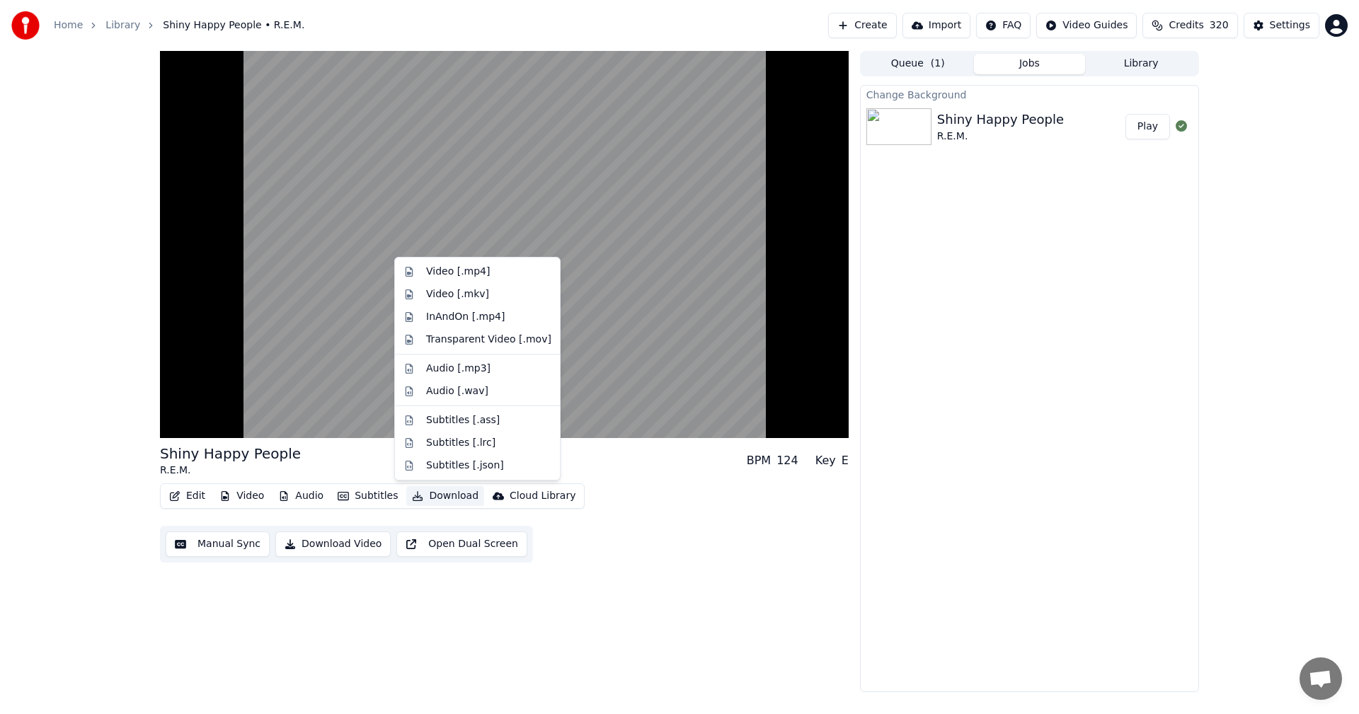
click at [426, 491] on button "Download" at bounding box center [445, 496] width 78 height 20
click at [499, 273] on div "Video [.mp4]" at bounding box center [488, 272] width 125 height 14
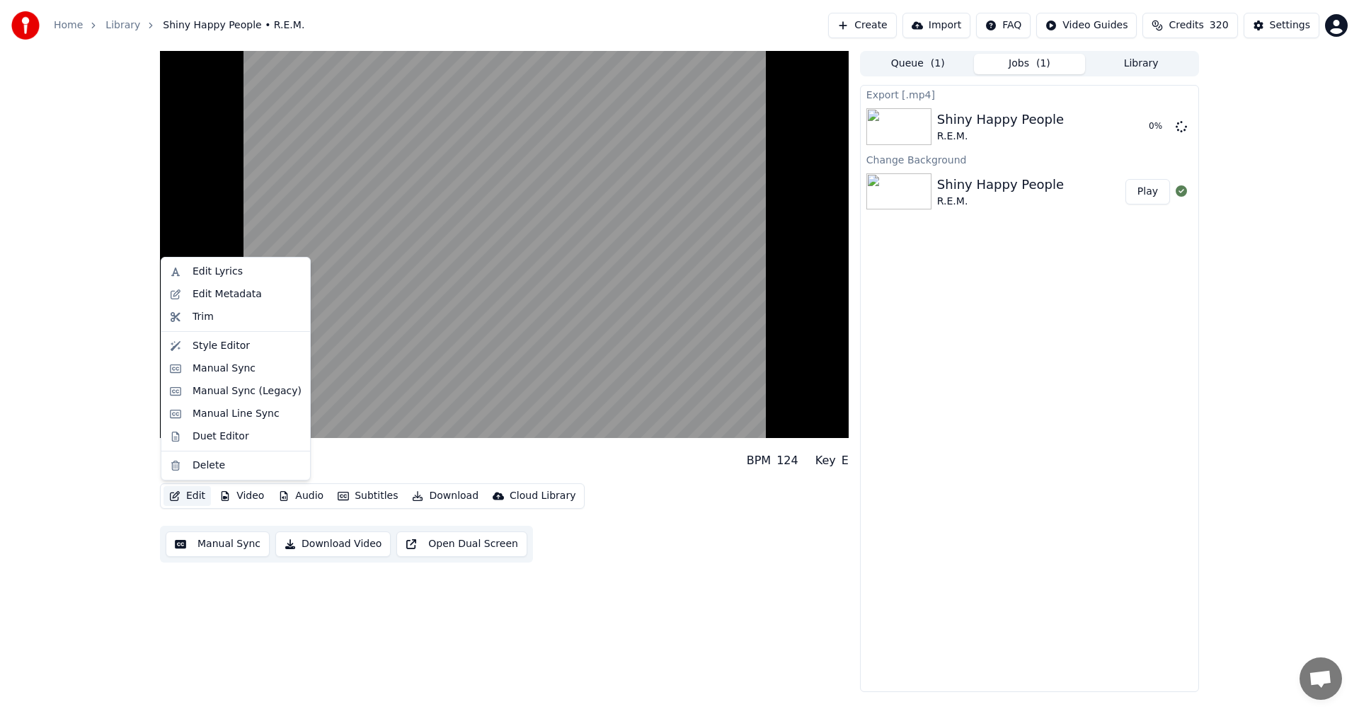
click at [190, 500] on button "Edit" at bounding box center [187, 496] width 47 height 20
click at [238, 302] on div "Edit Metadata" at bounding box center [235, 294] width 143 height 23
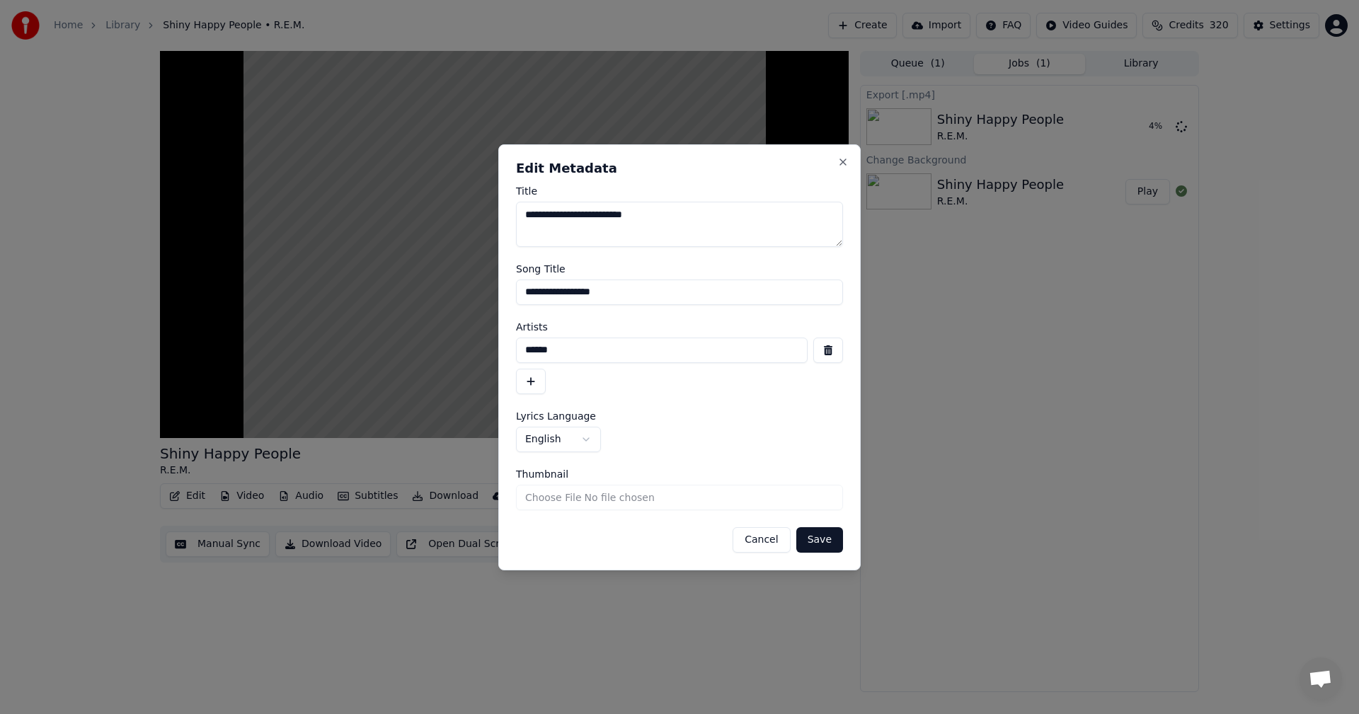
click at [772, 539] on button "Cancel" at bounding box center [761, 539] width 57 height 25
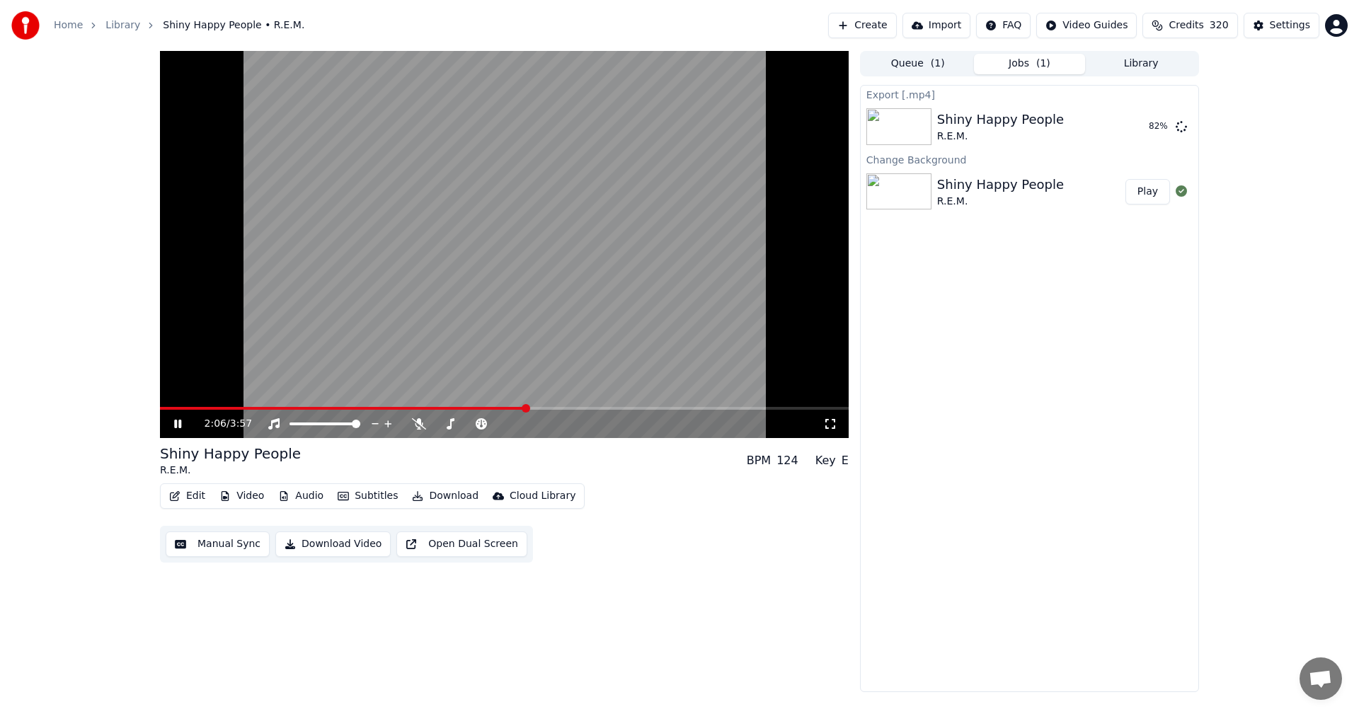
click at [171, 424] on icon at bounding box center [187, 423] width 33 height 11
